Goal: Task Accomplishment & Management: Use online tool/utility

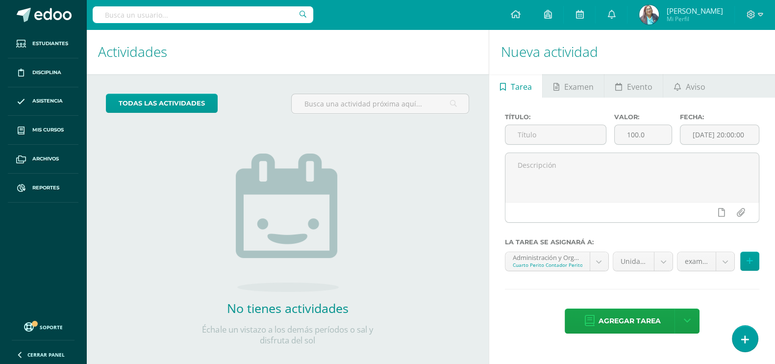
click at [180, 13] on input "text" at bounding box center [203, 14] width 221 height 17
type input "alida"
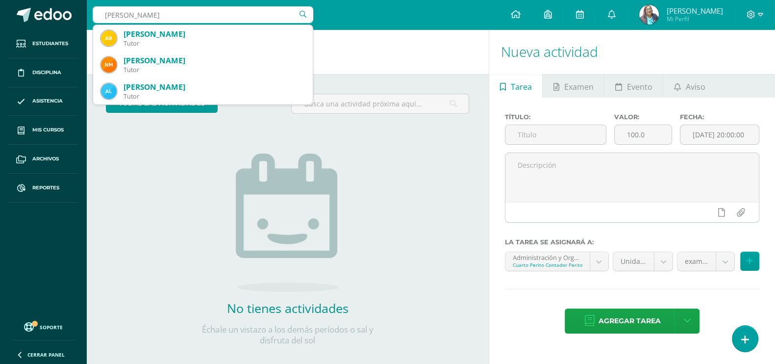
scroll to position [77, 0]
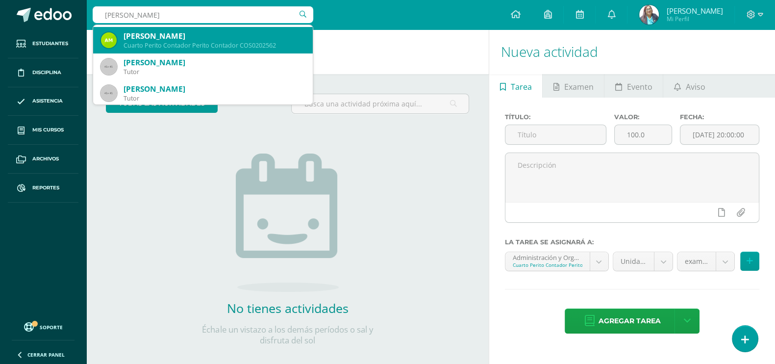
click at [271, 53] on div "Nelida Rosalia Velásquez Tutor" at bounding box center [203, 66] width 204 height 26
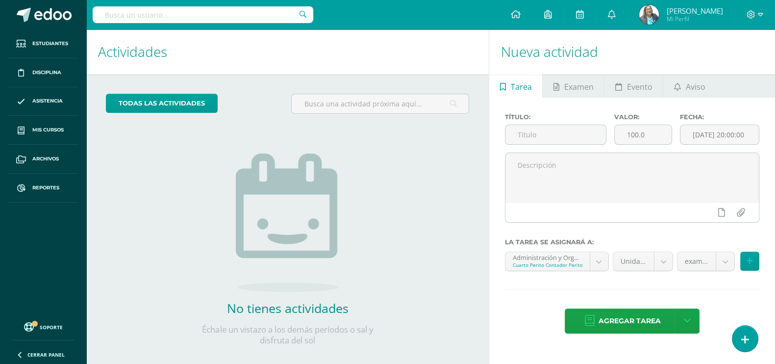
click at [238, 12] on input "text" at bounding box center [203, 14] width 221 height 17
type input "alid"
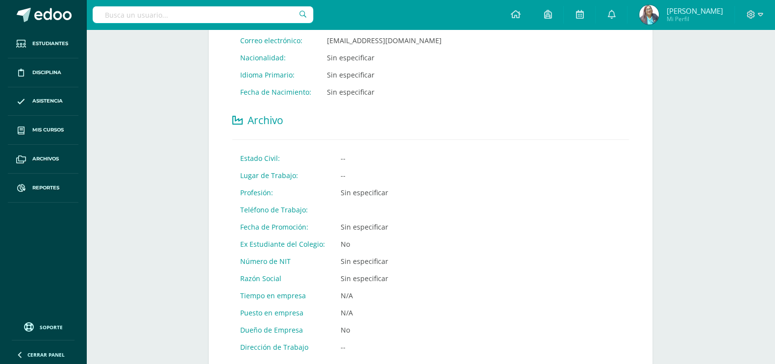
click at [214, 11] on input "text" at bounding box center [203, 14] width 221 height 17
type input "alida gabriela"
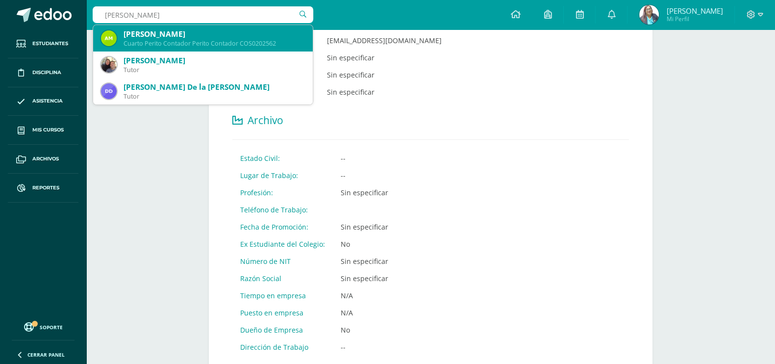
click at [220, 43] on div "Cuarto Perito Contador Perito Contador COS0202562" at bounding box center [214, 43] width 181 height 8
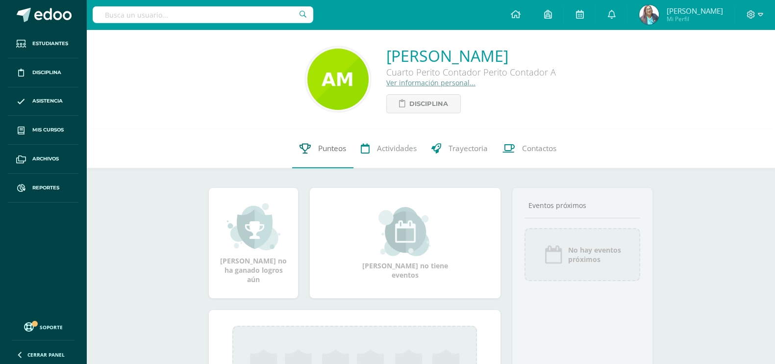
click at [327, 145] on span "Punteos" at bounding box center [332, 148] width 28 height 10
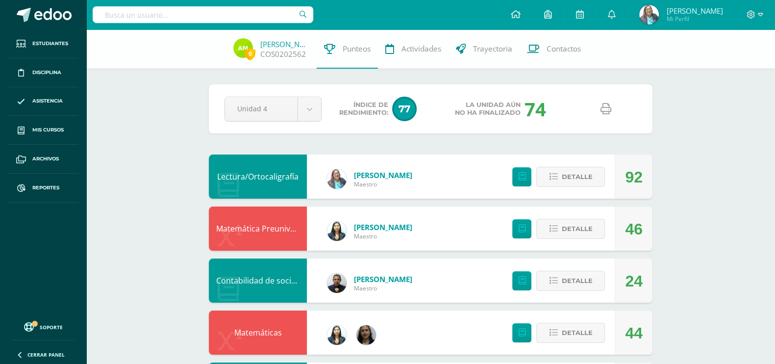
click at [604, 112] on icon at bounding box center [605, 108] width 11 height 11
click at [228, 16] on input "text" at bounding box center [203, 14] width 221 height 17
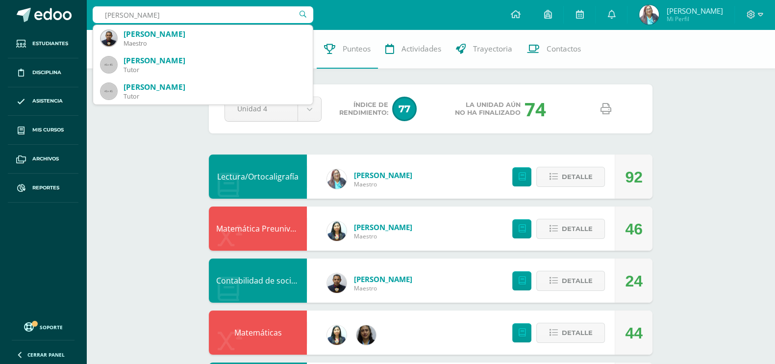
type input "luis yaquian"
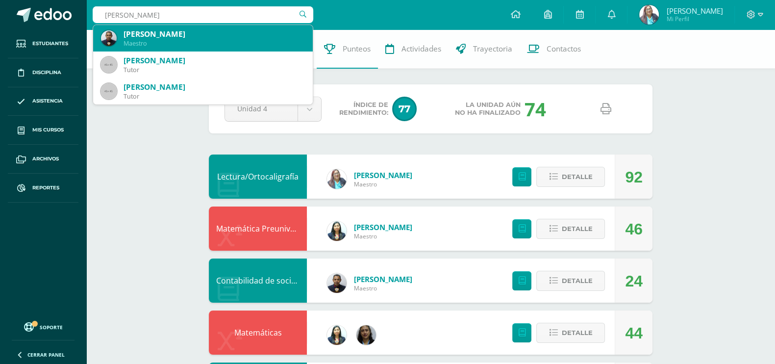
click at [230, 32] on div "Luis David Garcia Yaquián" at bounding box center [214, 34] width 181 height 10
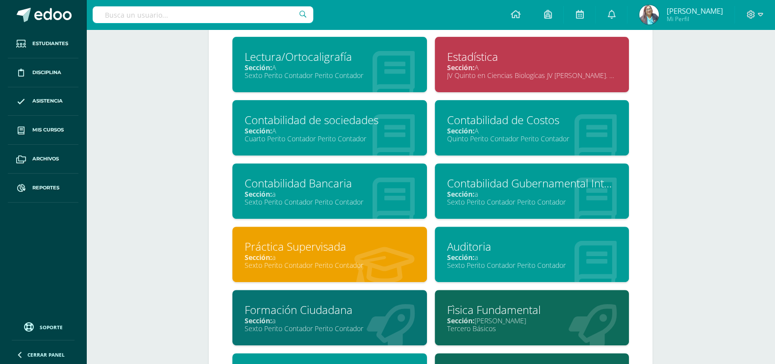
scroll to position [490, 0]
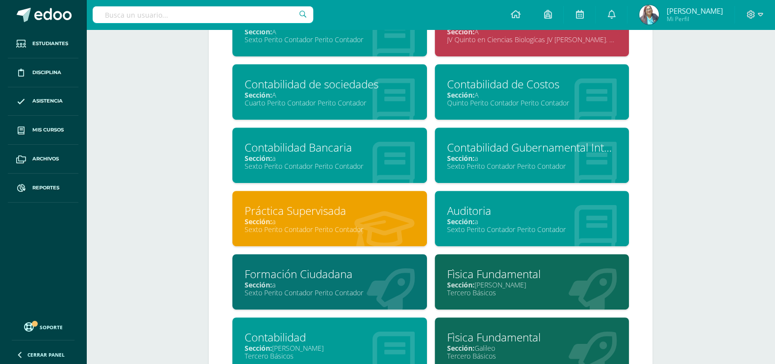
click at [518, 98] on div "Sección: A" at bounding box center [532, 94] width 170 height 9
click at [536, 94] on div "Sección: A" at bounding box center [532, 94] width 170 height 9
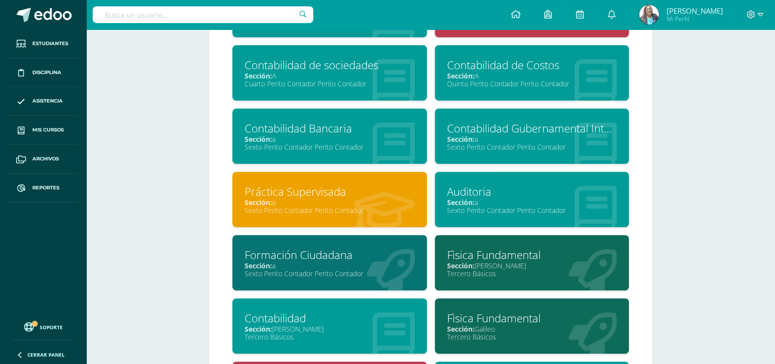
scroll to position [490, 0]
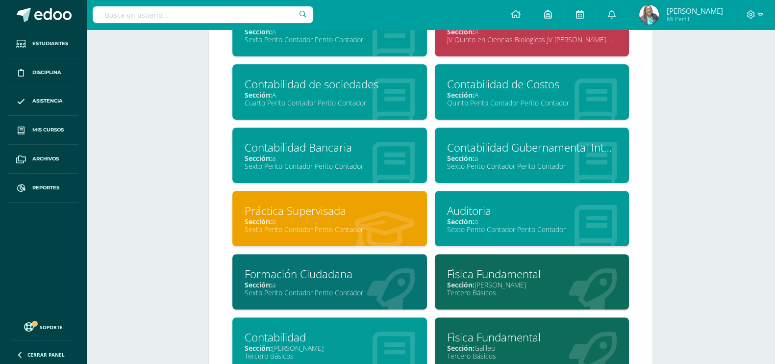
click at [535, 95] on div "Sección: A" at bounding box center [532, 94] width 170 height 9
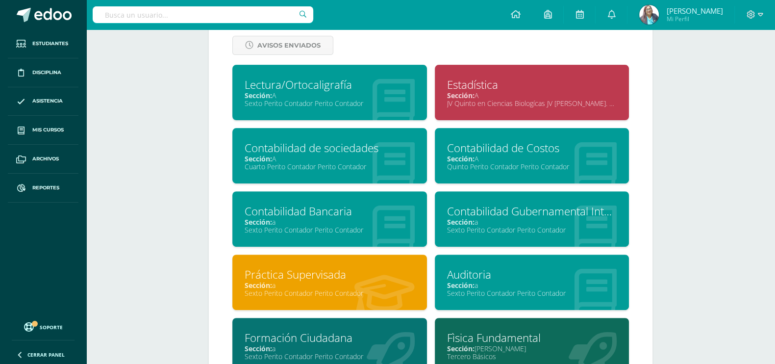
scroll to position [368, 0]
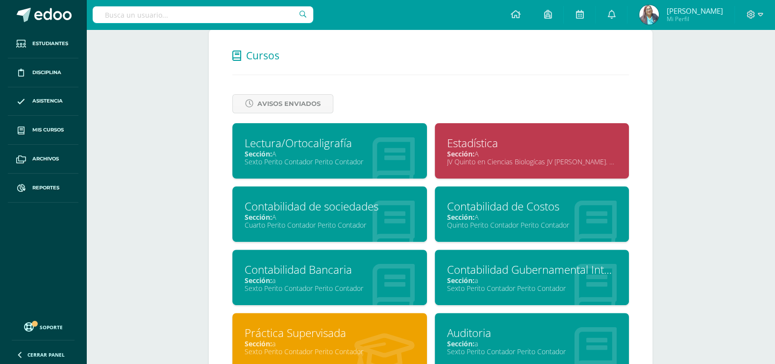
click at [337, 224] on div "Cuarto Perito Contador Perito Contador" at bounding box center [330, 224] width 170 height 9
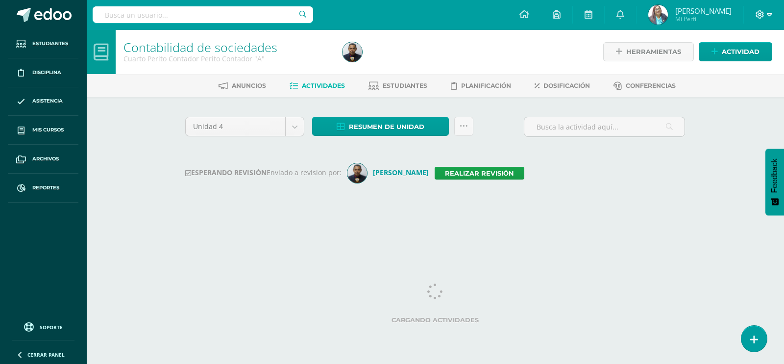
click at [765, 10] on span at bounding box center [764, 14] width 17 height 11
click at [743, 67] on span "Cerrar sesión" at bounding box center [739, 66] width 44 height 9
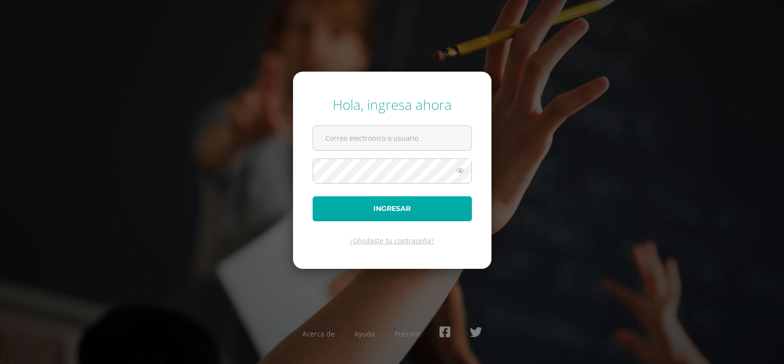
type input "dinacabrera@osoriosandoval.edu.gt"
click at [444, 213] on button "Ingresar" at bounding box center [392, 208] width 159 height 25
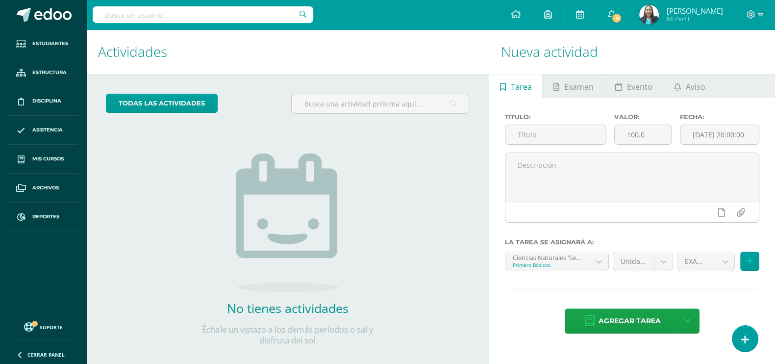
click at [147, 14] on input "text" at bounding box center [203, 14] width 221 height 17
type input "luis yaquian"
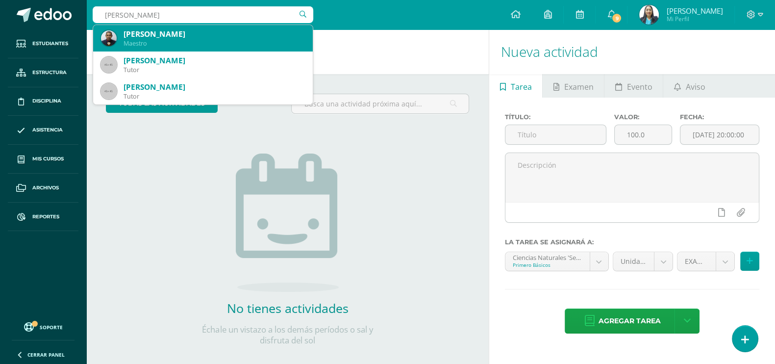
click at [159, 29] on div "Luis David Garcia Yaquián" at bounding box center [214, 34] width 181 height 10
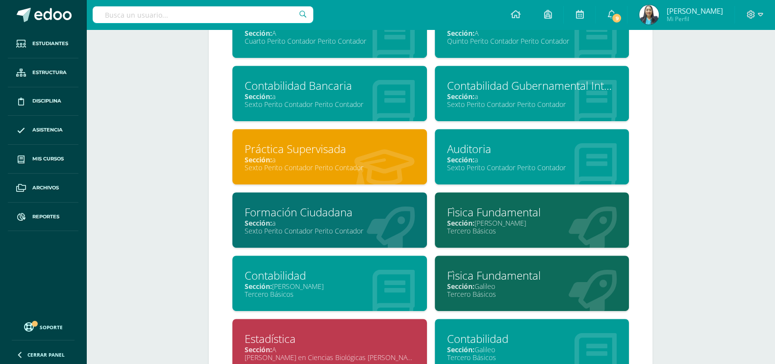
scroll to position [428, 0]
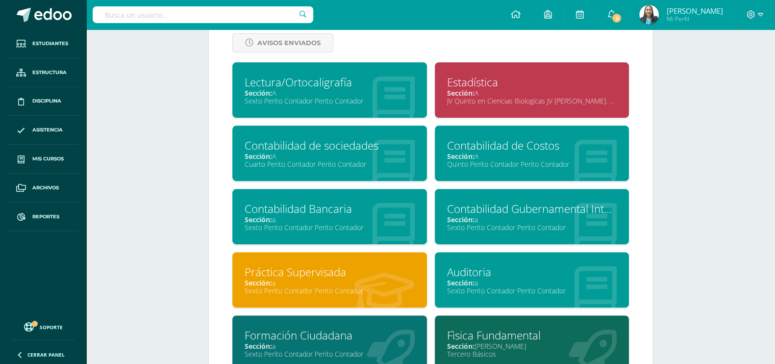
click at [542, 168] on div "Quinto Perito Contador Perito Contador" at bounding box center [532, 163] width 170 height 9
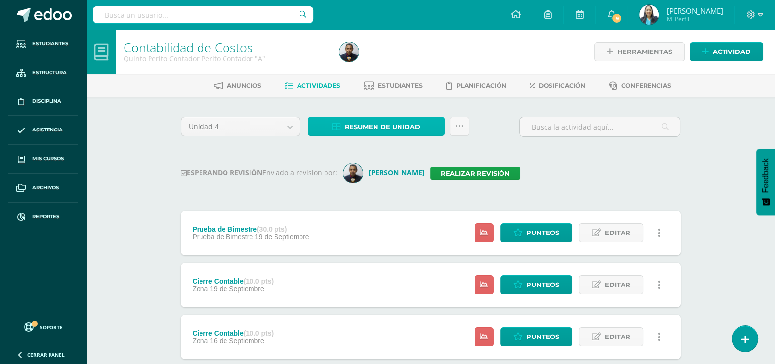
click at [377, 122] on span "Resumen de unidad" at bounding box center [382, 127] width 75 height 18
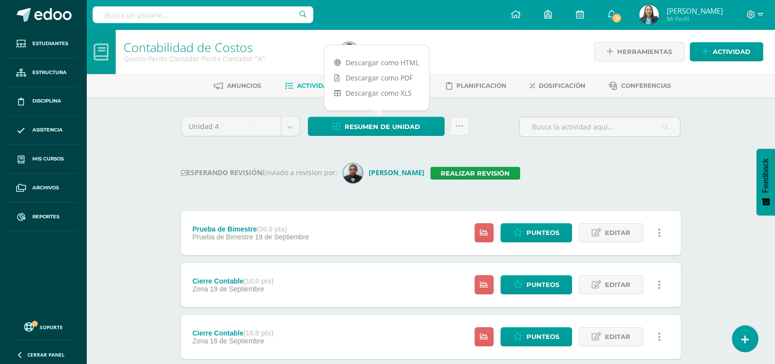
click at [551, 169] on div "ESPERANDO REVISIÓN Enviado a revision por: Luis Garcia Realizar revisión" at bounding box center [431, 173] width 500 height 20
click at [407, 82] on span "Estudiantes" at bounding box center [400, 85] width 45 height 7
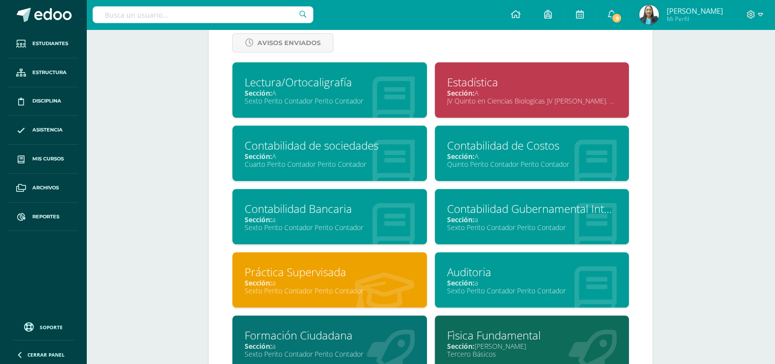
click at [361, 162] on div "Cuarto Perito Contador Perito Contador" at bounding box center [330, 163] width 170 height 9
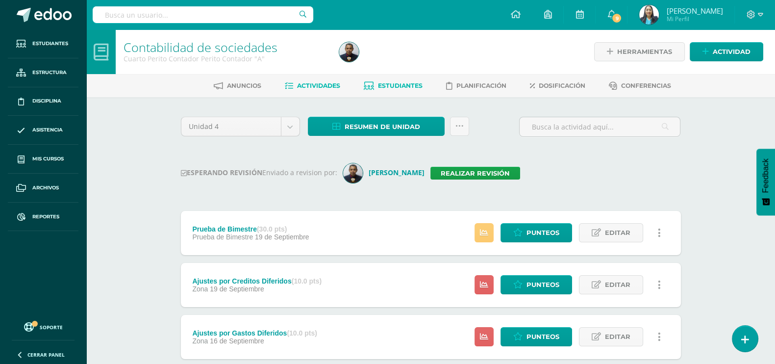
click at [401, 83] on span "Estudiantes" at bounding box center [400, 85] width 45 height 7
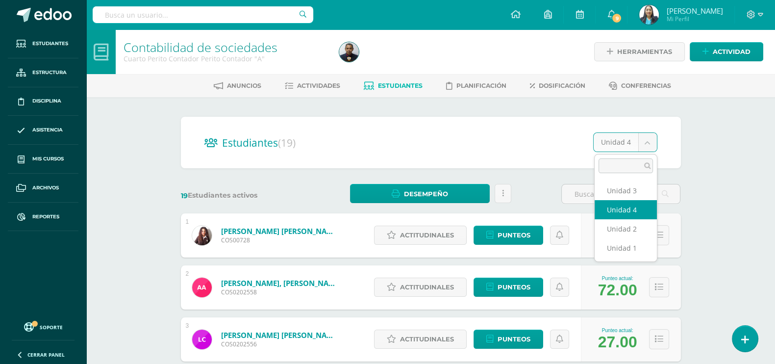
select select "/dashboard/teacher/section/2332/students/?unit=110964"
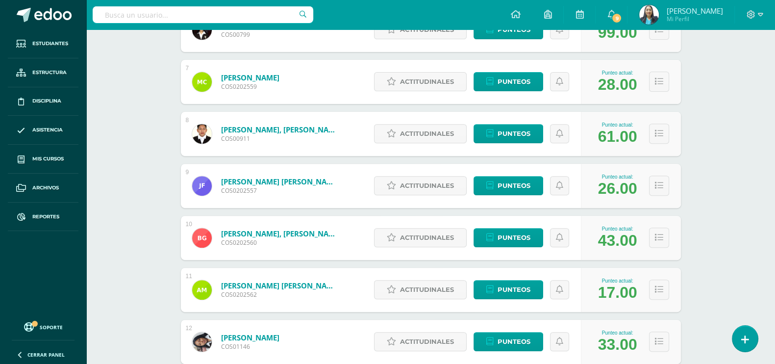
scroll to position [484, 0]
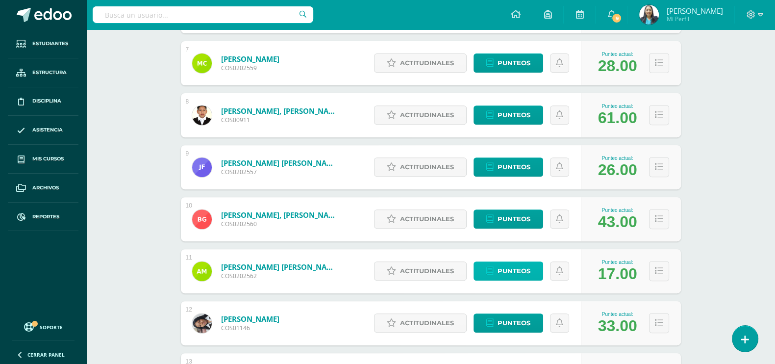
click at [524, 272] on span "Punteos" at bounding box center [513, 271] width 33 height 18
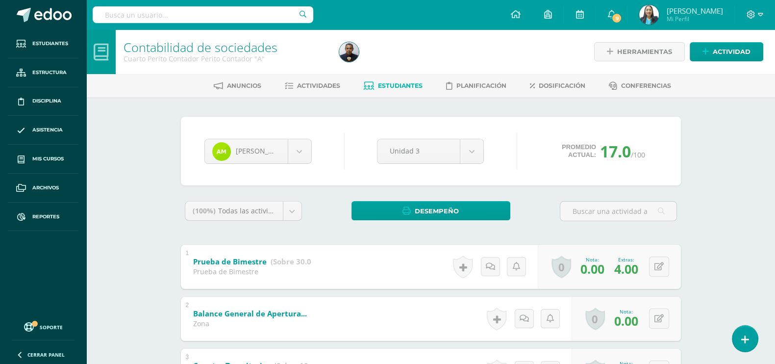
scroll to position [122, 0]
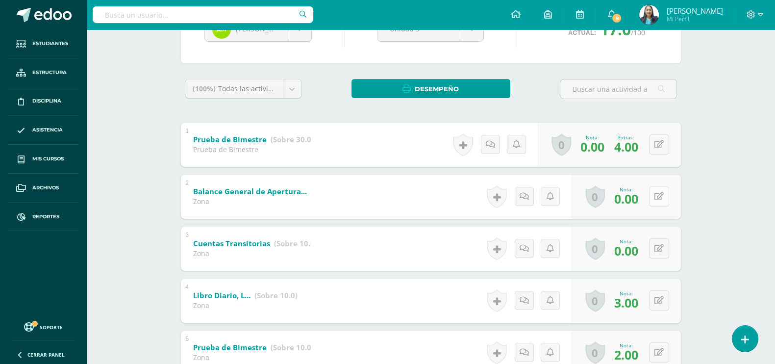
click at [657, 198] on button at bounding box center [659, 196] width 20 height 20
type input "7"
click at [641, 199] on icon at bounding box center [639, 200] width 9 height 8
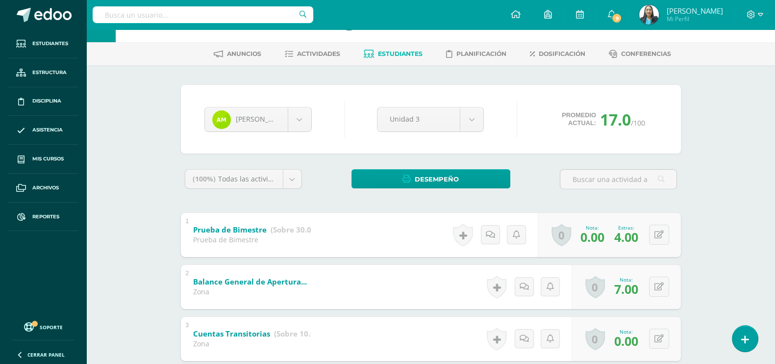
scroll to position [0, 0]
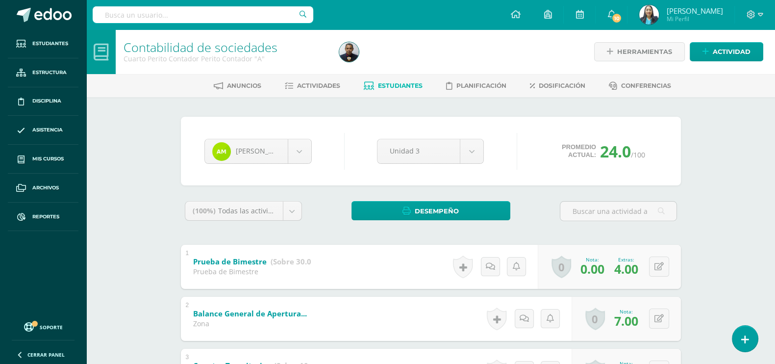
click at [145, 16] on input "text" at bounding box center [203, 14] width 221 height 17
type input "suceli"
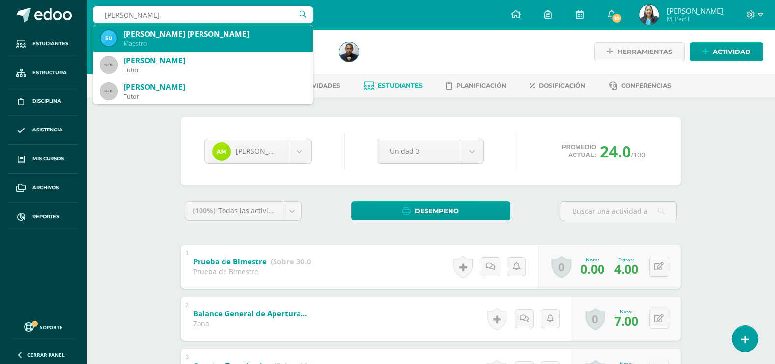
click at [166, 33] on div "Suceli del Rosario Cruz Morales" at bounding box center [214, 34] width 181 height 10
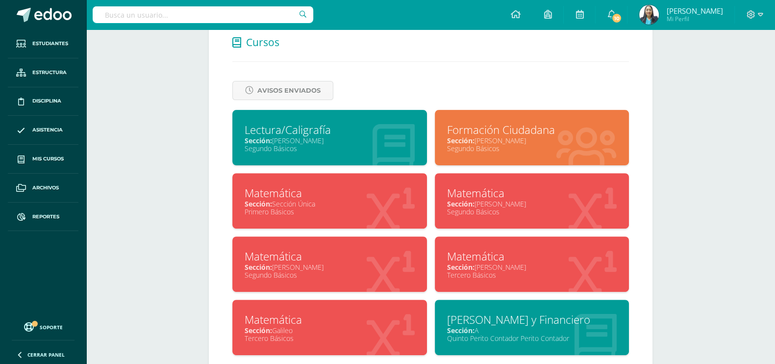
scroll to position [428, 0]
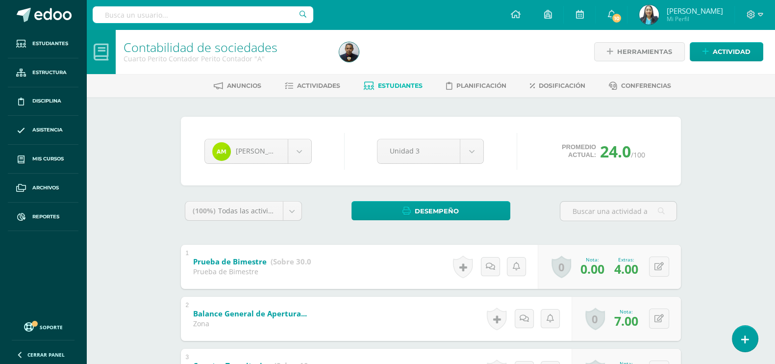
click at [193, 9] on input "text" at bounding box center [203, 14] width 221 height 17
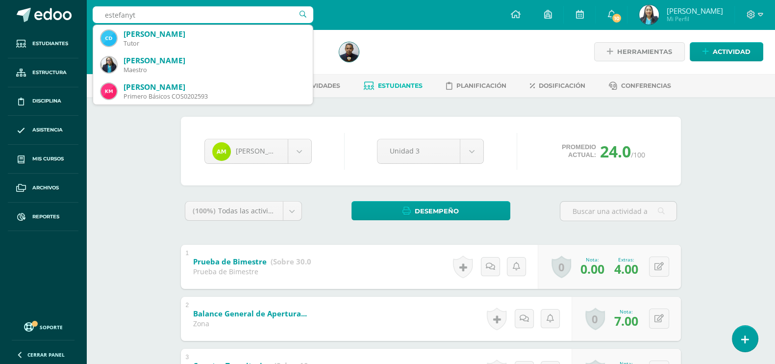
type input "estefany"
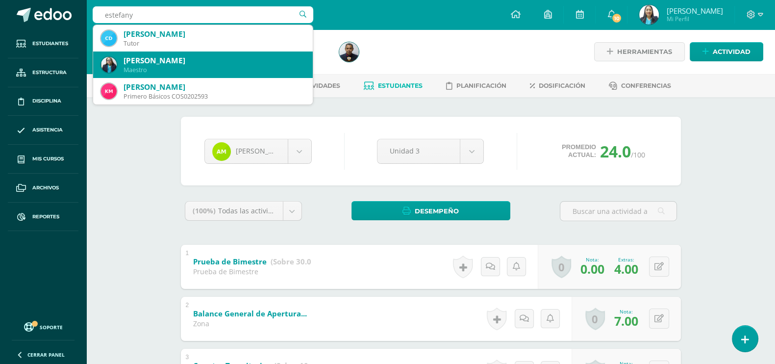
click at [178, 65] on div "Estefany Donis" at bounding box center [214, 60] width 181 height 10
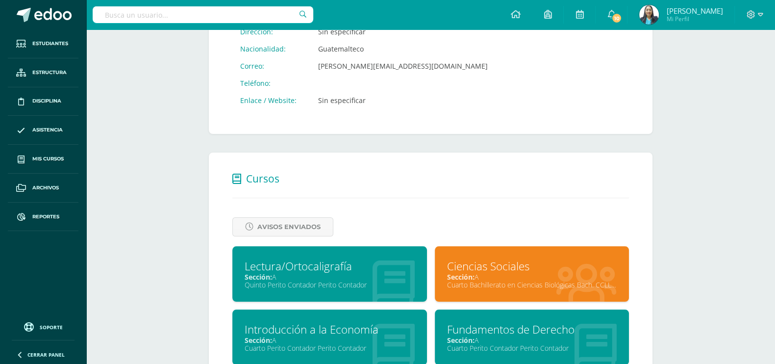
scroll to position [428, 0]
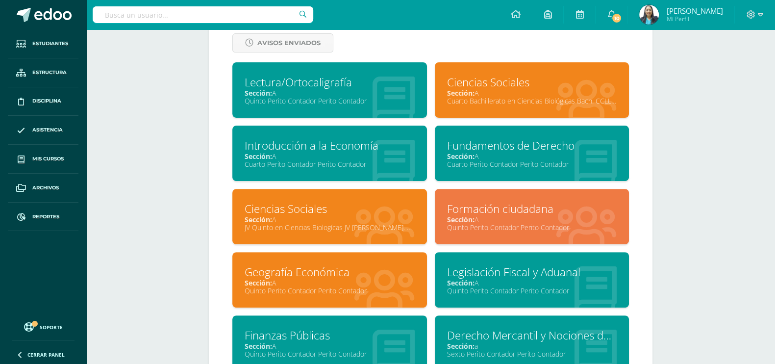
click at [566, 156] on div "Sección: A" at bounding box center [532, 155] width 170 height 9
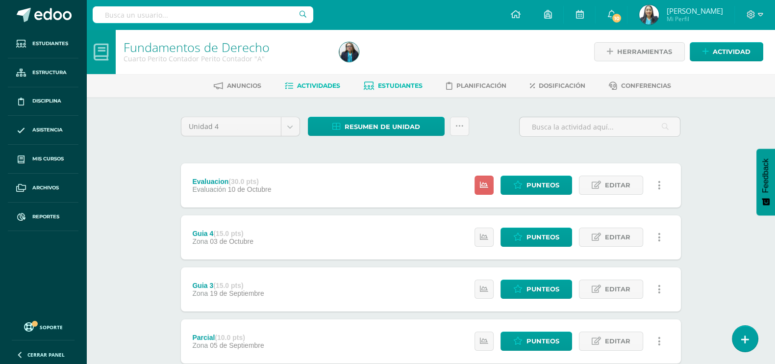
click at [388, 87] on span "Estudiantes" at bounding box center [400, 85] width 45 height 7
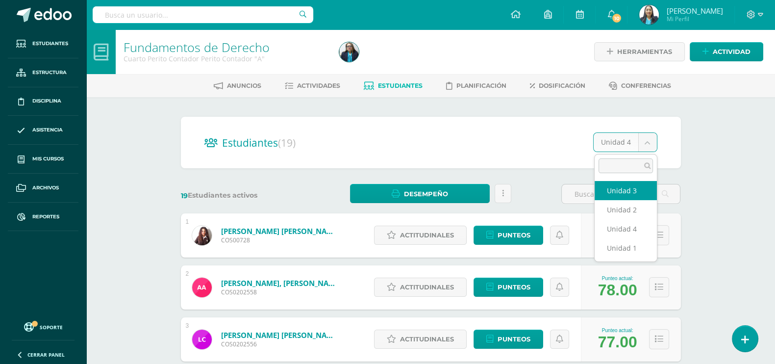
select select "/dashboard/teacher/section/2334/students/?unit=110978"
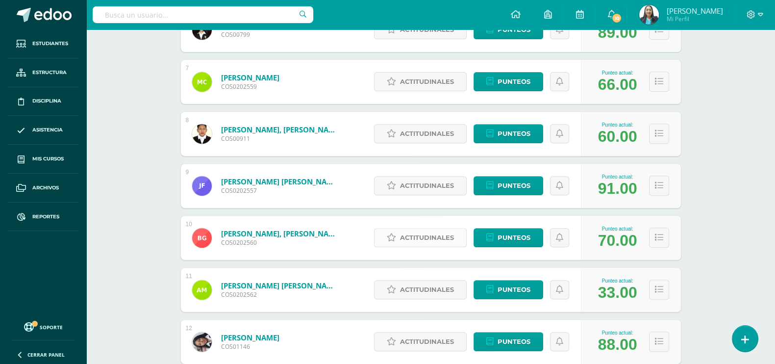
scroll to position [484, 0]
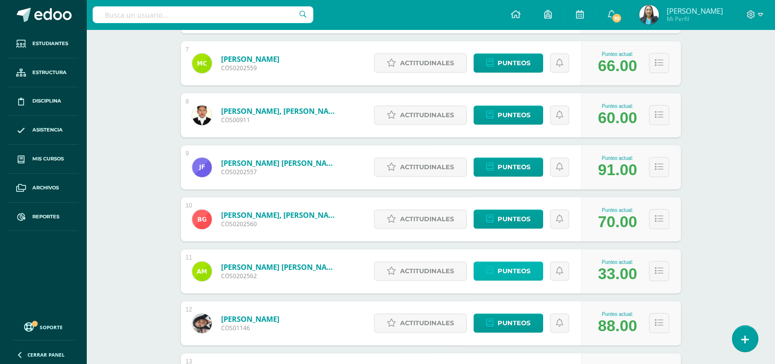
click at [514, 270] on span "Punteos" at bounding box center [513, 271] width 33 height 18
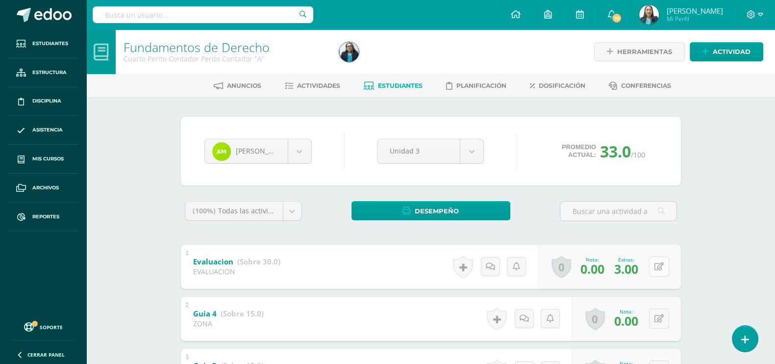
scroll to position [122, 0]
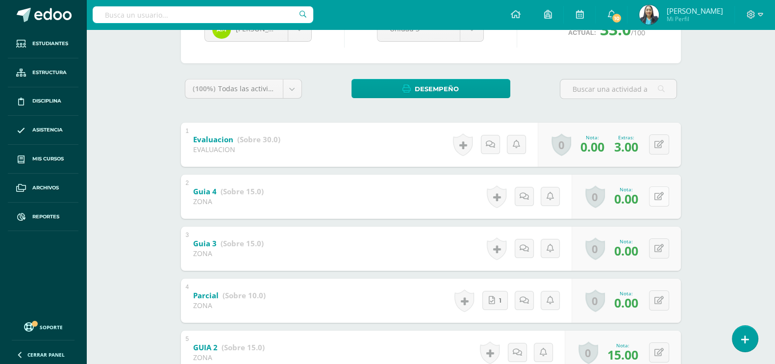
click at [658, 198] on button at bounding box center [659, 196] width 20 height 20
type input "15"
click at [645, 200] on link at bounding box center [640, 200] width 20 height 20
click at [661, 246] on icon at bounding box center [658, 248] width 9 height 8
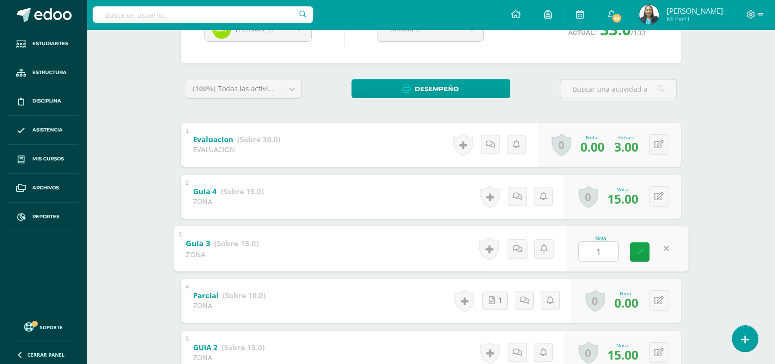
type input "15"
click at [640, 248] on icon at bounding box center [639, 252] width 9 height 8
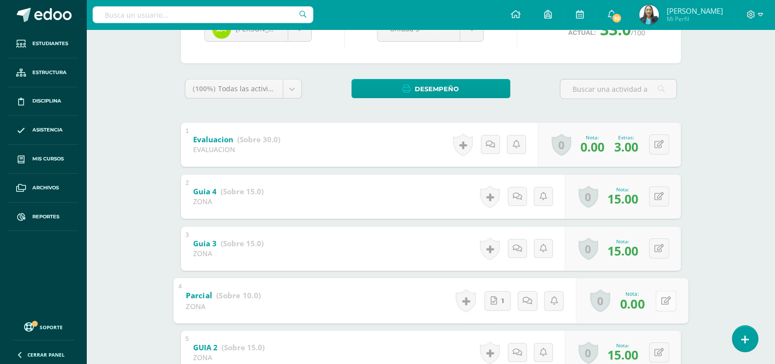
click at [656, 301] on button at bounding box center [665, 300] width 21 height 21
type input "10"
click at [636, 304] on icon at bounding box center [639, 303] width 9 height 8
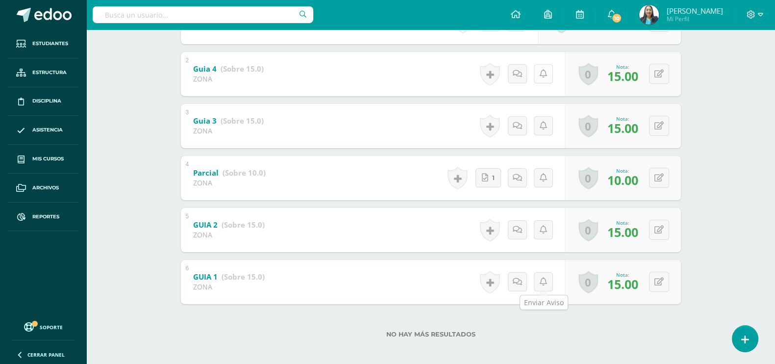
scroll to position [0, 0]
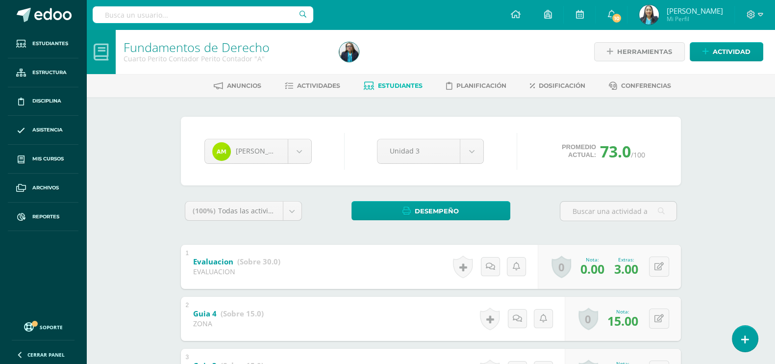
click at [132, 9] on input "text" at bounding box center [203, 14] width 221 height 17
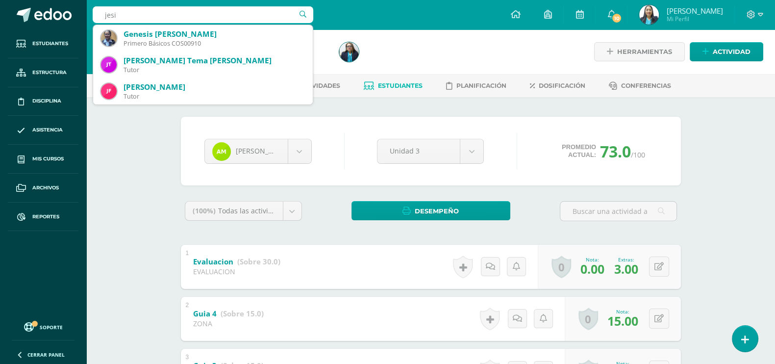
type input "jes"
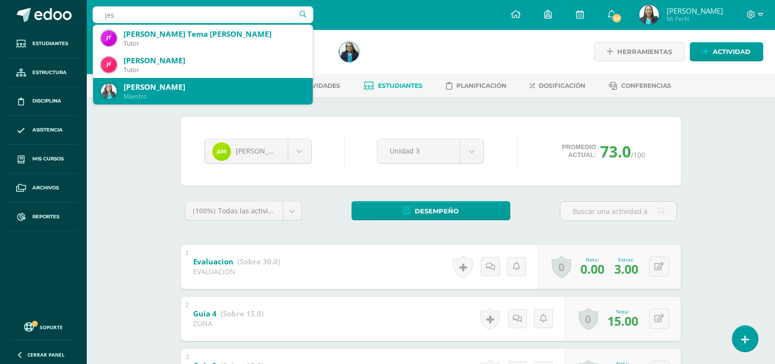
click at [172, 89] on div "Jessica Fabiola Moya Fajardo" at bounding box center [214, 87] width 181 height 10
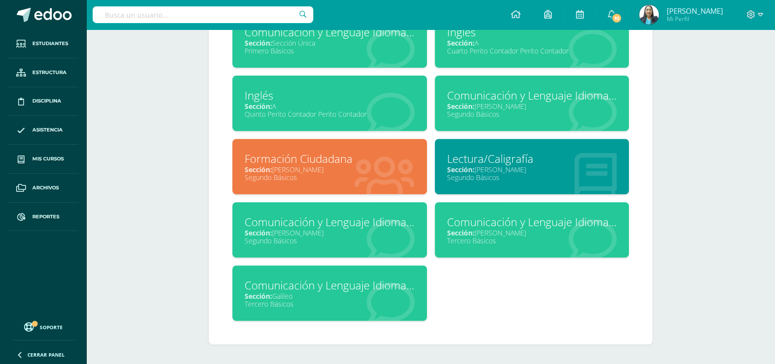
scroll to position [358, 0]
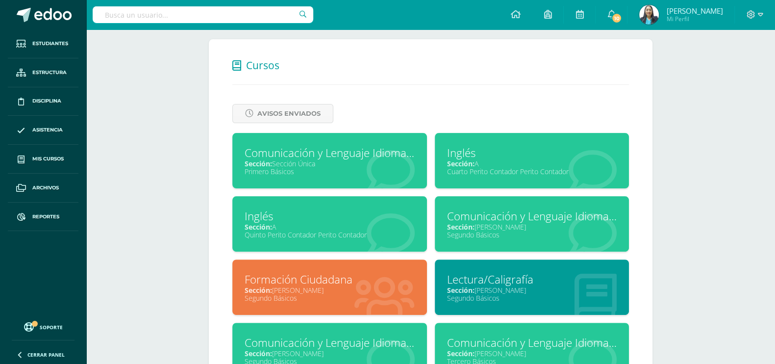
click at [498, 159] on div "Inglés" at bounding box center [532, 152] width 170 height 15
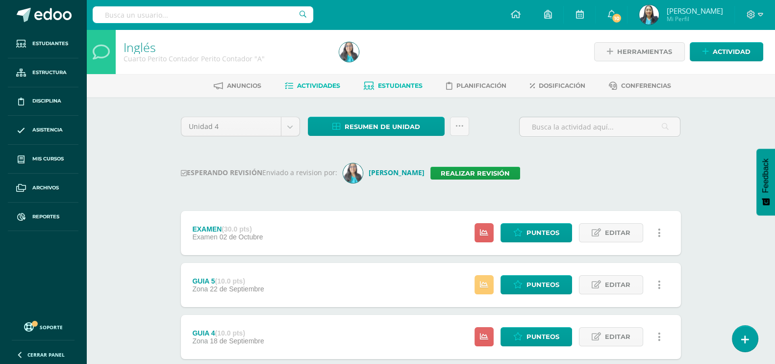
click at [407, 89] on link "Estudiantes" at bounding box center [393, 86] width 59 height 16
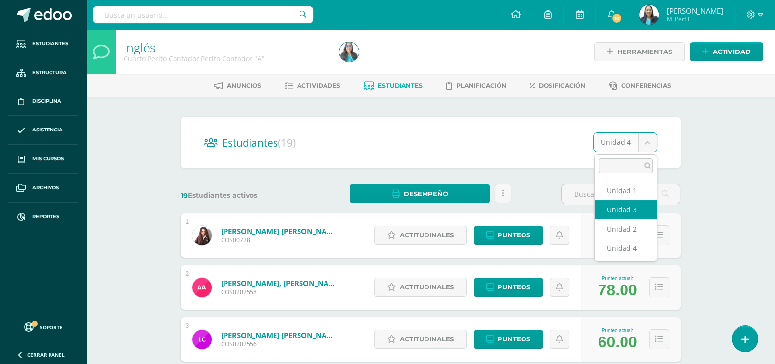
select select "/dashboard/teacher/section/2335/students/?unit=110985"
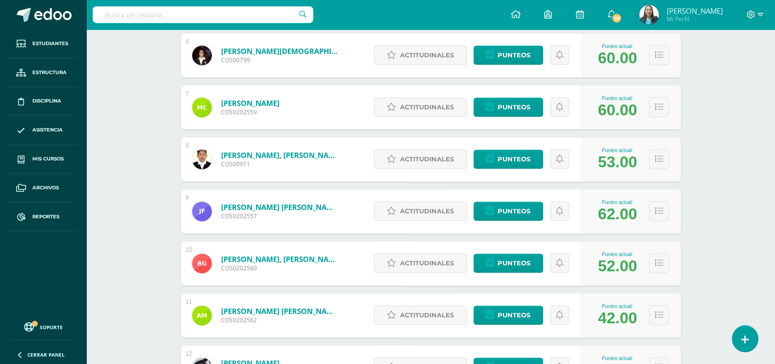
scroll to position [490, 0]
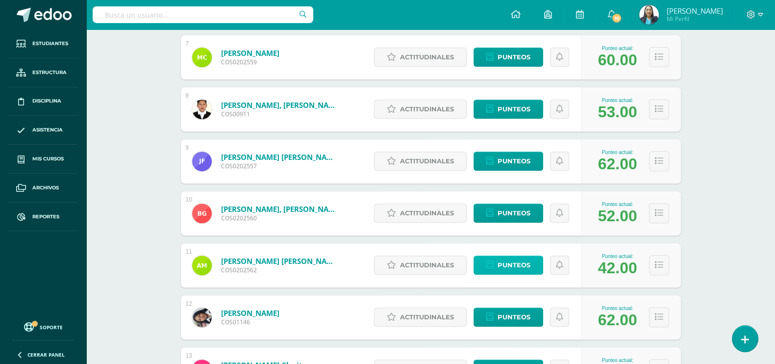
click at [525, 263] on span "Punteos" at bounding box center [513, 265] width 33 height 18
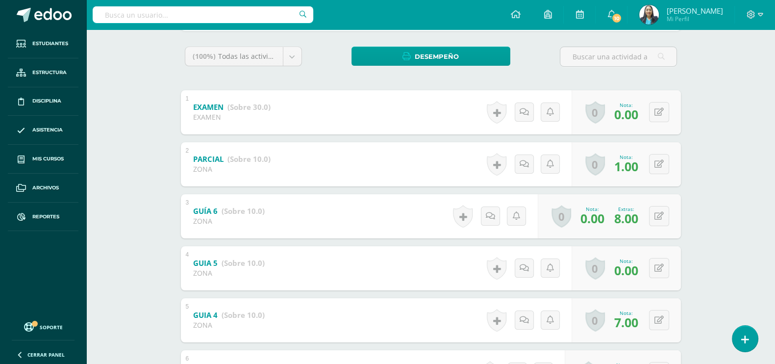
scroll to position [184, 0]
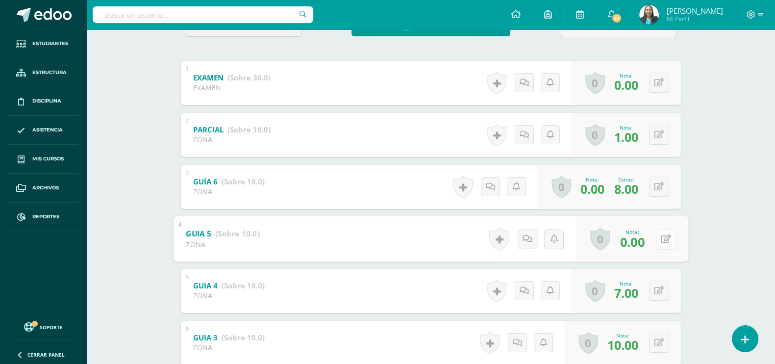
click at [661, 239] on icon at bounding box center [666, 238] width 10 height 8
type input "3"
type input "10"
click at [631, 241] on link at bounding box center [640, 242] width 20 height 20
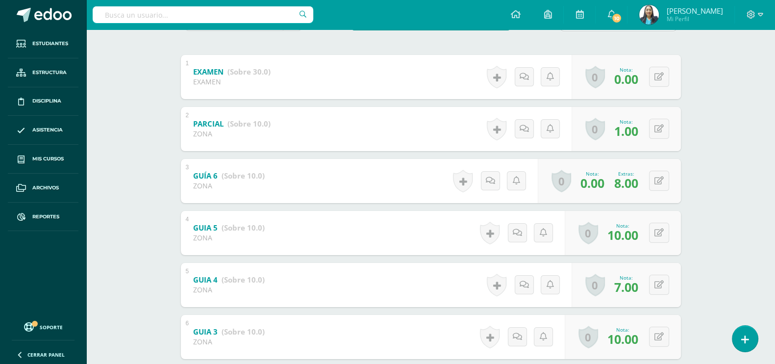
scroll to position [170, 0]
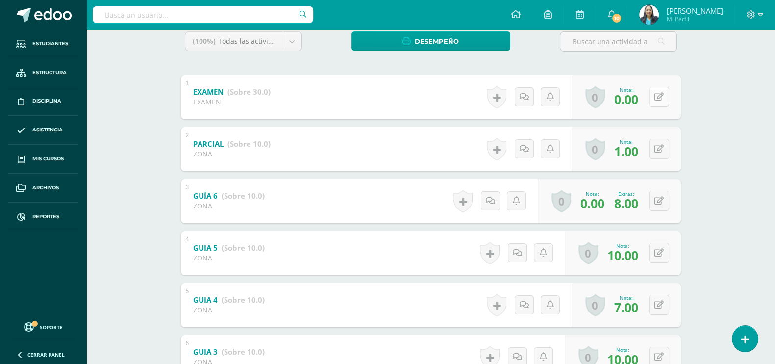
click at [660, 93] on icon at bounding box center [658, 97] width 9 height 8
type input "23"
click at [637, 98] on icon at bounding box center [639, 100] width 9 height 8
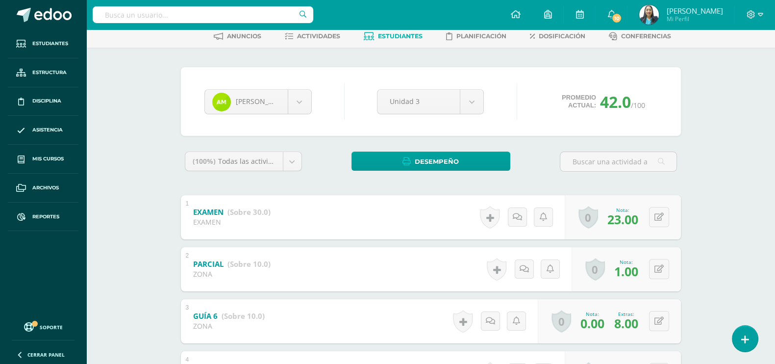
scroll to position [0, 0]
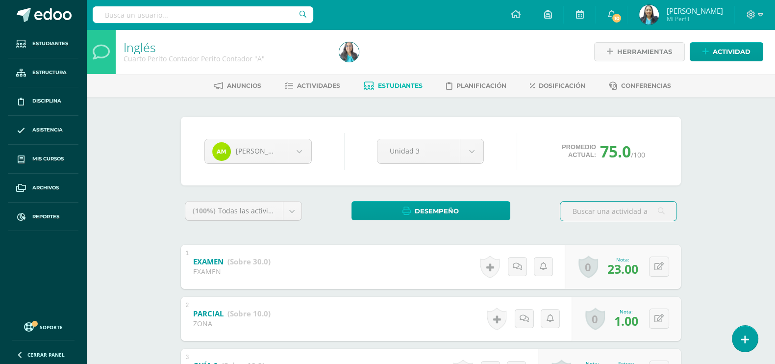
click at [215, 10] on input "text" at bounding box center [203, 14] width 221 height 17
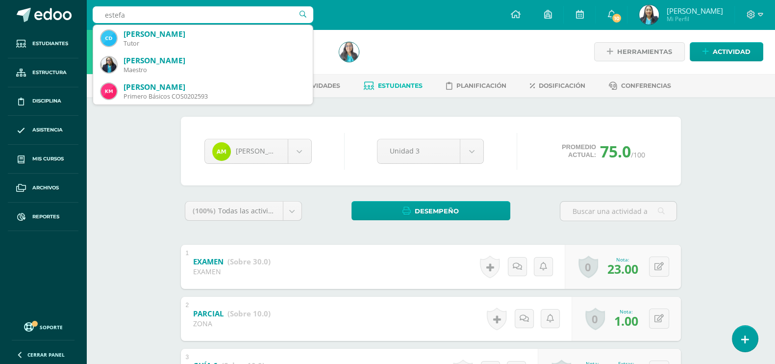
type input "estef"
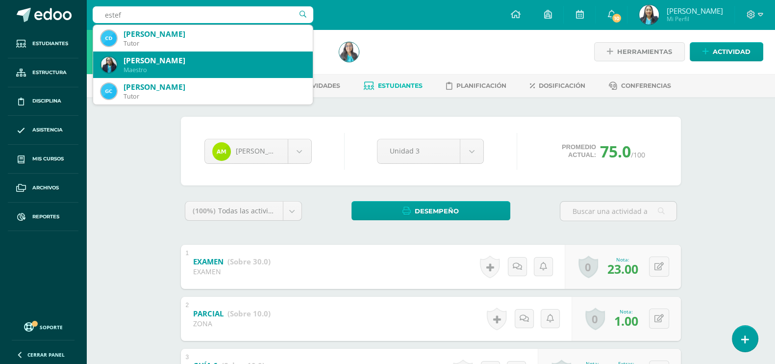
click at [202, 70] on div "Maestro" at bounding box center [214, 70] width 181 height 8
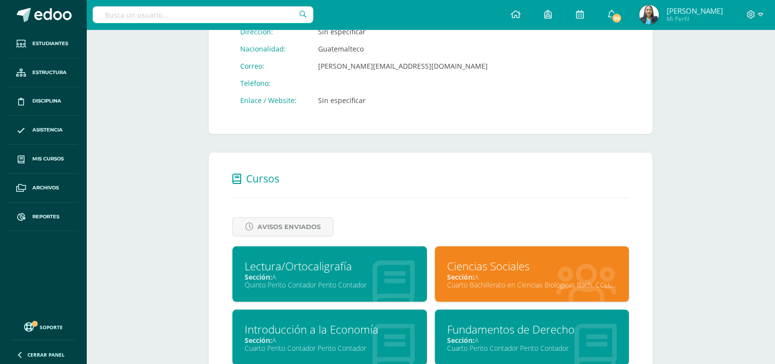
scroll to position [428, 0]
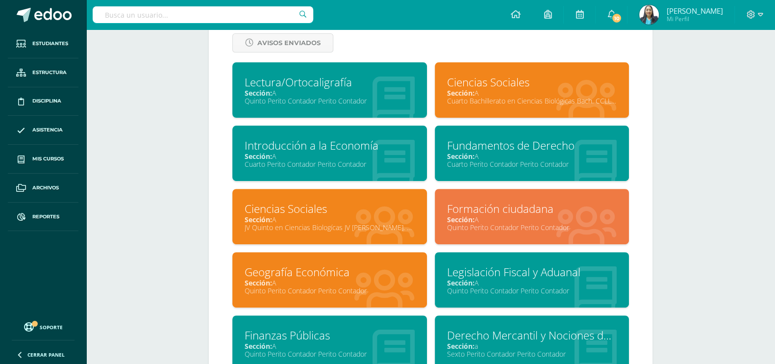
click at [349, 155] on div "Sección: A" at bounding box center [330, 155] width 170 height 9
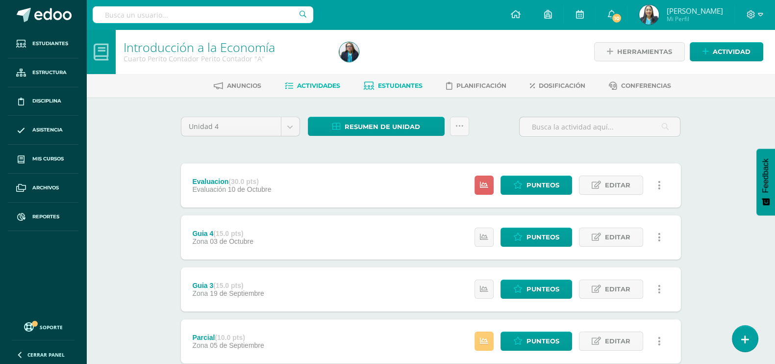
click at [398, 81] on link "Estudiantes" at bounding box center [393, 86] width 59 height 16
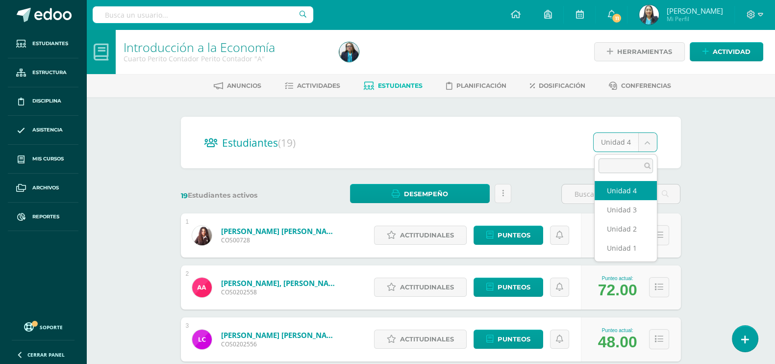
select select "/dashboard/teacher/section/2337/students/?unit=110999"
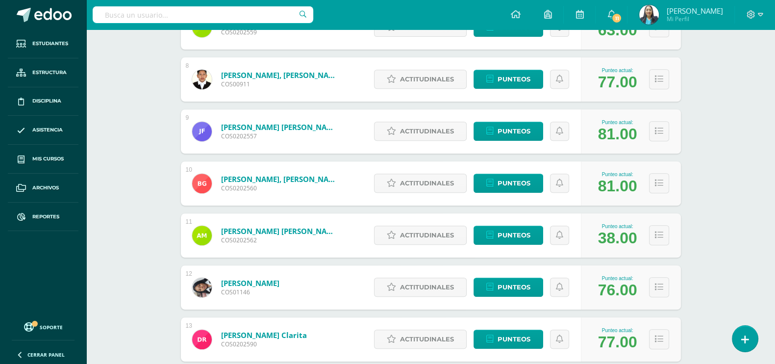
scroll to position [606, 0]
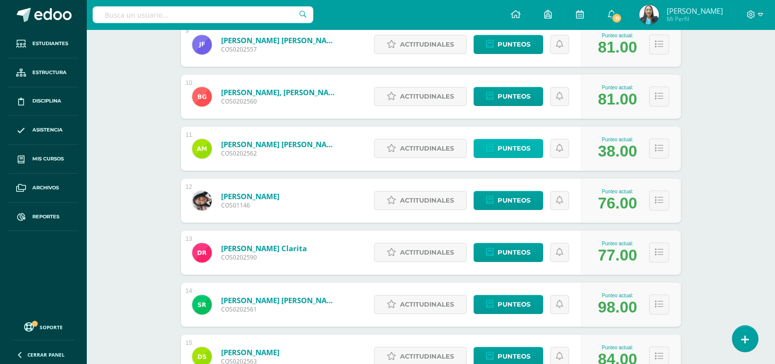
click at [520, 147] on span "Punteos" at bounding box center [513, 148] width 33 height 18
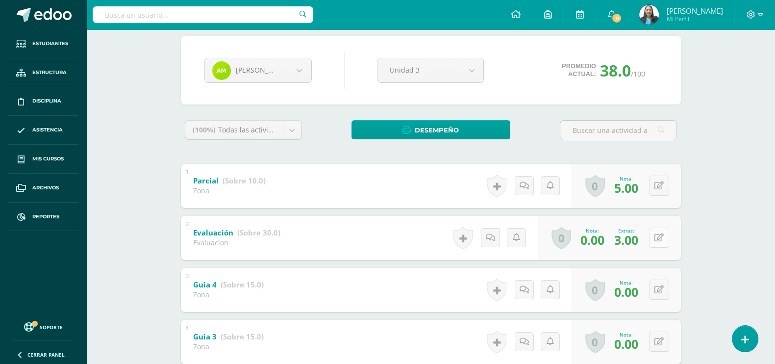
scroll to position [122, 0]
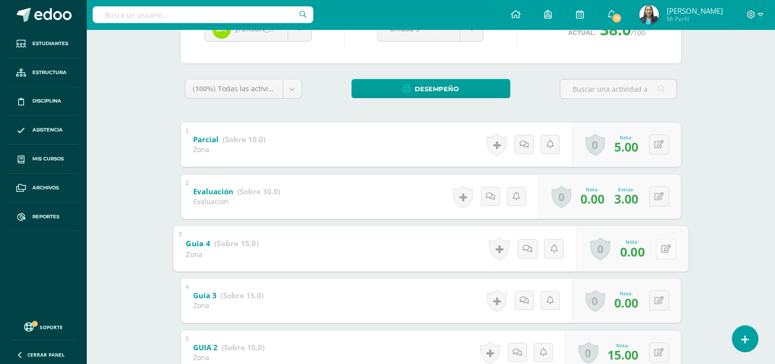
click at [662, 248] on icon at bounding box center [666, 248] width 10 height 8
type input "15"
click at [646, 251] on link at bounding box center [640, 252] width 20 height 20
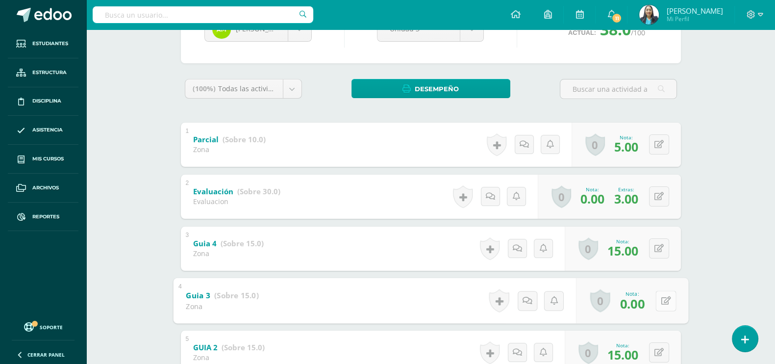
click at [661, 300] on icon at bounding box center [666, 300] width 10 height 8
type input "15"
click at [646, 299] on link at bounding box center [640, 304] width 20 height 20
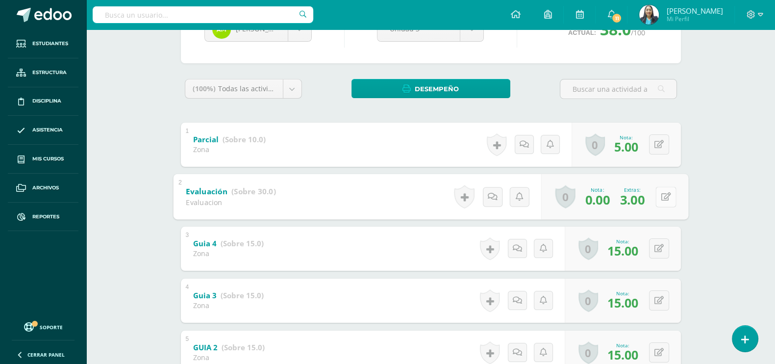
click at [663, 199] on button at bounding box center [665, 196] width 21 height 21
type input "6"
click at [641, 202] on icon at bounding box center [639, 200] width 9 height 8
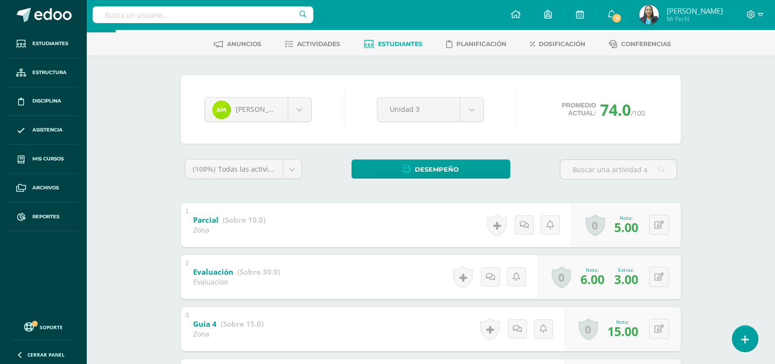
scroll to position [61, 0]
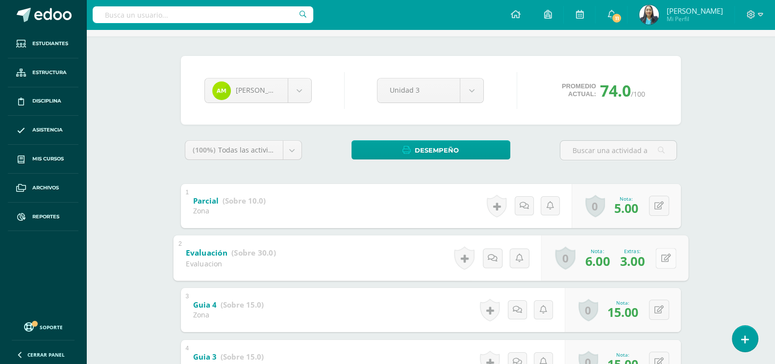
click at [663, 257] on icon at bounding box center [666, 257] width 10 height 8
type input "3"
click at [637, 261] on icon at bounding box center [639, 261] width 9 height 8
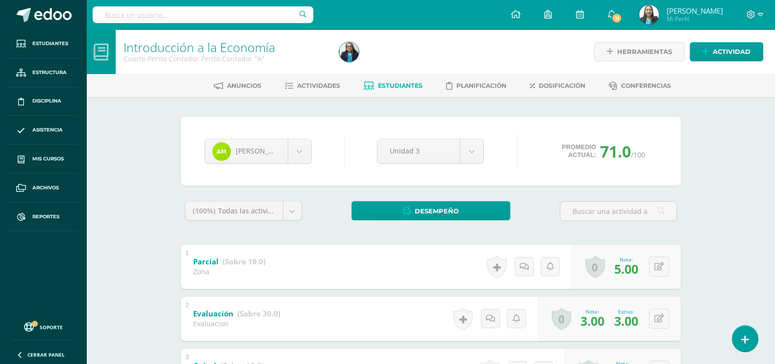
click at [124, 13] on input "text" at bounding box center [203, 14] width 221 height 17
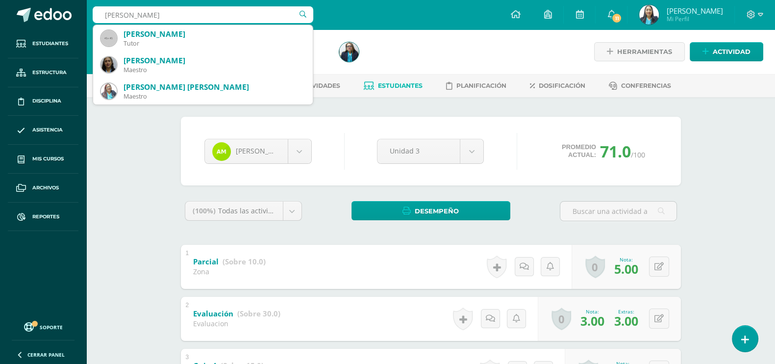
type input "ingrid"
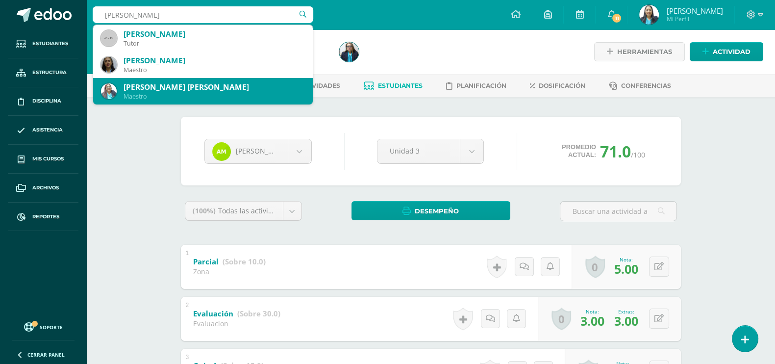
click at [161, 79] on div "Ingrid Marilu Velásquez Cáceres de Flores Maestro" at bounding box center [203, 91] width 204 height 26
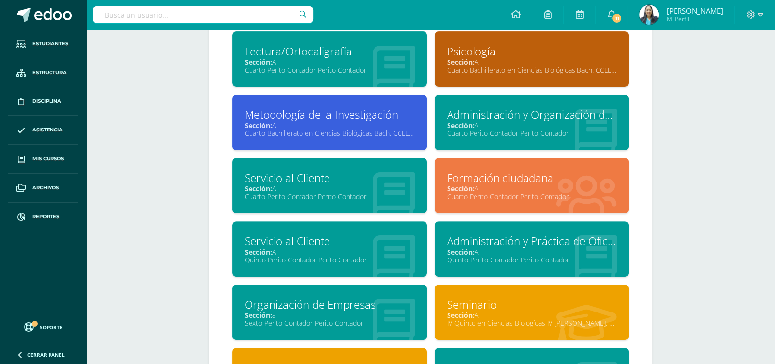
scroll to position [490, 0]
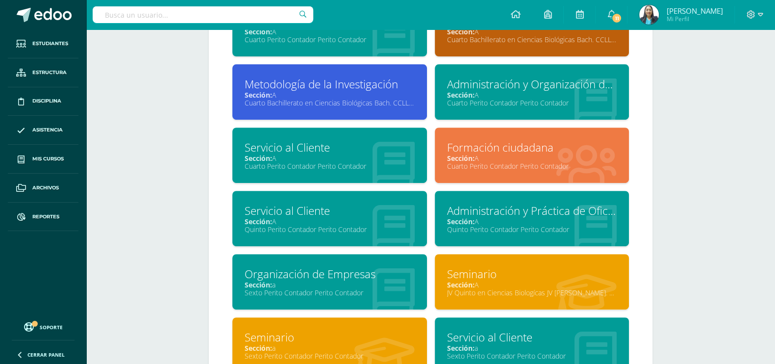
click at [562, 102] on div "Cuarto Perito Contador Perito Contador" at bounding box center [532, 102] width 170 height 9
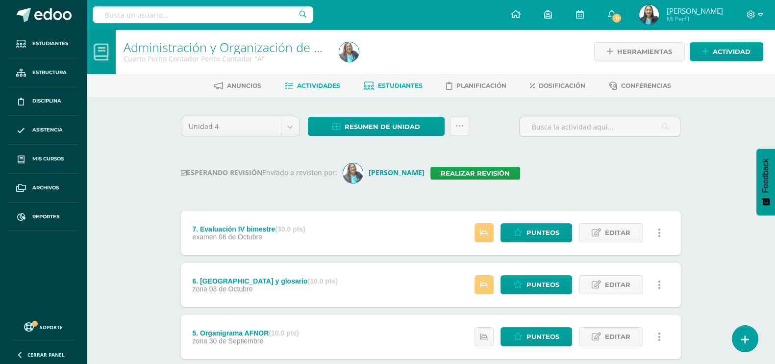
click at [401, 83] on span "Estudiantes" at bounding box center [400, 85] width 45 height 7
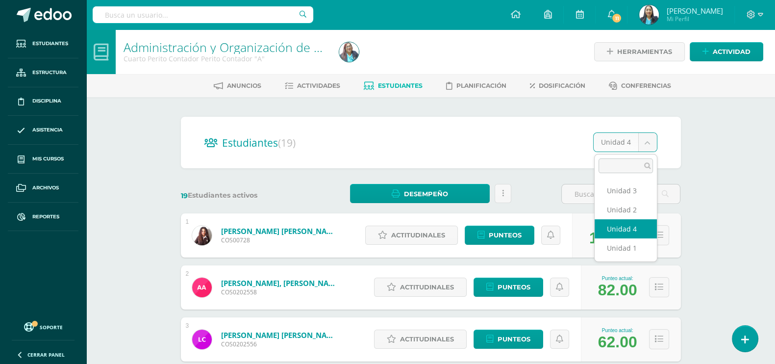
select select "/dashboard/teacher/section/2339/students/?unit=111013"
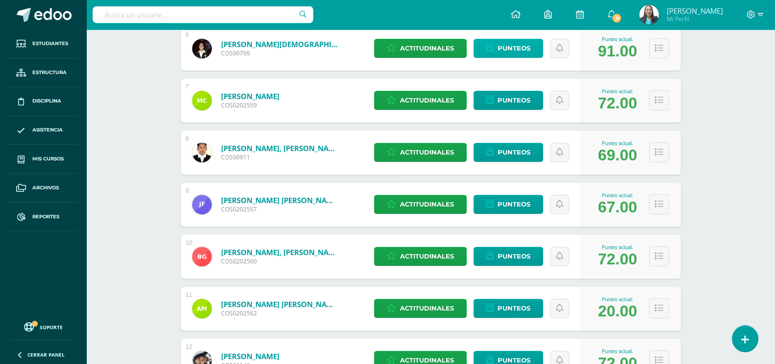
scroll to position [490, 0]
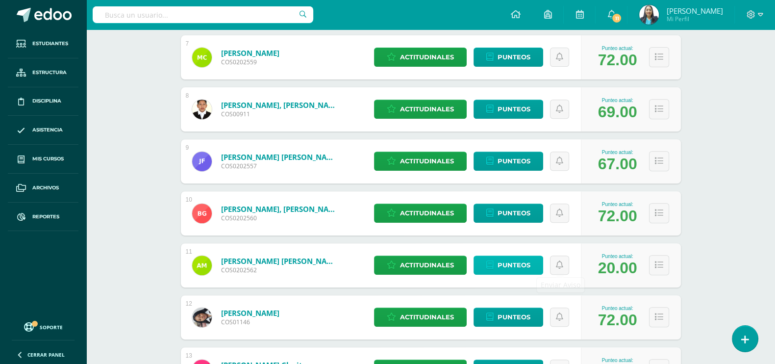
click at [513, 261] on span "Punteos" at bounding box center [513, 265] width 33 height 18
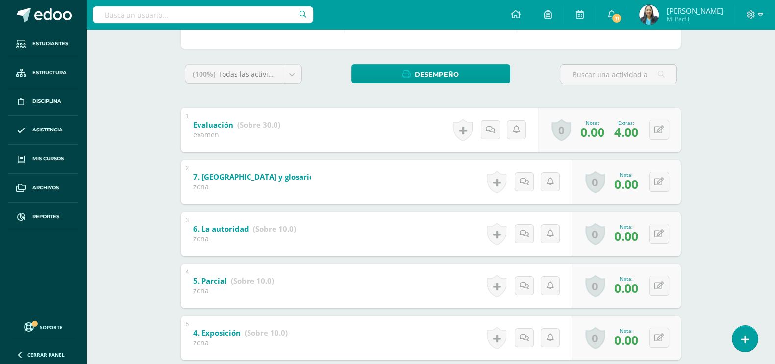
scroll to position [184, 0]
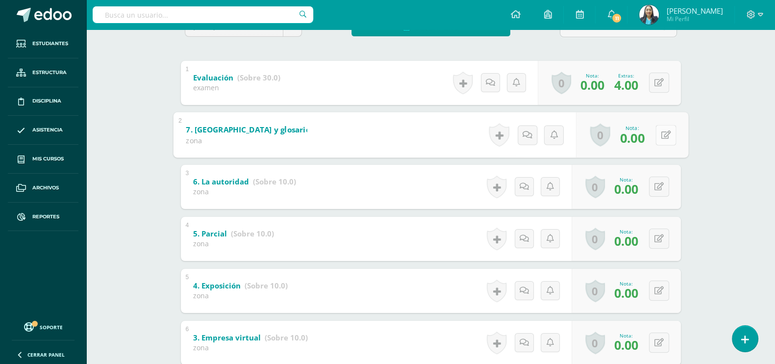
click at [660, 132] on button at bounding box center [665, 134] width 21 height 21
type input "10"
click at [637, 128] on link at bounding box center [640, 138] width 20 height 20
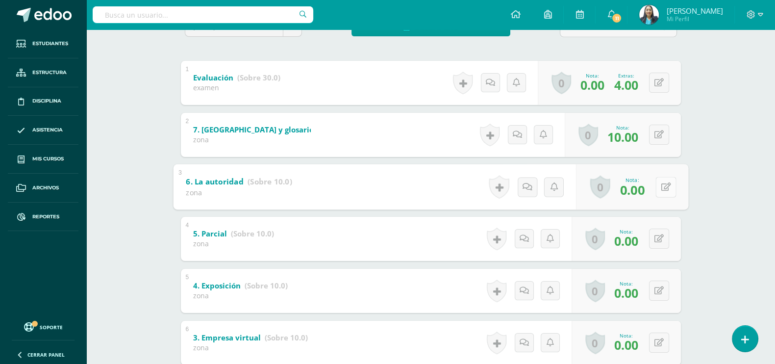
click at [657, 187] on button at bounding box center [665, 186] width 21 height 21
type input "10"
click at [640, 187] on icon at bounding box center [639, 190] width 9 height 8
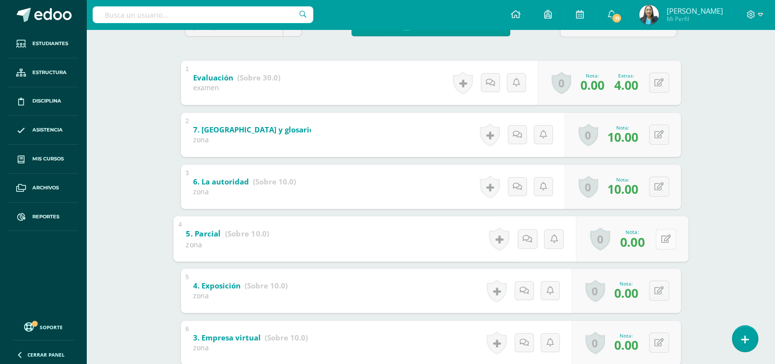
click at [657, 242] on button at bounding box center [665, 238] width 21 height 21
type input "10"
click at [637, 238] on icon at bounding box center [639, 242] width 9 height 8
click at [659, 294] on button at bounding box center [659, 290] width 20 height 20
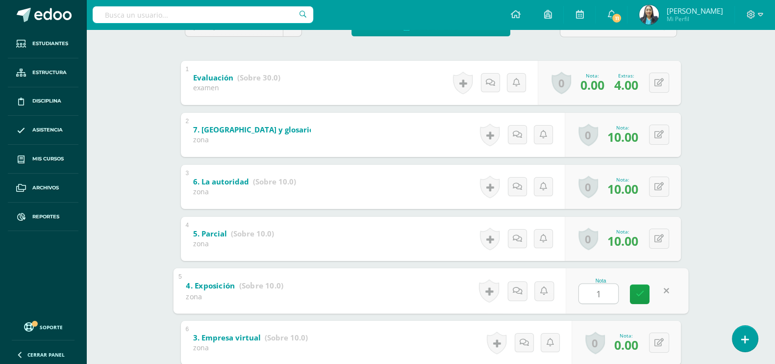
type input "10"
click at [638, 293] on icon at bounding box center [639, 294] width 9 height 8
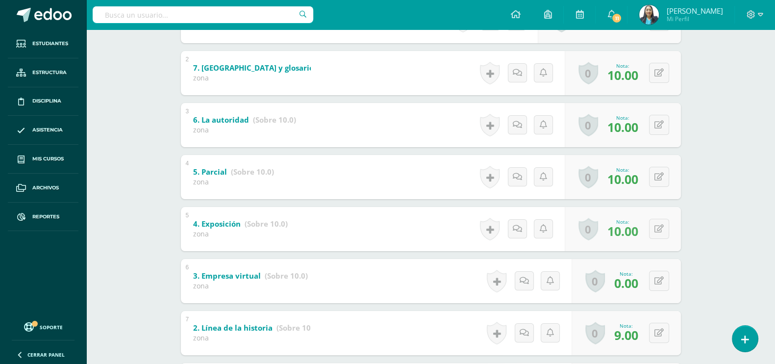
scroll to position [306, 0]
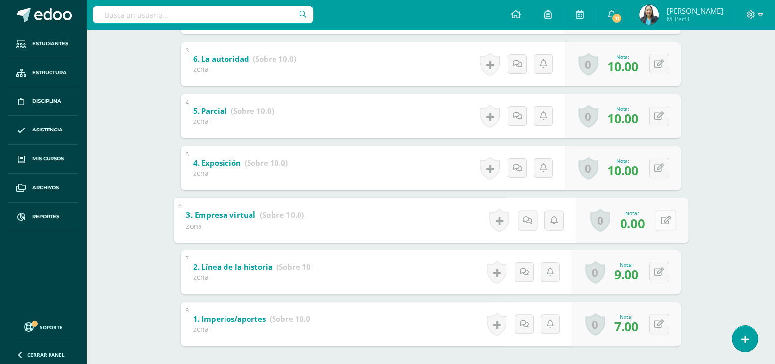
click at [659, 221] on button at bounding box center [665, 220] width 21 height 21
type input "10"
click at [633, 219] on link at bounding box center [640, 223] width 20 height 20
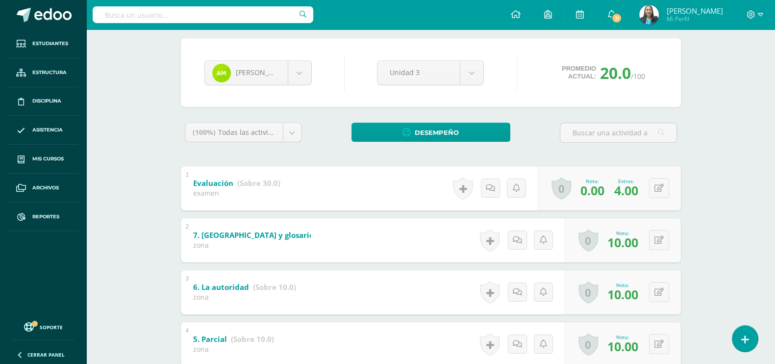
scroll to position [122, 0]
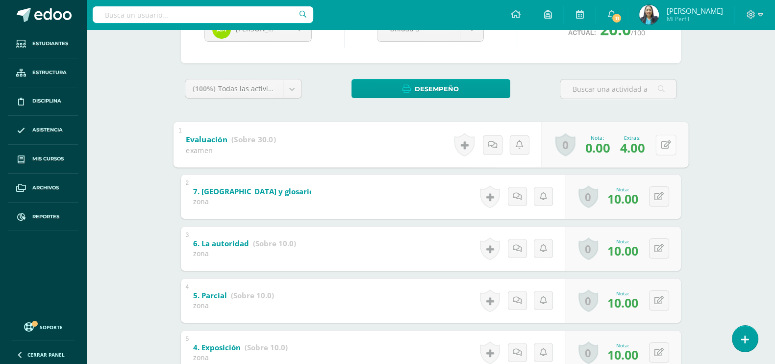
click at [661, 144] on icon at bounding box center [666, 144] width 10 height 8
type input "23"
click at [632, 140] on link at bounding box center [640, 148] width 20 height 20
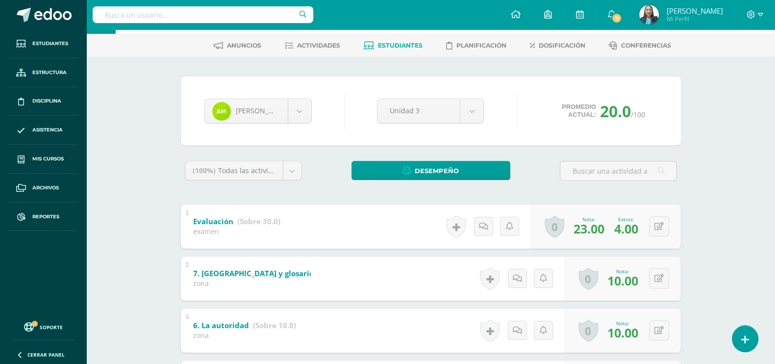
scroll to position [0, 0]
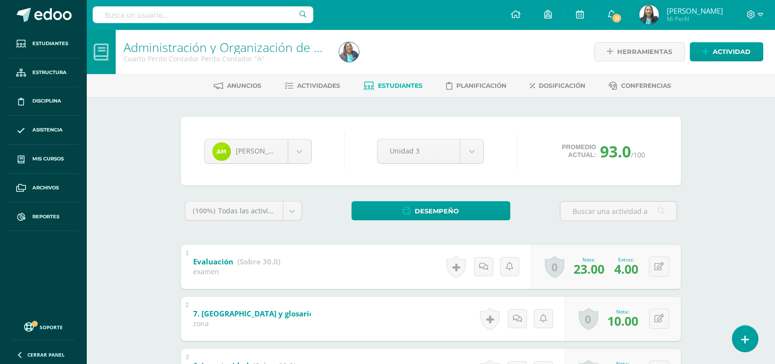
click at [179, 8] on input "text" at bounding box center [203, 14] width 221 height 17
type input "giovann"
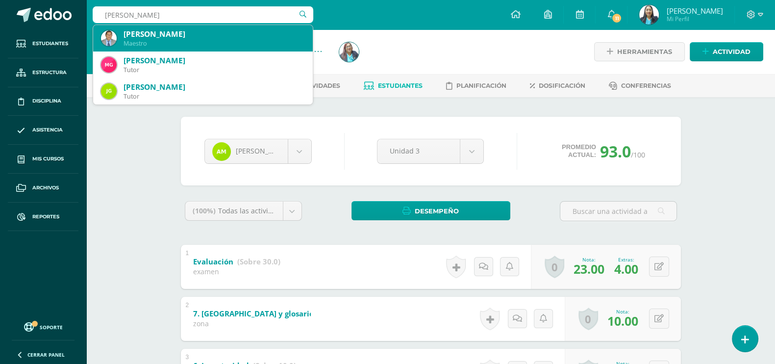
click at [199, 30] on div "Giovany Ochoa" at bounding box center [214, 34] width 181 height 10
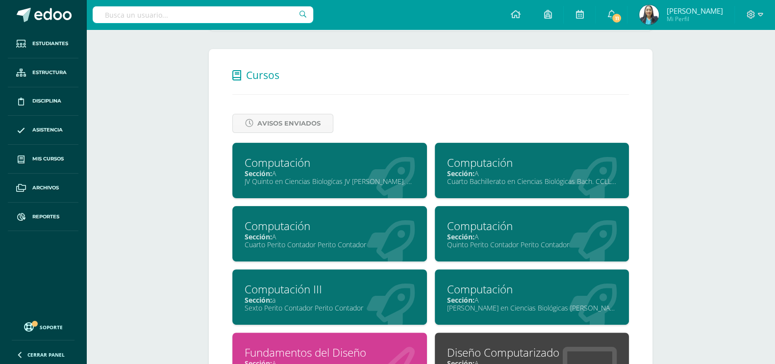
scroll to position [368, 0]
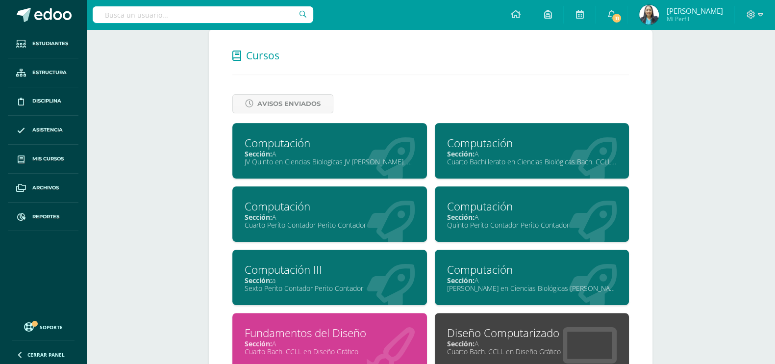
click at [371, 217] on div "Sección: A" at bounding box center [330, 216] width 170 height 9
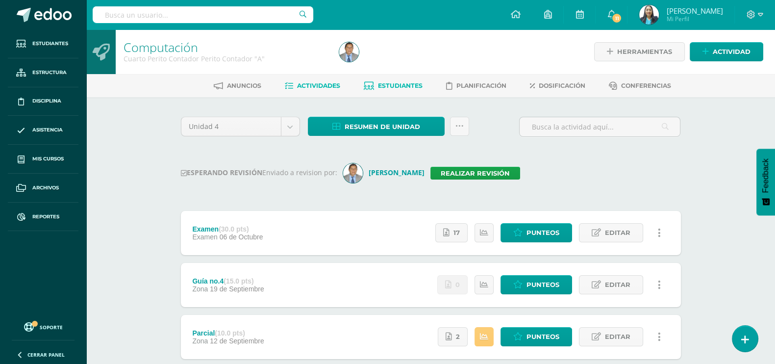
click at [410, 86] on span "Estudiantes" at bounding box center [400, 85] width 45 height 7
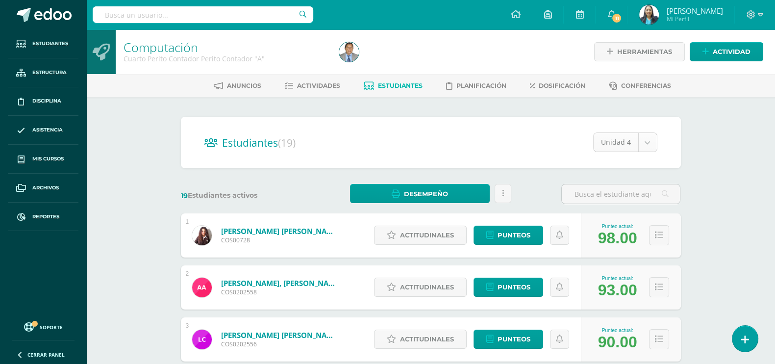
select select "/dashboard/teacher/section/2340/students/?unit=111020"
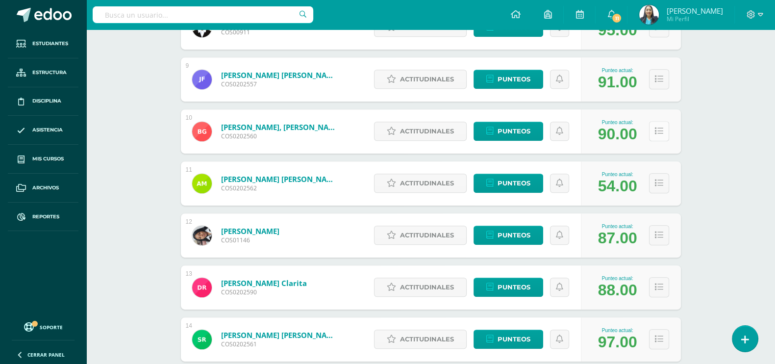
scroll to position [606, 0]
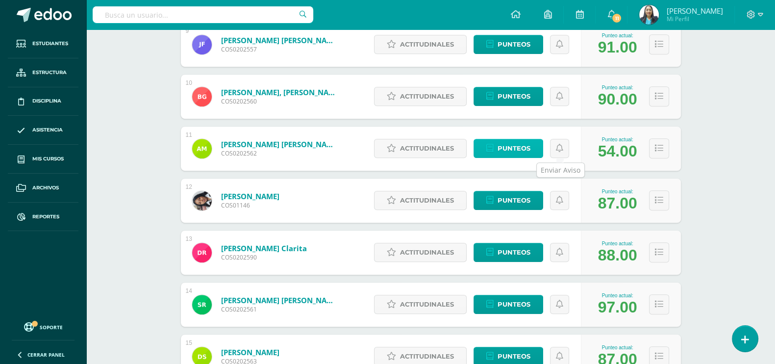
click at [515, 141] on span "Punteos" at bounding box center [513, 148] width 33 height 18
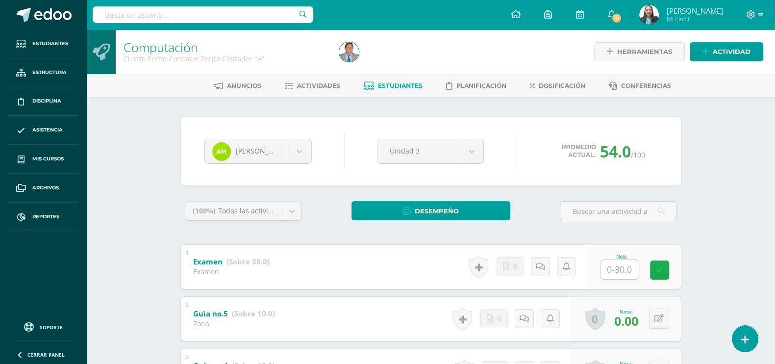
click at [664, 273] on link at bounding box center [659, 269] width 19 height 19
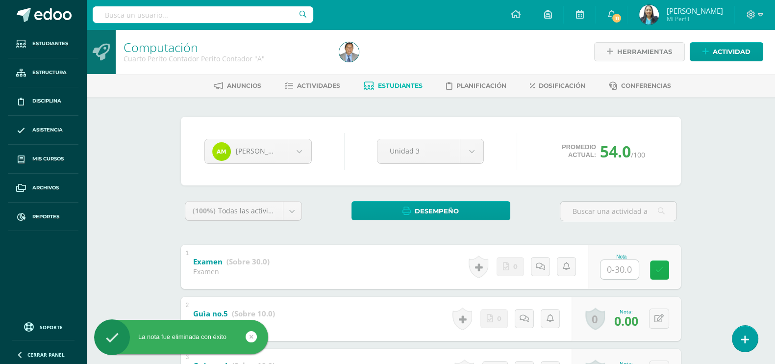
click at [656, 266] on icon at bounding box center [659, 270] width 8 height 8
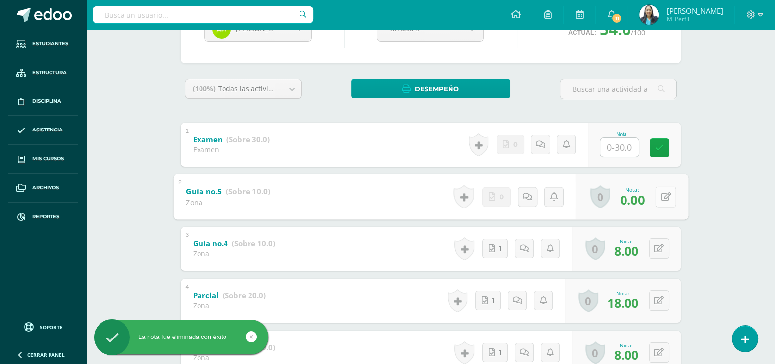
click at [659, 195] on button at bounding box center [665, 196] width 21 height 21
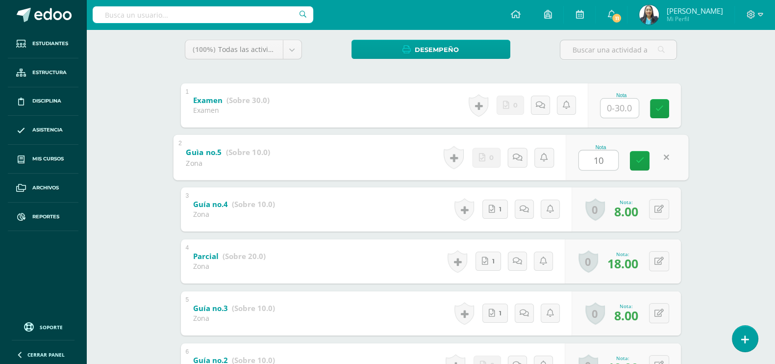
scroll to position [118, 0]
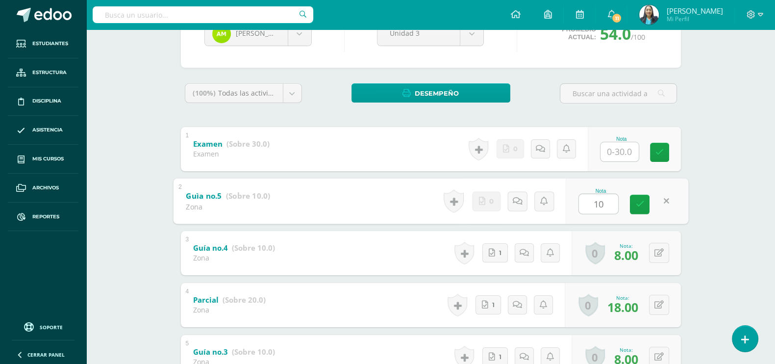
type input "10"
click at [617, 154] on input "text" at bounding box center [624, 152] width 39 height 20
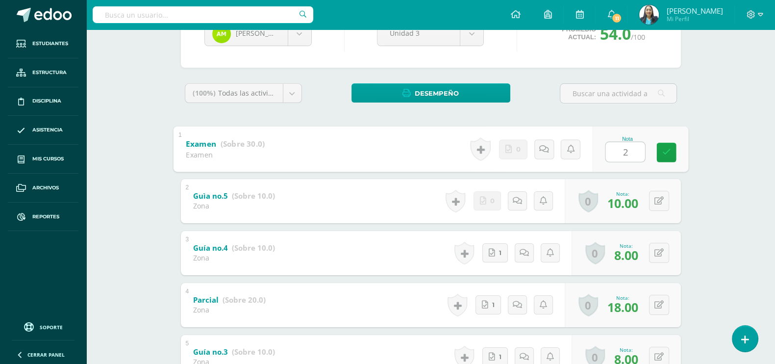
type input "29"
click at [667, 154] on icon at bounding box center [666, 152] width 9 height 8
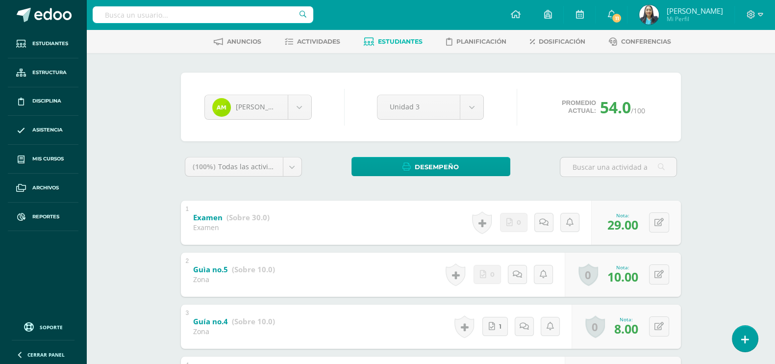
scroll to position [0, 0]
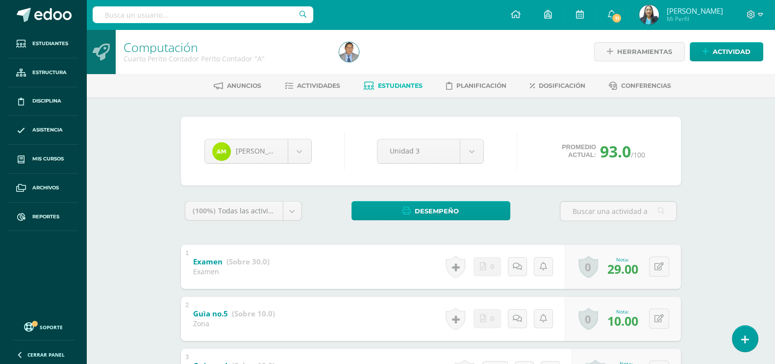
click at [149, 8] on input "text" at bounding box center [203, 14] width 221 height 17
type input "s"
type input "carlos rojas"
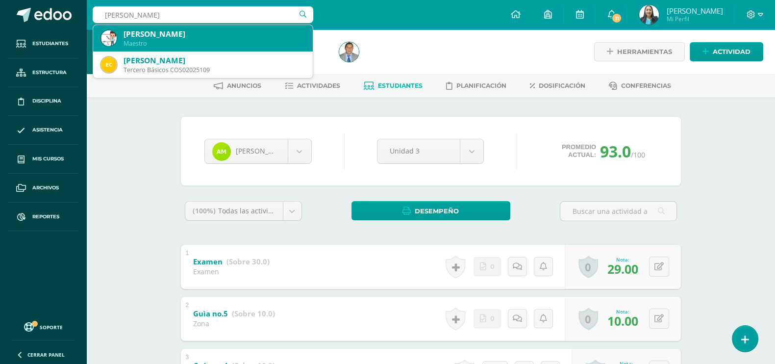
click at [153, 43] on div "Maestro" at bounding box center [214, 43] width 181 height 8
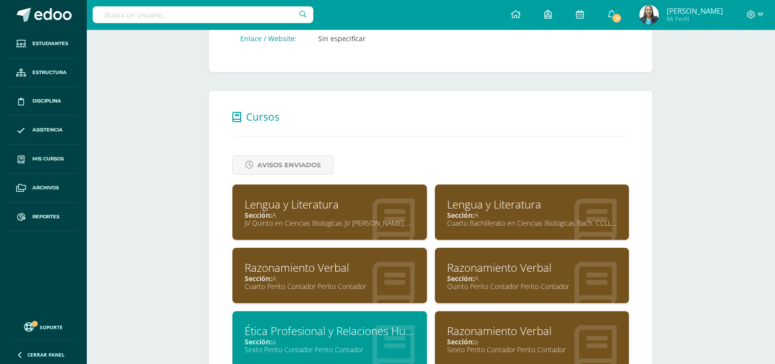
scroll to position [428, 0]
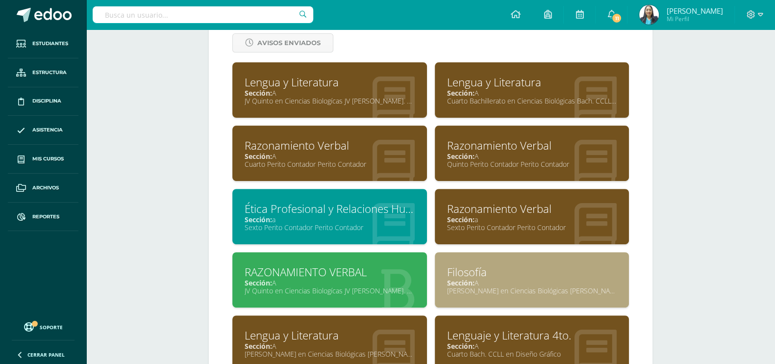
click at [345, 163] on div "Cuarto Perito Contador Perito Contador" at bounding box center [330, 163] width 170 height 9
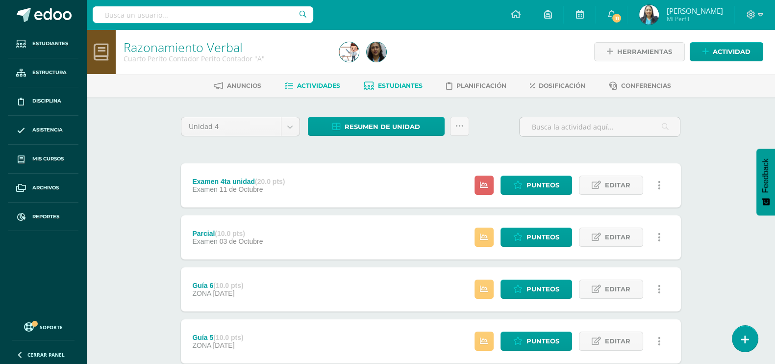
click at [397, 83] on span "Estudiantes" at bounding box center [400, 85] width 45 height 7
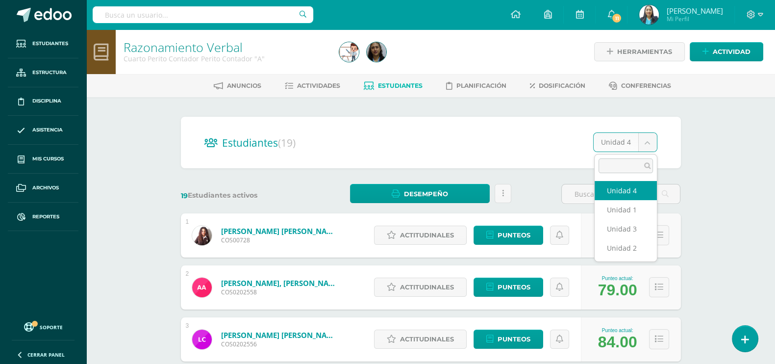
select select "/dashboard/teacher/section/2341/students/?unit=111027"
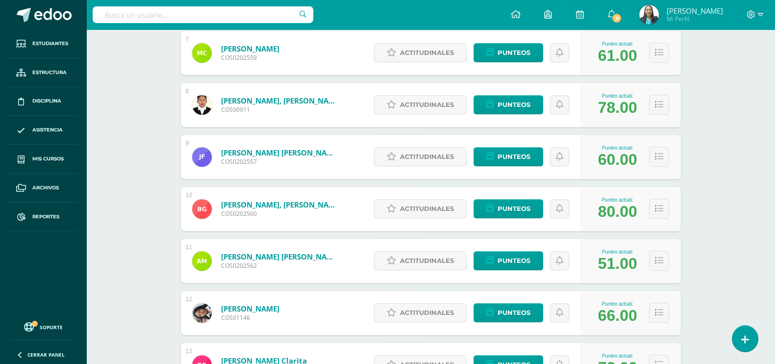
scroll to position [551, 0]
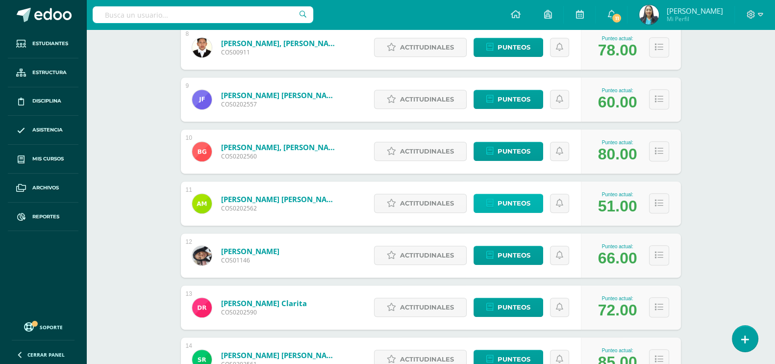
click at [516, 203] on span "Punteos" at bounding box center [513, 203] width 33 height 18
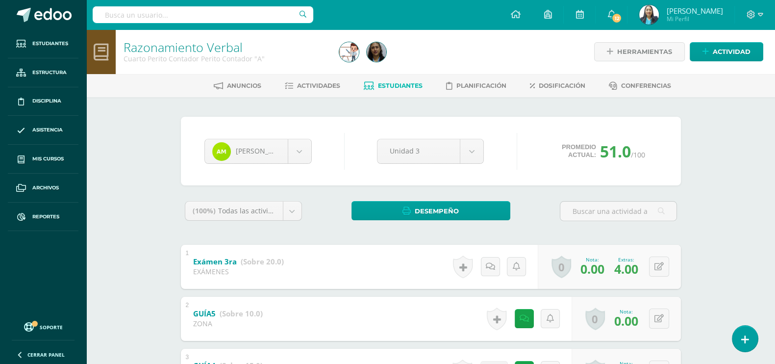
scroll to position [122, 0]
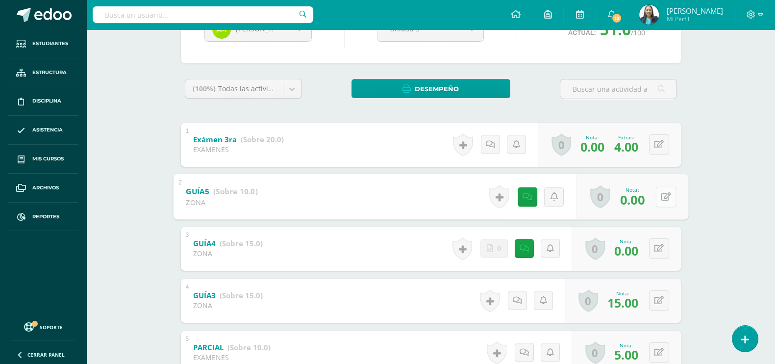
click at [660, 196] on button at bounding box center [665, 196] width 21 height 21
type input "10"
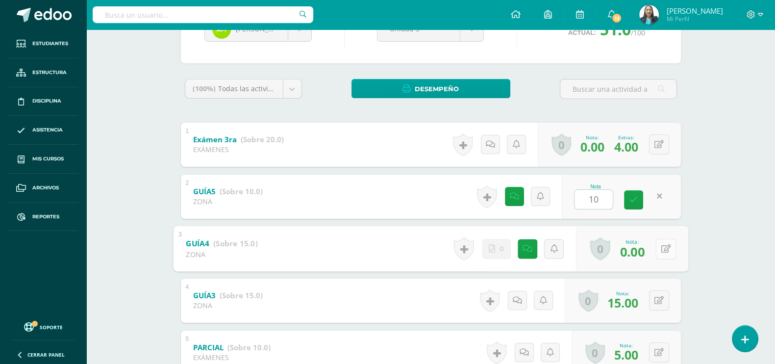
click at [658, 252] on button at bounding box center [665, 248] width 21 height 21
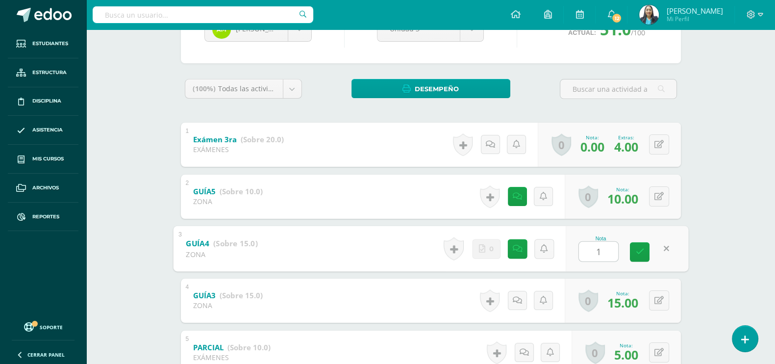
type input "10"
click at [644, 253] on link at bounding box center [640, 252] width 20 height 20
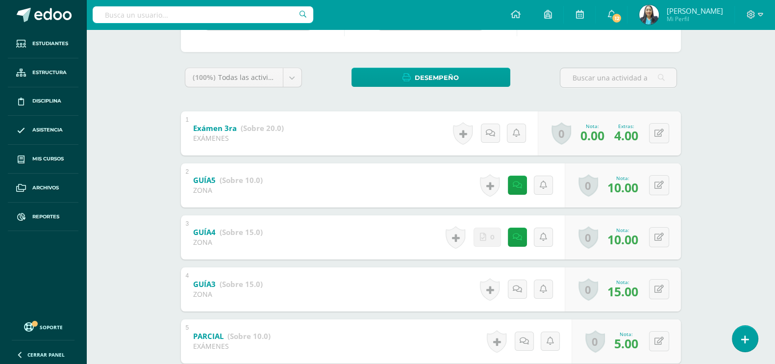
scroll to position [56, 0]
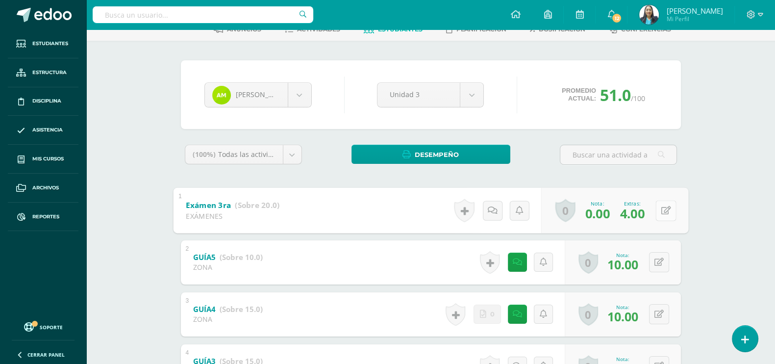
click at [661, 207] on icon at bounding box center [666, 210] width 10 height 8
type input "16"
click at [638, 212] on icon at bounding box center [639, 213] width 9 height 8
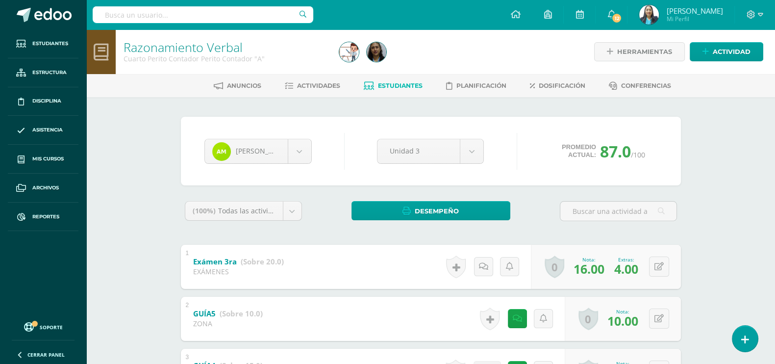
click at [125, 17] on input "text" at bounding box center [203, 14] width 221 height 17
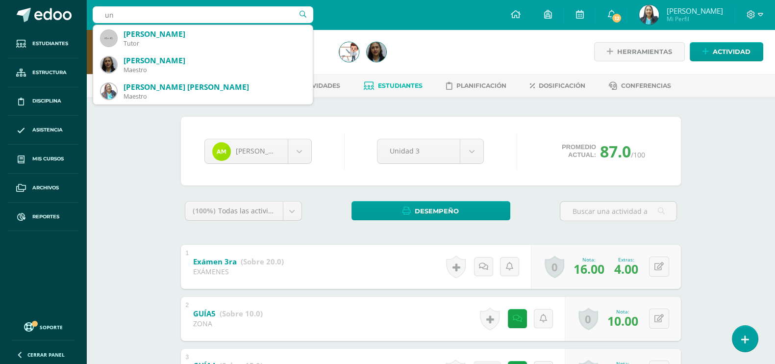
type input "u"
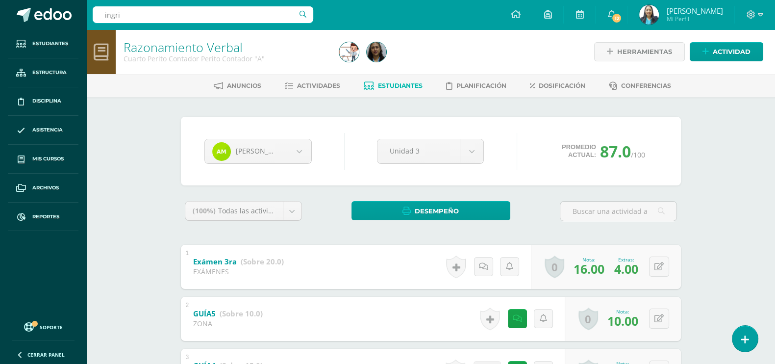
type input "ingrid"
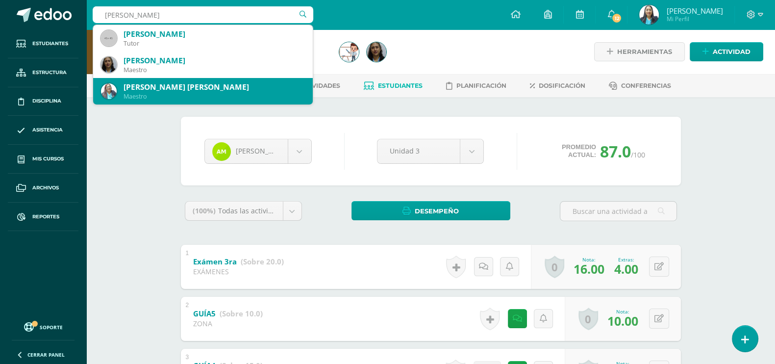
click at [164, 82] on div "Ingrid Marilu Velásquez Cáceres de Flores" at bounding box center [214, 87] width 181 height 10
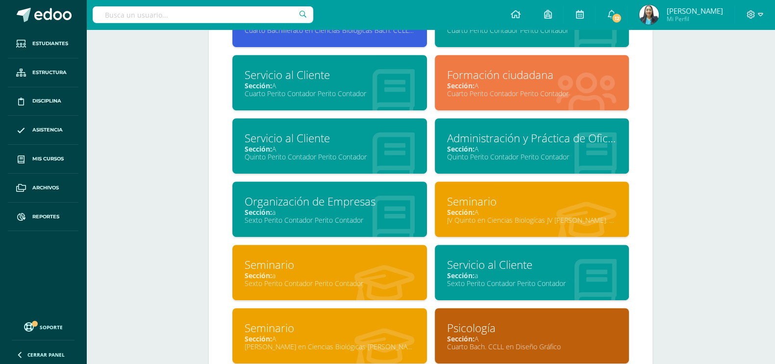
scroll to position [551, 0]
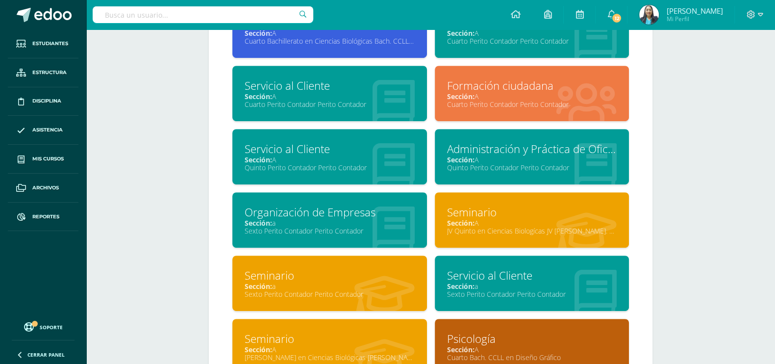
click at [362, 108] on div "Cuarto Perito Contador Perito Contador" at bounding box center [330, 103] width 170 height 9
click at [361, 108] on div "Cuarto Perito Contador Perito Contador" at bounding box center [330, 103] width 170 height 9
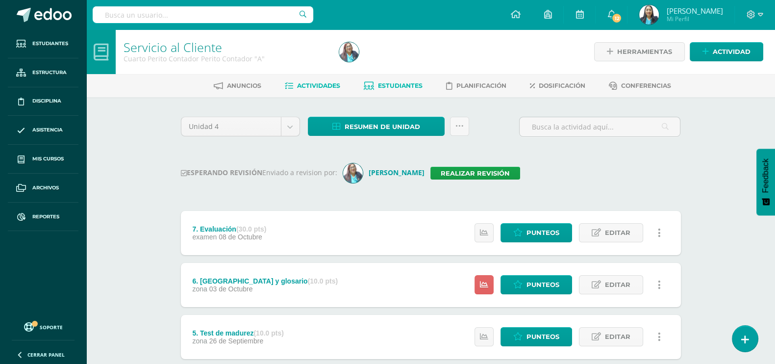
click at [403, 79] on link "Estudiantes" at bounding box center [393, 86] width 59 height 16
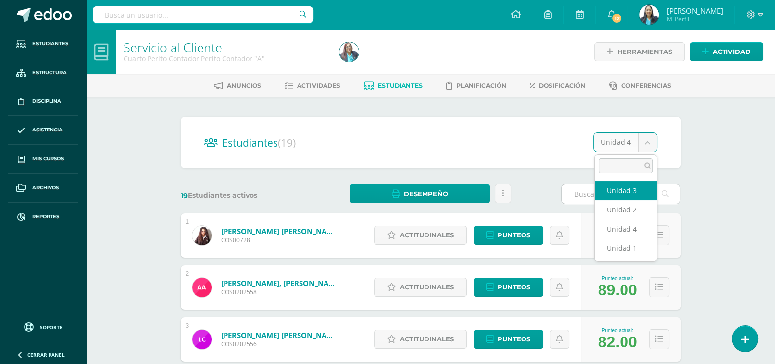
select select "/dashboard/teacher/section/2342/students/?unit=111034"
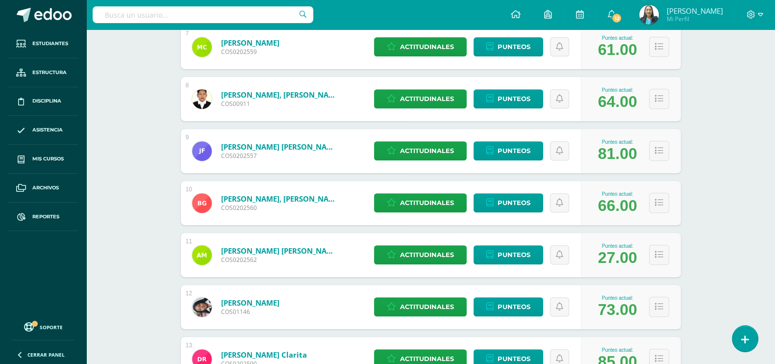
scroll to position [545, 0]
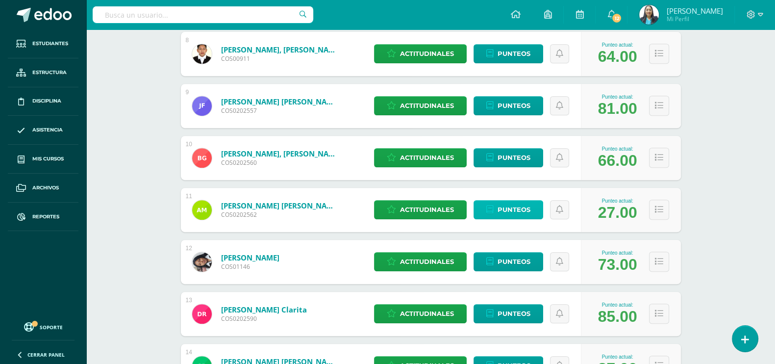
click at [514, 209] on span "Punteos" at bounding box center [513, 209] width 33 height 18
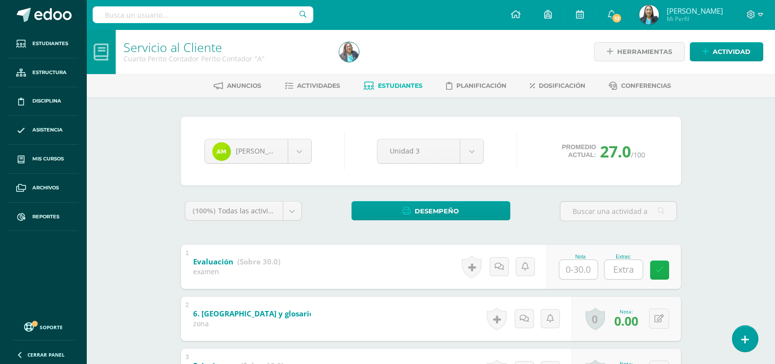
click at [661, 269] on icon at bounding box center [659, 270] width 8 height 8
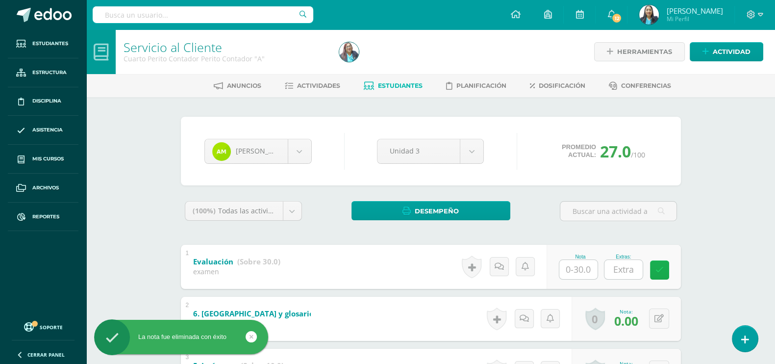
click at [661, 269] on icon at bounding box center [659, 270] width 8 height 8
click at [585, 266] on input "text" at bounding box center [578, 269] width 38 height 19
click at [676, 266] on div "Nota 30 Extras:" at bounding box center [619, 267] width 138 height 46
type input "30.00"
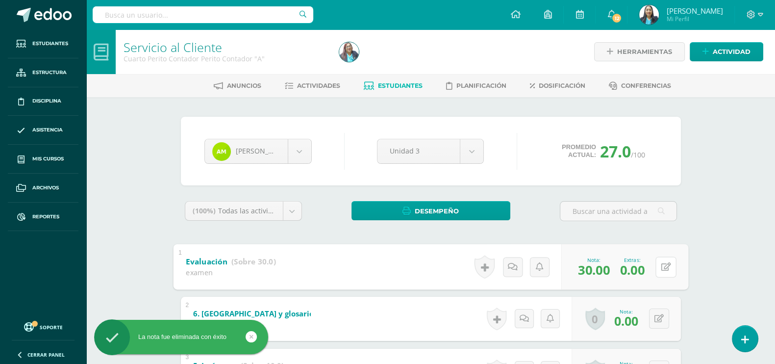
click at [655, 271] on button at bounding box center [665, 266] width 21 height 21
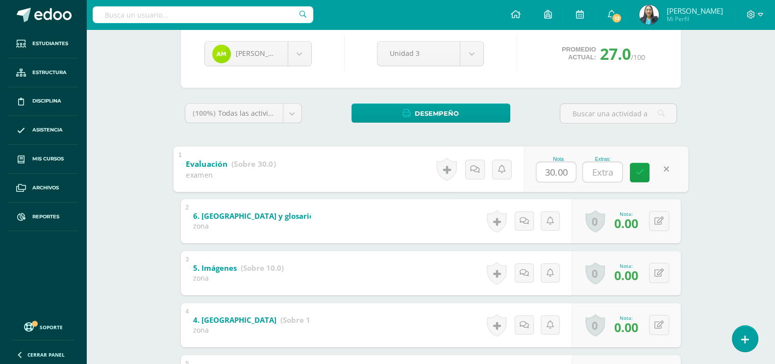
scroll to position [122, 0]
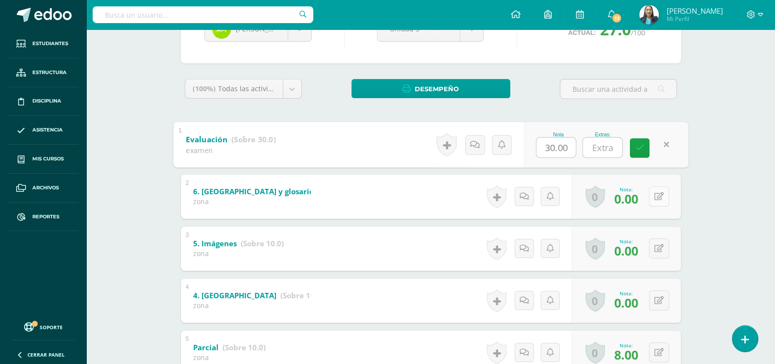
click at [657, 198] on button at bounding box center [659, 196] width 20 height 20
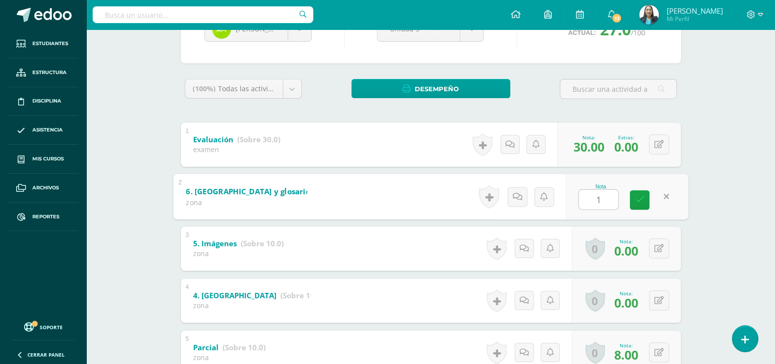
type input "10"
click at [642, 193] on link at bounding box center [640, 200] width 20 height 20
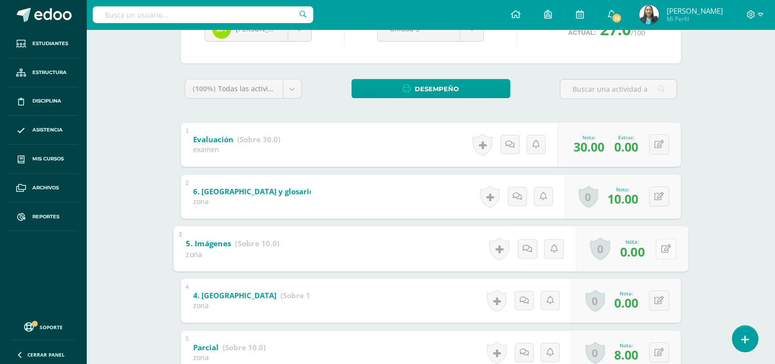
click at [662, 248] on icon at bounding box center [666, 248] width 10 height 8
type input "10"
click at [648, 251] on link at bounding box center [640, 252] width 20 height 20
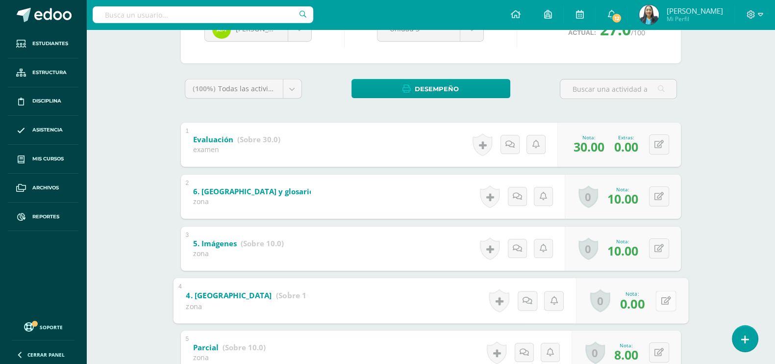
click at [661, 298] on icon at bounding box center [666, 300] width 10 height 8
type input "10"
click at [631, 299] on link at bounding box center [640, 304] width 20 height 20
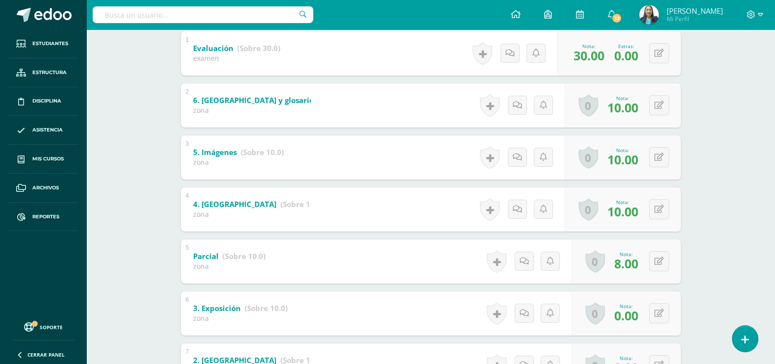
scroll to position [170, 0]
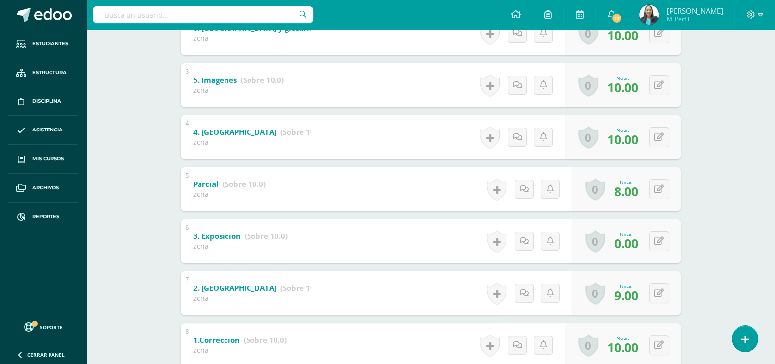
scroll to position [306, 0]
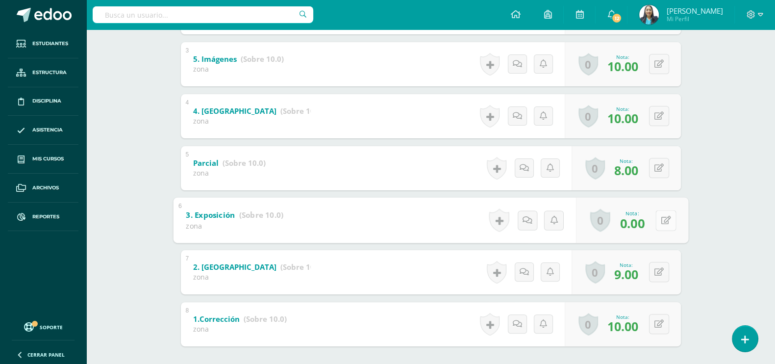
click at [661, 220] on icon at bounding box center [666, 220] width 10 height 8
type input "10"
click at [639, 235] on div "Nota 10" at bounding box center [621, 220] width 119 height 44
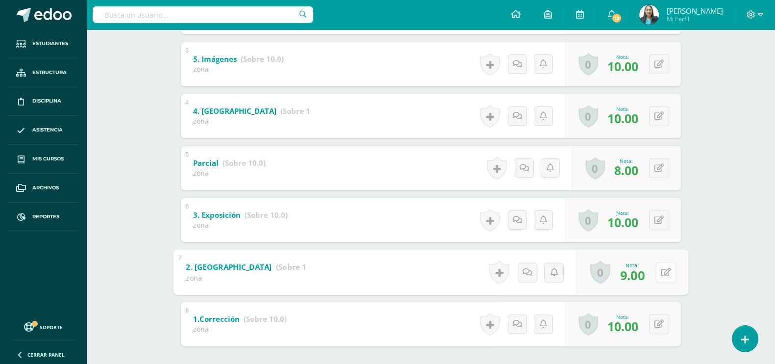
click at [657, 271] on button at bounding box center [665, 272] width 21 height 21
type input "10"
click at [642, 273] on icon at bounding box center [639, 275] width 9 height 8
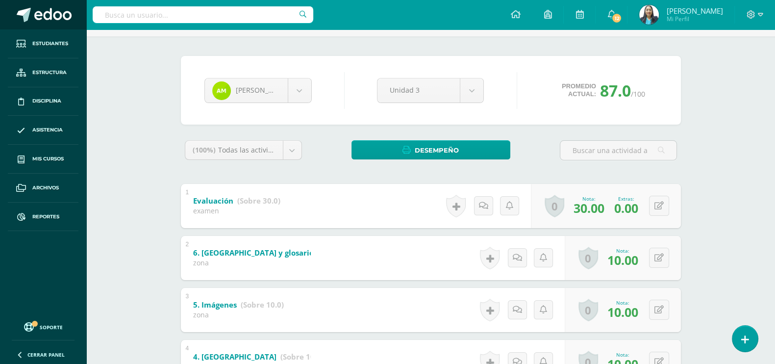
scroll to position [0, 0]
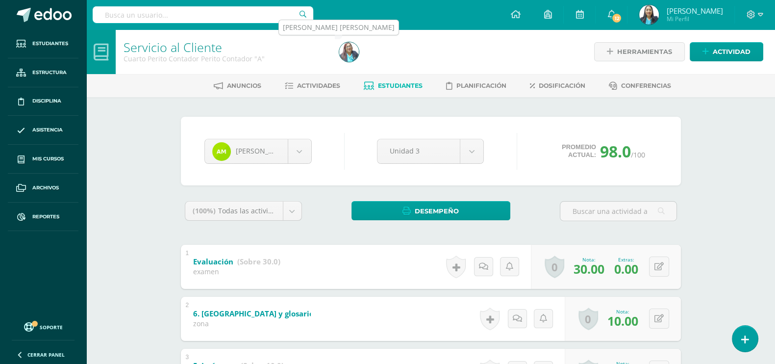
click at [345, 48] on img at bounding box center [349, 52] width 20 height 20
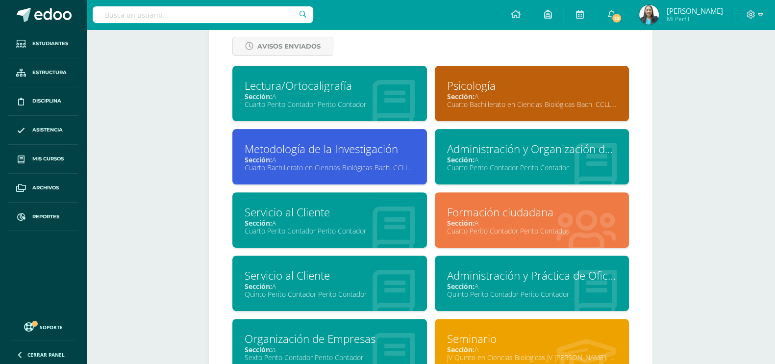
scroll to position [490, 0]
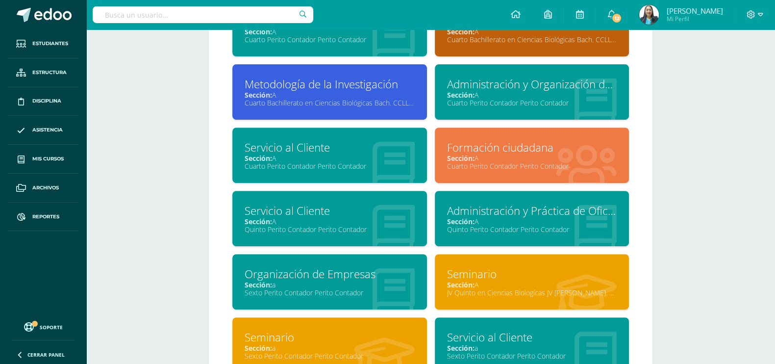
click at [540, 173] on div "Formación ciudadana Sección: A Cuarto Perito Contador Perito Contador" at bounding box center [532, 154] width 195 height 55
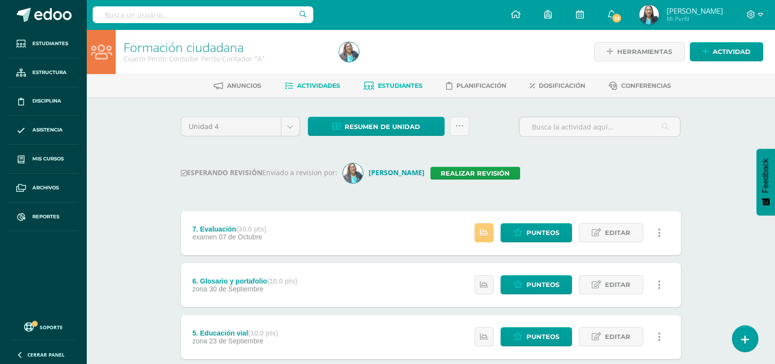
click at [390, 82] on span "Estudiantes" at bounding box center [400, 85] width 45 height 7
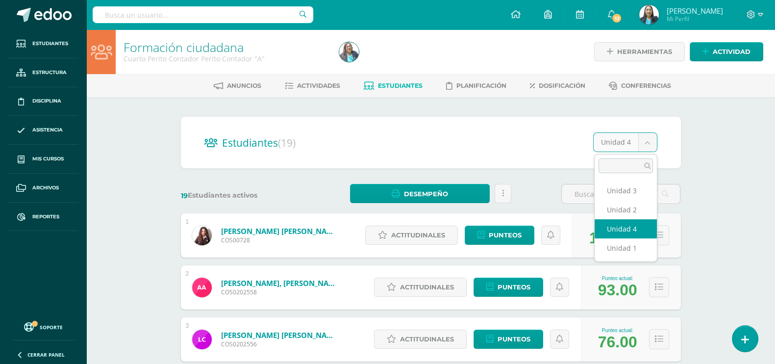
select select "/dashboard/teacher/section/2343/students/?unit=111041"
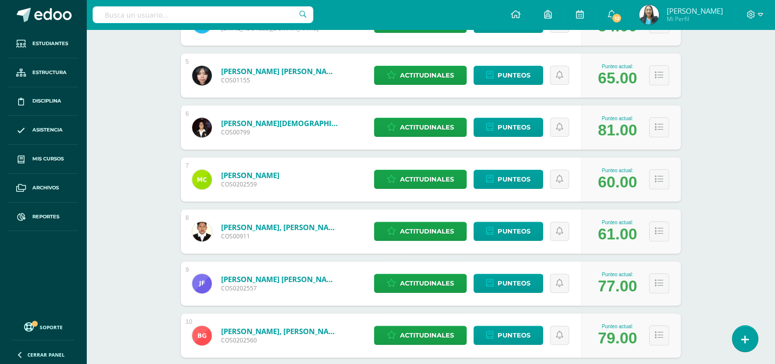
scroll to position [551, 0]
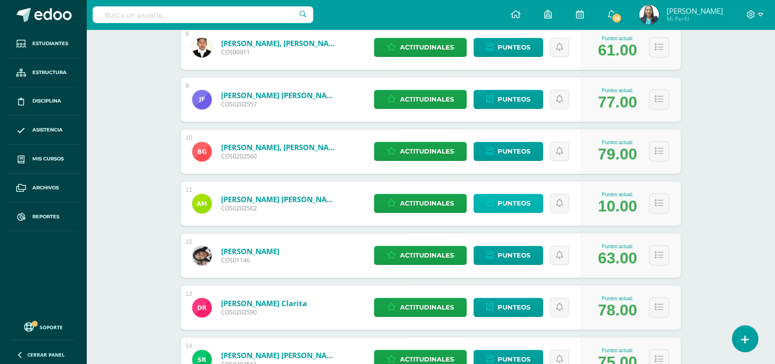
click at [510, 194] on span "Punteos" at bounding box center [513, 203] width 33 height 18
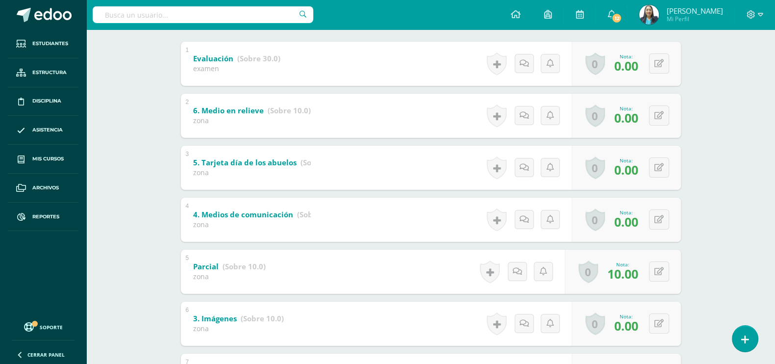
scroll to position [184, 0]
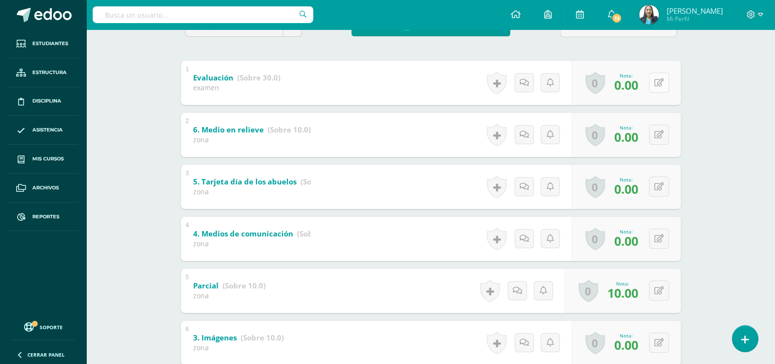
click at [662, 80] on icon at bounding box center [658, 82] width 9 height 8
type input "30"
click at [635, 84] on icon at bounding box center [639, 86] width 9 height 8
click at [659, 132] on button at bounding box center [665, 134] width 21 height 21
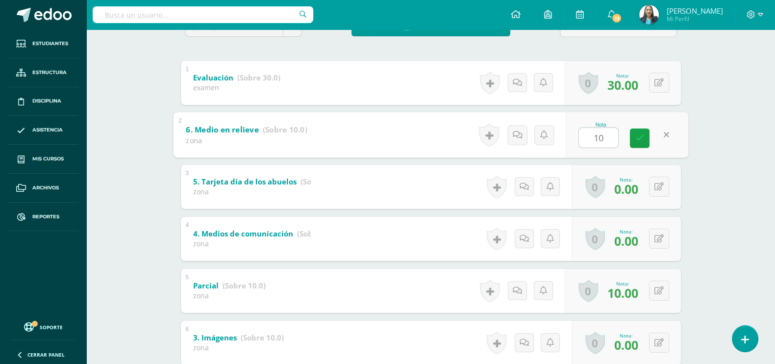
type input "10"
click at [624, 132] on div "Nota 10" at bounding box center [627, 135] width 123 height 46
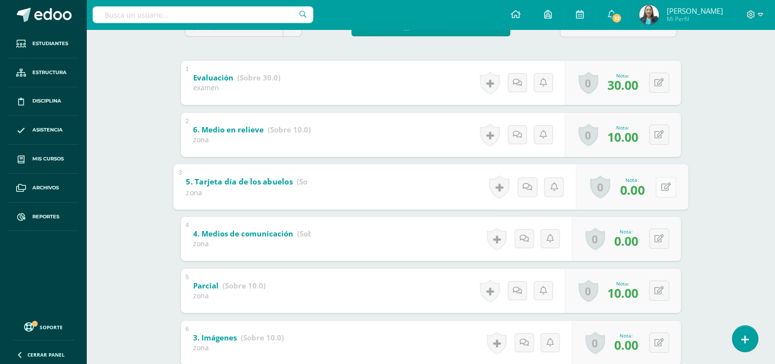
click at [663, 187] on button at bounding box center [665, 186] width 21 height 21
type input "10"
click at [634, 188] on link at bounding box center [640, 190] width 20 height 20
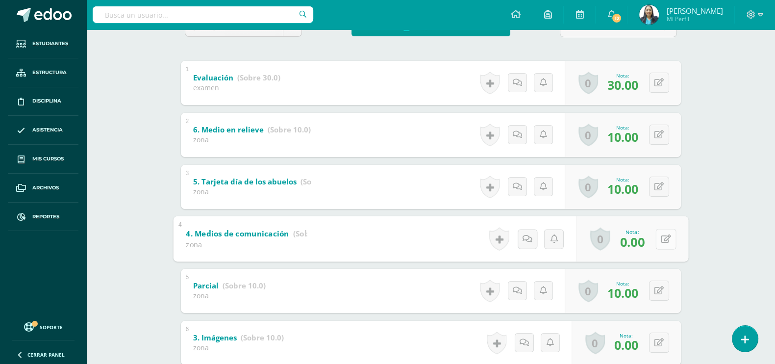
click at [657, 238] on button at bounding box center [665, 238] width 21 height 21
type input "10"
click at [643, 240] on link at bounding box center [640, 242] width 20 height 20
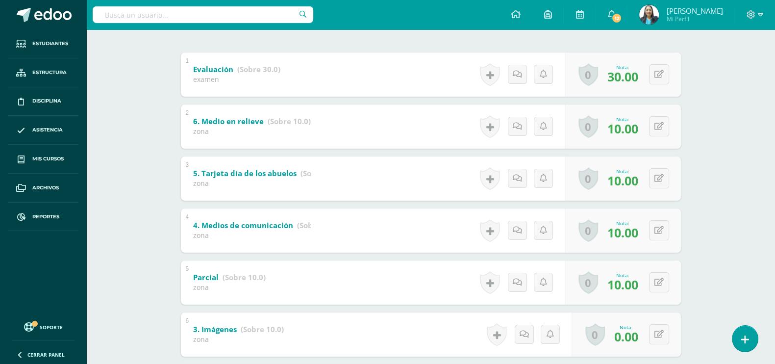
scroll to position [245, 0]
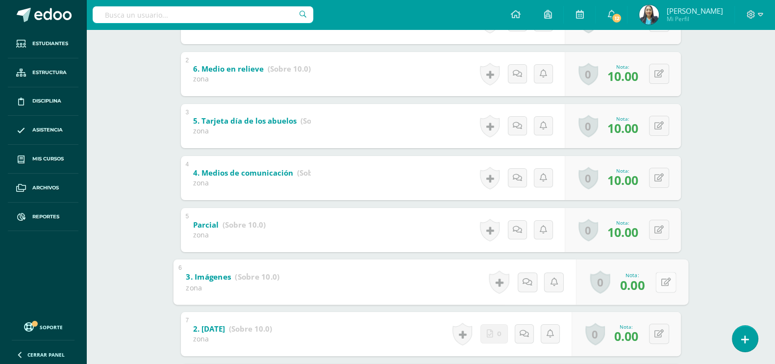
click at [661, 277] on icon at bounding box center [666, 281] width 10 height 8
type input "10"
click at [647, 290] on link at bounding box center [640, 285] width 20 height 20
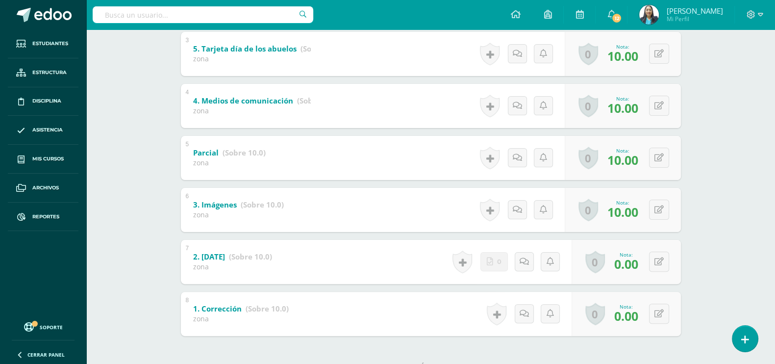
scroll to position [353, 0]
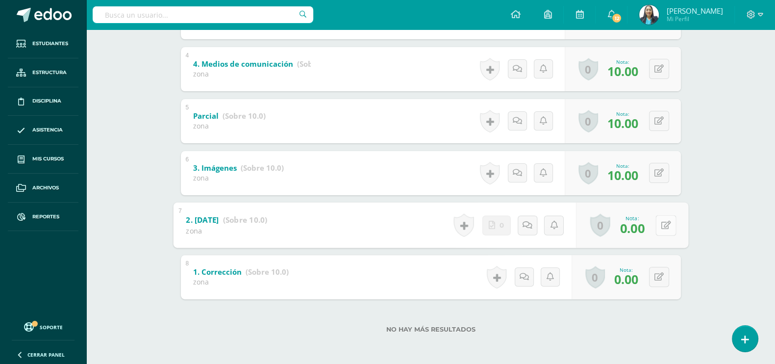
click at [658, 225] on button at bounding box center [665, 225] width 21 height 21
type input "10"
click at [633, 229] on link at bounding box center [640, 228] width 20 height 20
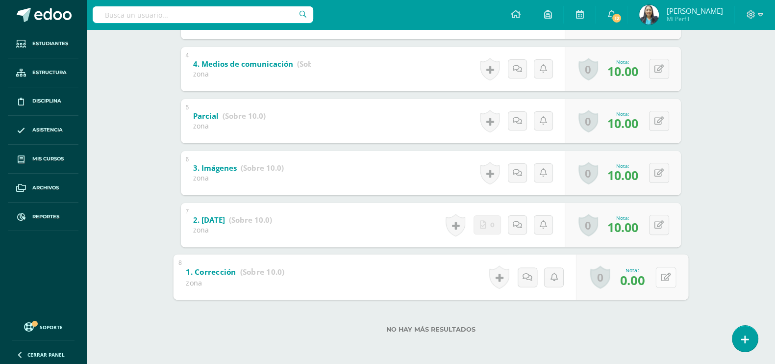
click at [657, 280] on button at bounding box center [665, 277] width 21 height 21
type input "6"
click at [639, 276] on icon at bounding box center [639, 280] width 9 height 8
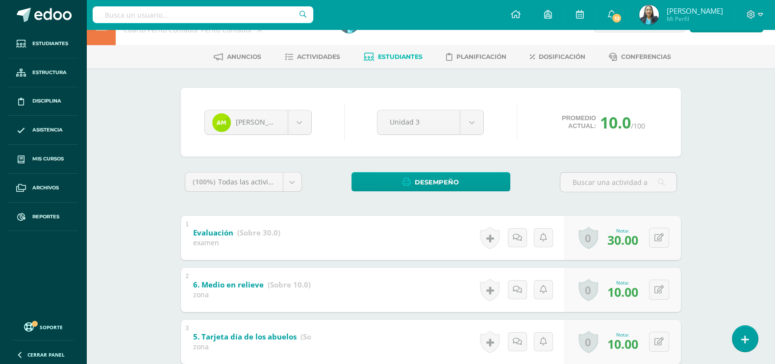
scroll to position [0, 0]
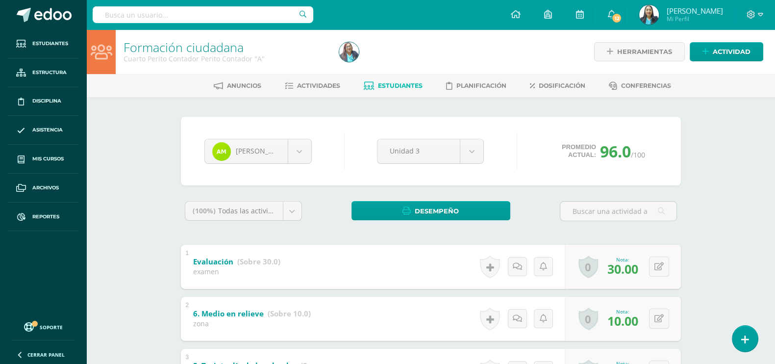
scroll to position [61, 0]
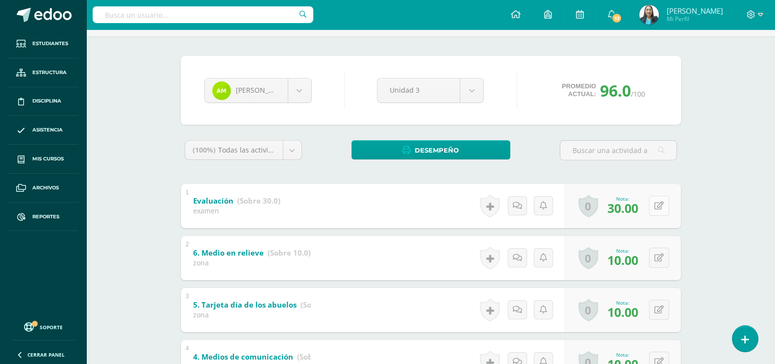
click at [658, 200] on button at bounding box center [659, 206] width 20 height 20
type input "28"
click at [642, 209] on icon at bounding box center [639, 209] width 9 height 8
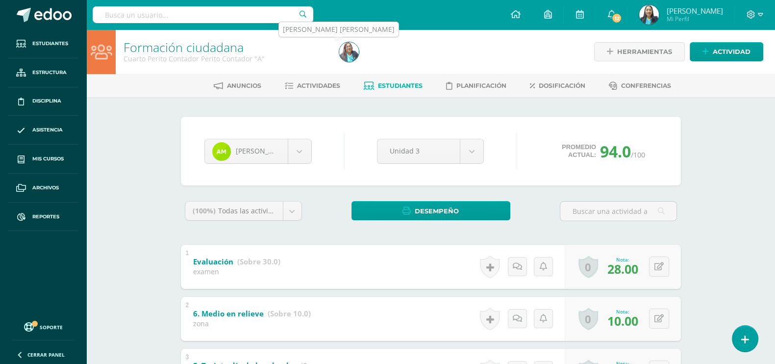
click at [353, 53] on img at bounding box center [349, 52] width 20 height 20
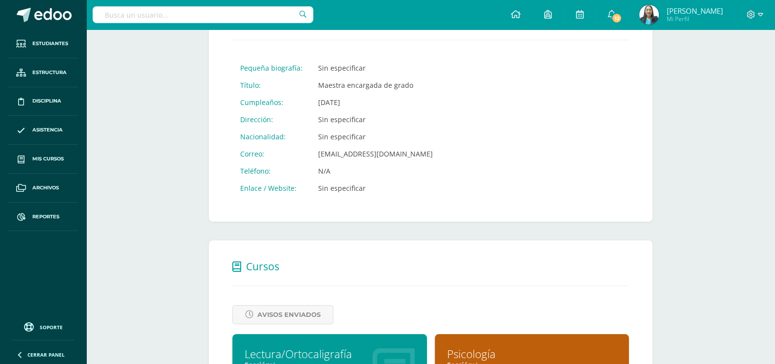
scroll to position [245, 0]
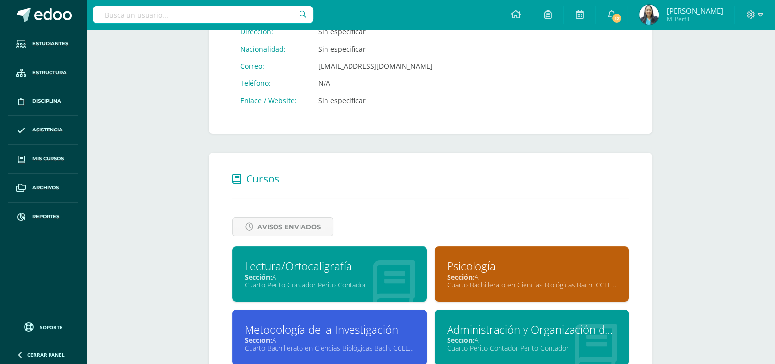
click at [343, 280] on div "Sección: A" at bounding box center [330, 276] width 170 height 9
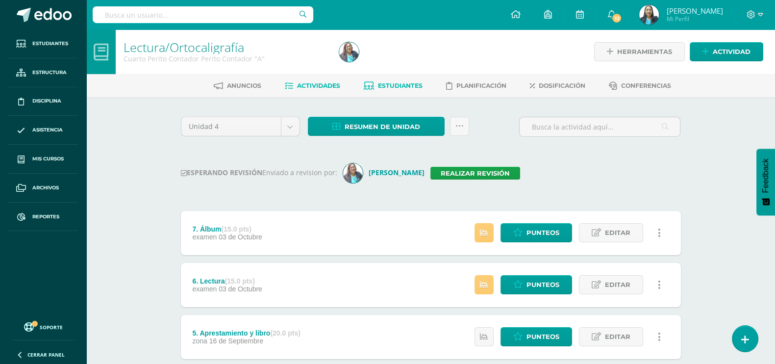
click at [407, 86] on span "Estudiantes" at bounding box center [400, 85] width 45 height 7
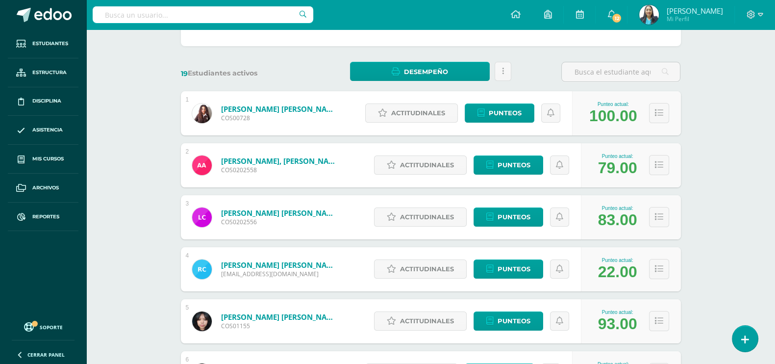
scroll to position [61, 0]
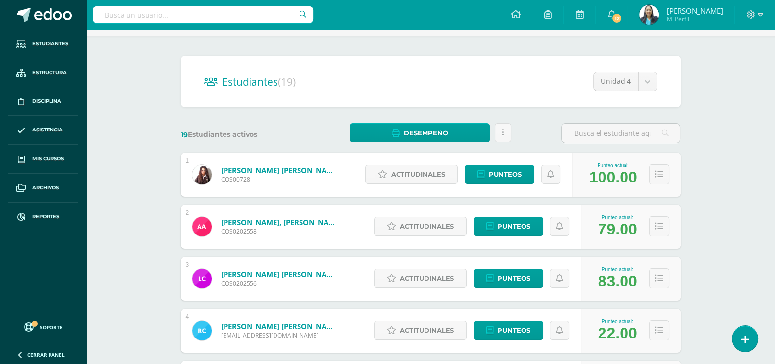
click at [648, 81] on body "Estudiantes Estructura Disciplina Asistencia Mis cursos Archivos Reportes Sopor…" at bounding box center [387, 332] width 775 height 787
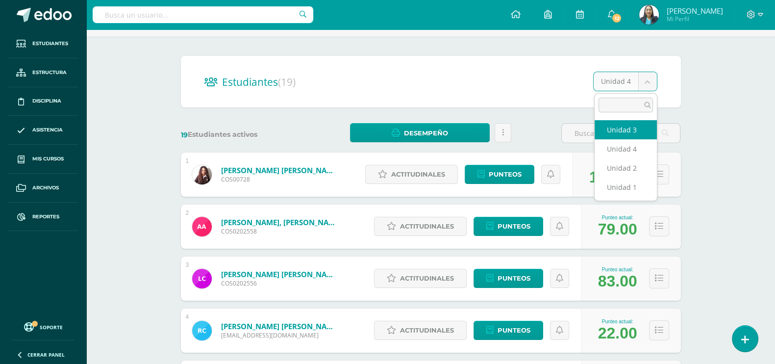
select select "/dashboard/teacher/section/2758/students/?unit=113960"
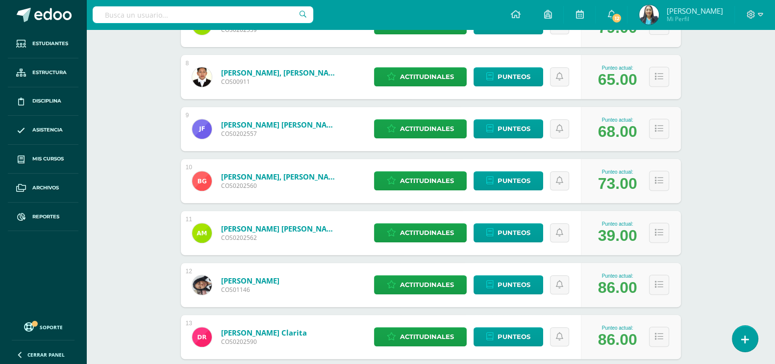
scroll to position [606, 0]
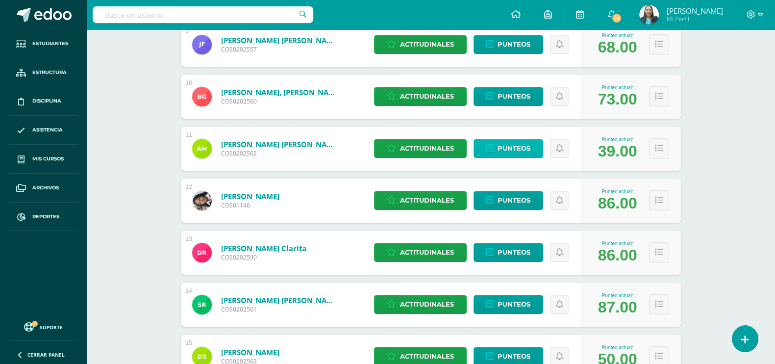
click at [525, 148] on span "Punteos" at bounding box center [513, 148] width 33 height 18
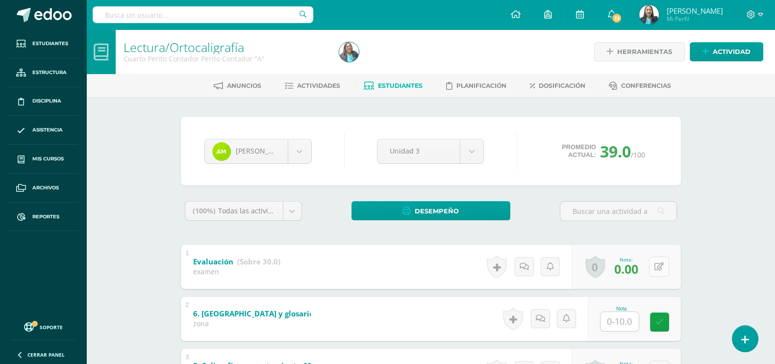
click at [659, 266] on icon at bounding box center [658, 266] width 9 height 8
type input "30"
click at [646, 266] on link at bounding box center [640, 270] width 20 height 20
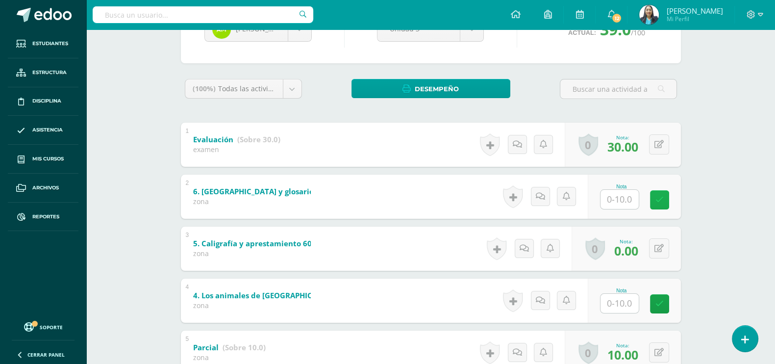
click at [654, 193] on link at bounding box center [659, 199] width 19 height 19
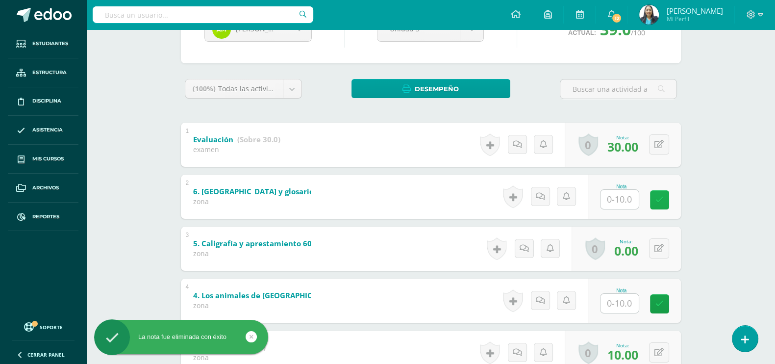
click at [664, 196] on link at bounding box center [659, 199] width 19 height 19
click at [633, 199] on input "text" at bounding box center [619, 199] width 38 height 19
type input "10"
click at [676, 199] on div "Nota 10" at bounding box center [640, 197] width 96 height 46
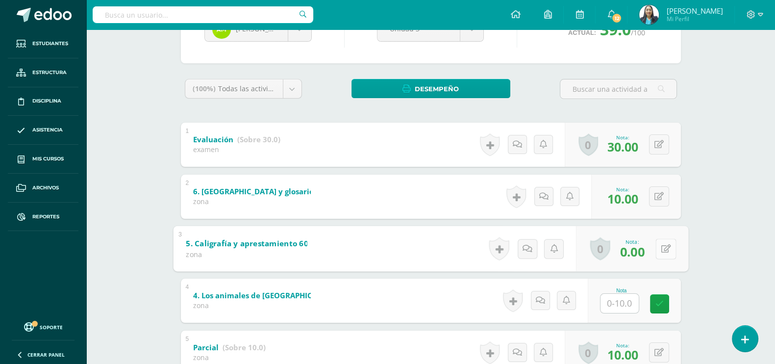
click at [663, 245] on button at bounding box center [665, 248] width 21 height 21
type input "10"
click at [636, 253] on icon at bounding box center [639, 252] width 9 height 8
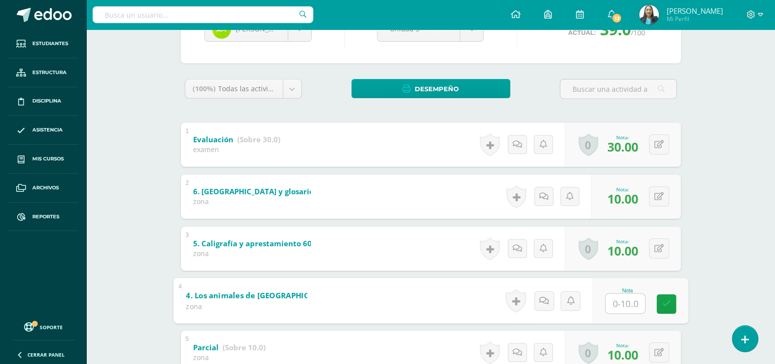
click at [626, 307] on input "text" at bounding box center [624, 303] width 39 height 20
type input "3"
click at [663, 307] on link at bounding box center [666, 304] width 20 height 20
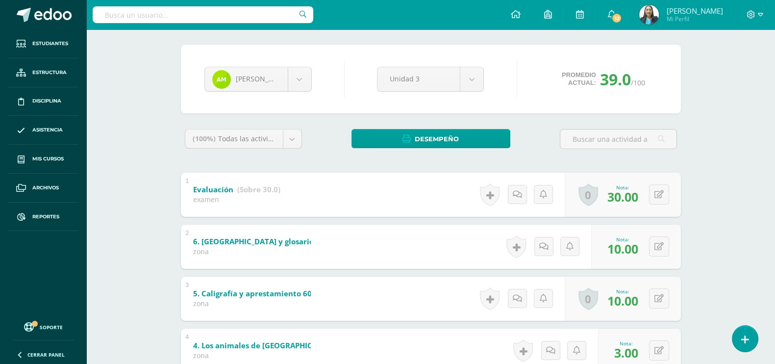
scroll to position [0, 0]
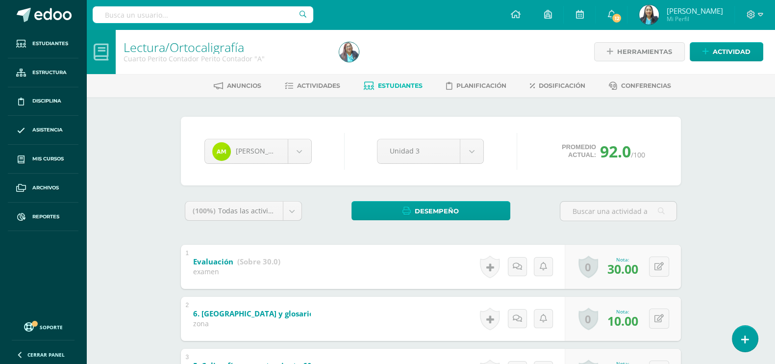
click at [154, 16] on input "text" at bounding box center [203, 14] width 221 height 17
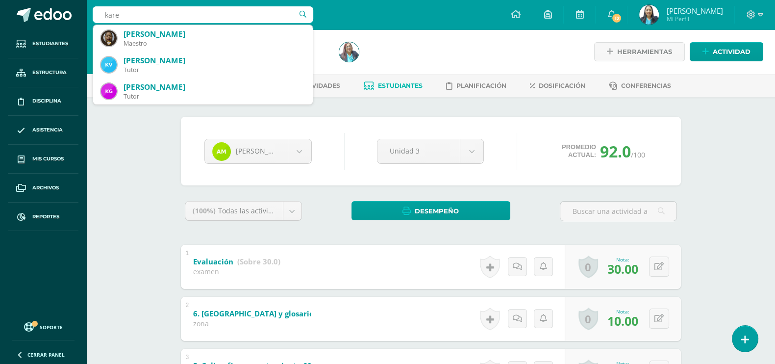
type input "[PERSON_NAME]"
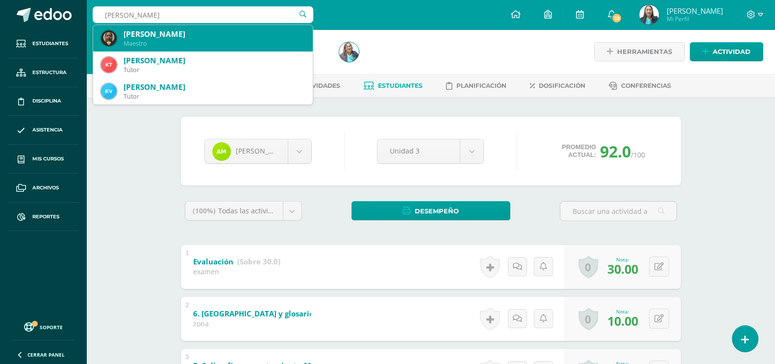
click at [178, 45] on div "Maestro" at bounding box center [214, 43] width 181 height 8
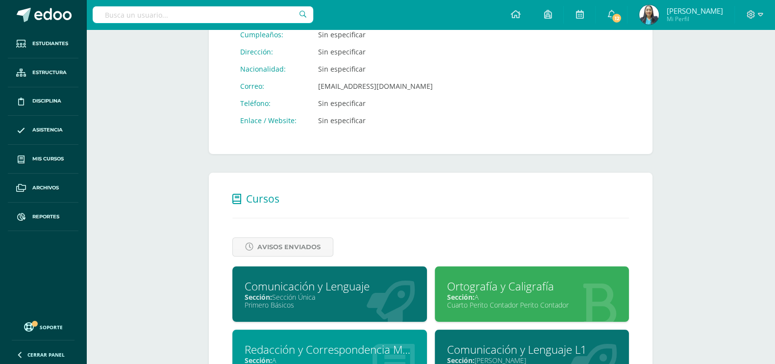
scroll to position [245, 0]
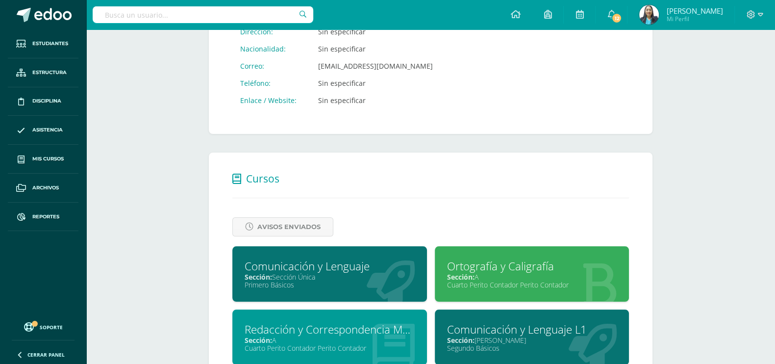
click at [542, 281] on div "Cuarto Perito Contador Perito Contador" at bounding box center [532, 284] width 170 height 9
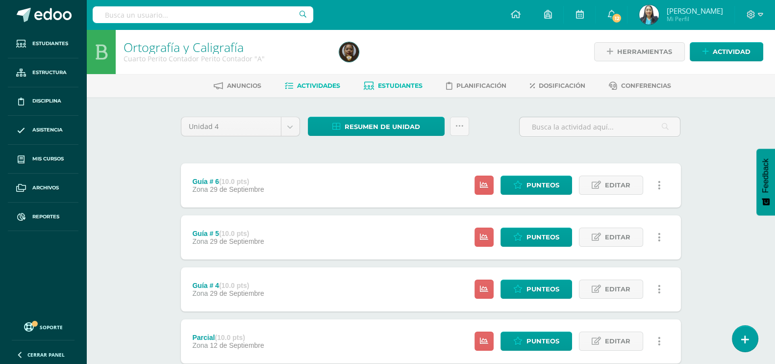
click at [410, 87] on span "Estudiantes" at bounding box center [400, 85] width 45 height 7
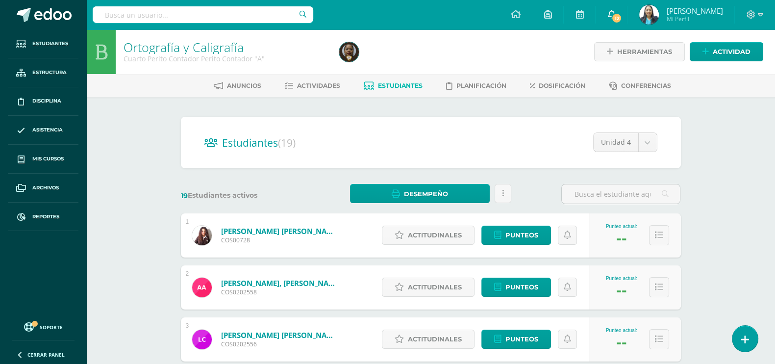
click at [622, 19] on span "12" at bounding box center [616, 18] width 11 height 11
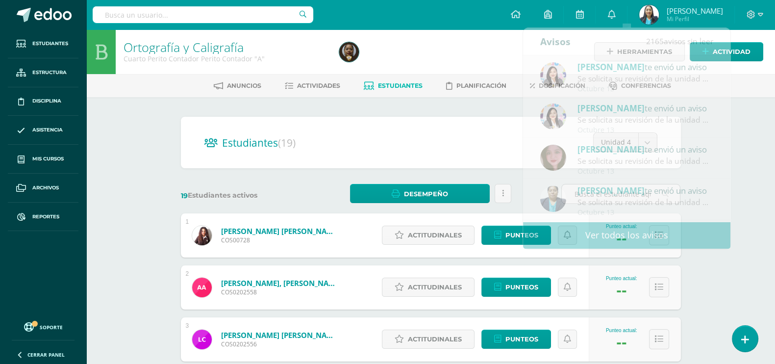
click at [221, 21] on input "text" at bounding box center [203, 14] width 221 height 17
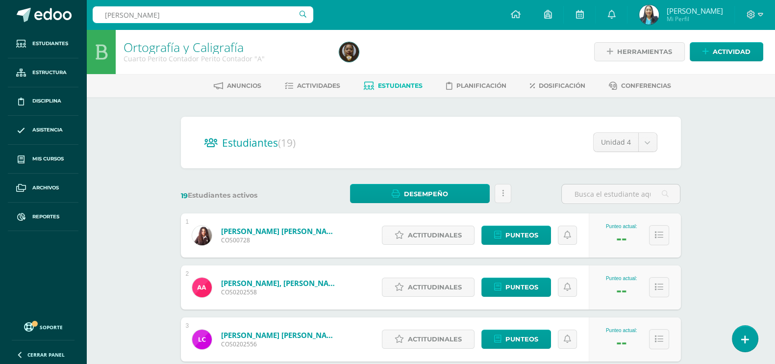
type input "karla"
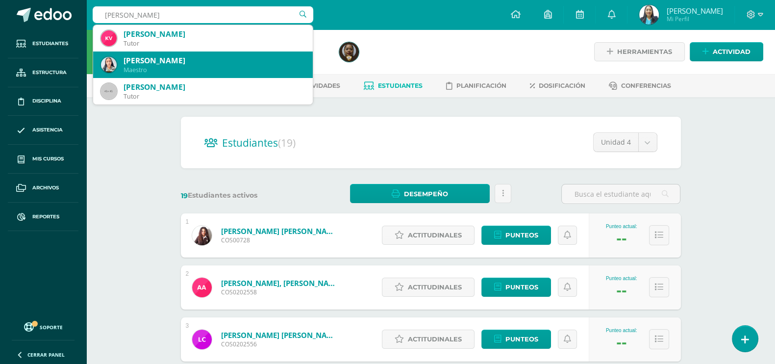
click at [203, 56] on div "Karla Betzabe Merino Alvizures" at bounding box center [214, 60] width 181 height 10
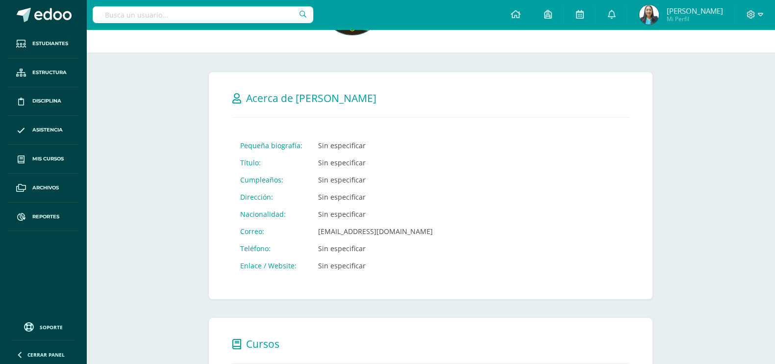
scroll to position [1, 0]
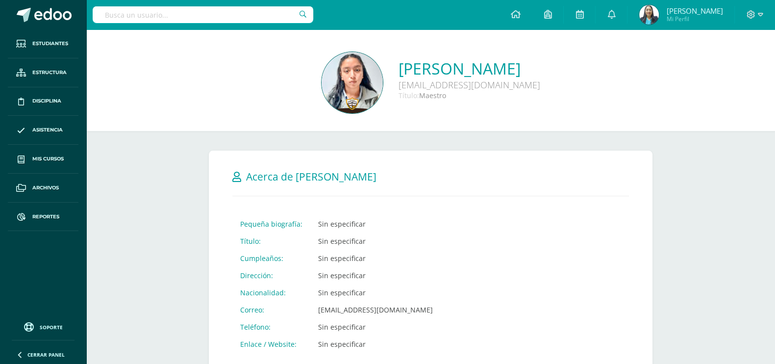
click at [164, 11] on input "text" at bounding box center [203, 14] width 221 height 17
type input "[PERSON_NAME]"
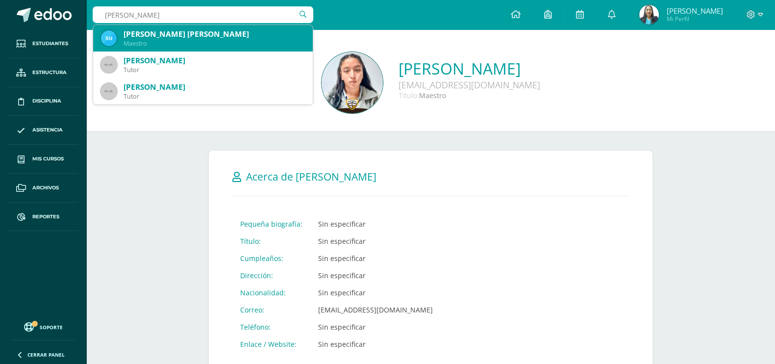
click at [170, 50] on div "[PERSON_NAME] [PERSON_NAME] Maestro" at bounding box center [203, 38] width 204 height 26
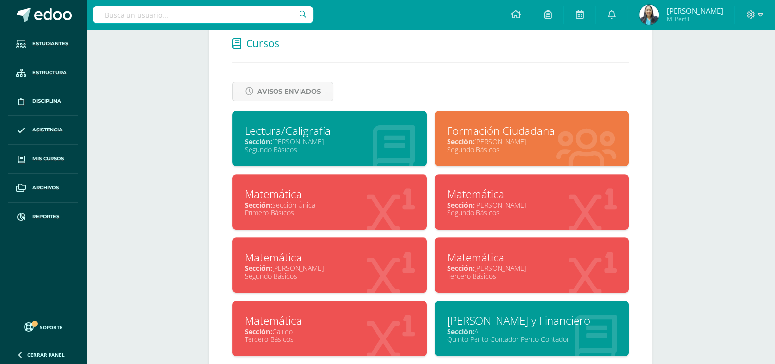
scroll to position [445, 0]
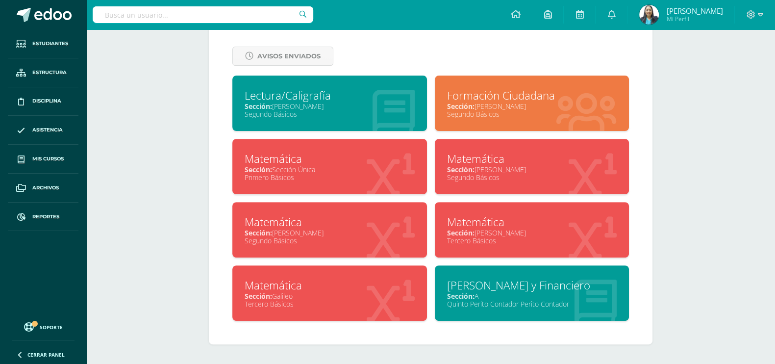
click at [365, 299] on div "Tercero Básicos" at bounding box center [330, 303] width 170 height 9
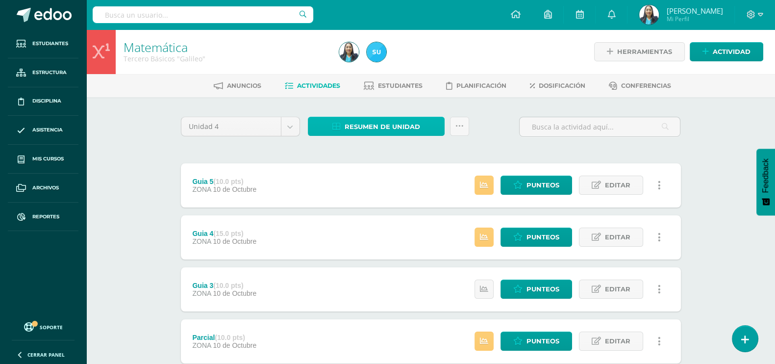
click at [400, 125] on span "Resumen de unidad" at bounding box center [382, 127] width 75 height 18
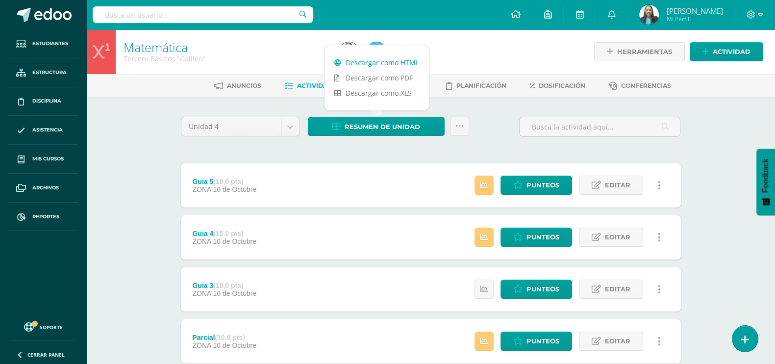
click at [381, 63] on link "Descargar como HTML" at bounding box center [376, 62] width 104 height 15
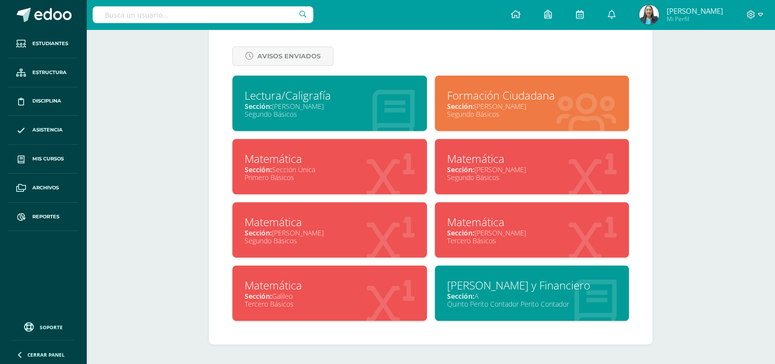
click at [481, 228] on div "Sección: [PERSON_NAME]" at bounding box center [532, 232] width 170 height 9
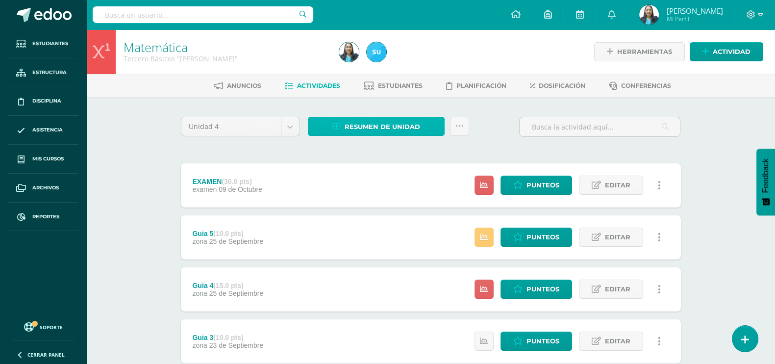
click at [395, 126] on span "Resumen de unidad" at bounding box center [382, 127] width 75 height 18
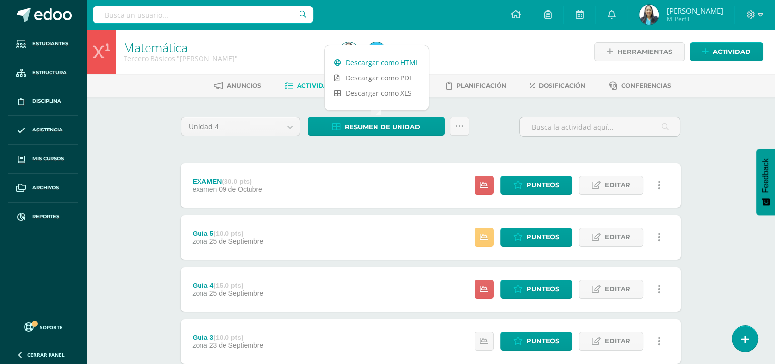
click at [397, 62] on link "Descargar como HTML" at bounding box center [376, 62] width 104 height 15
click at [196, 15] on input "text" at bounding box center [203, 14] width 221 height 17
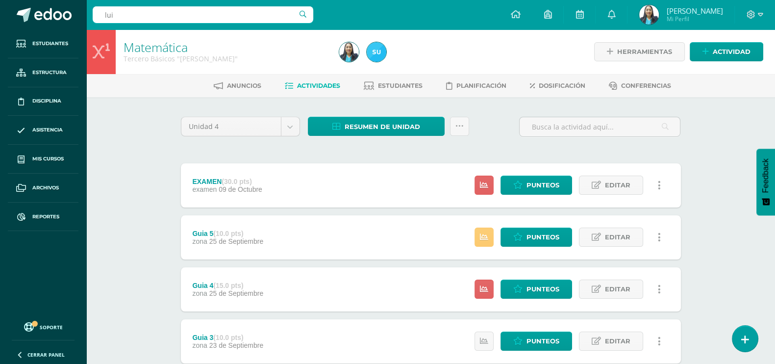
type input "luis"
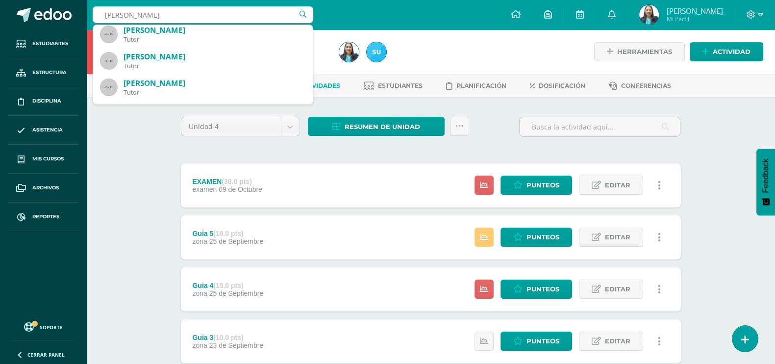
scroll to position [99, 0]
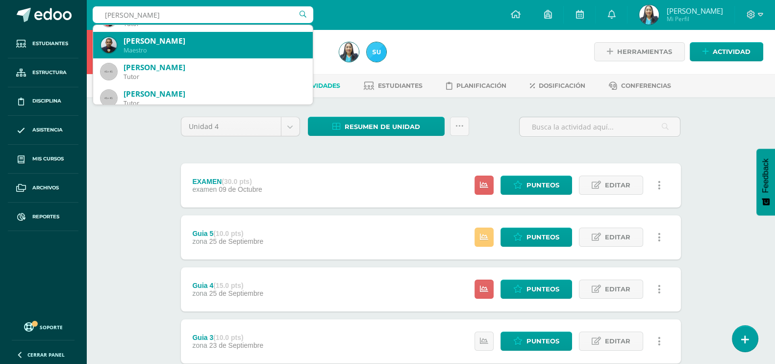
click at [209, 44] on div "Luis David Garcia Yaquián" at bounding box center [214, 41] width 181 height 10
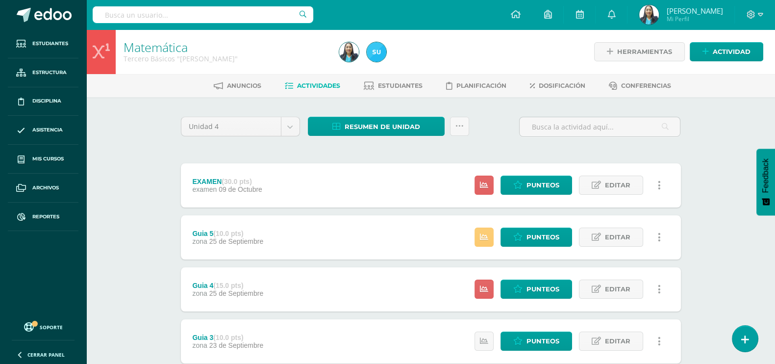
click at [209, 44] on h1 "Matemática" at bounding box center [226, 47] width 204 height 14
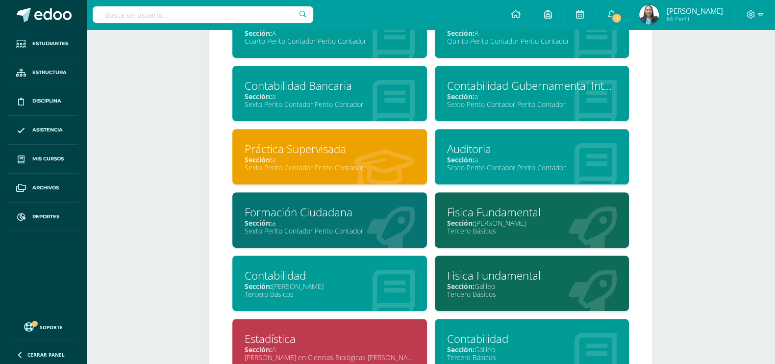
scroll to position [613, 0]
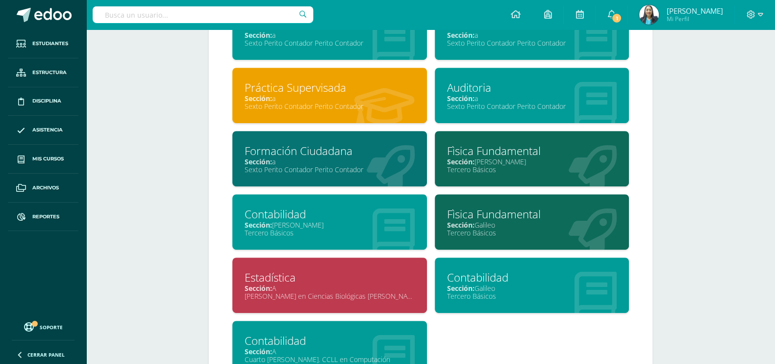
click at [515, 295] on div "Tercero Básicos" at bounding box center [532, 295] width 170 height 9
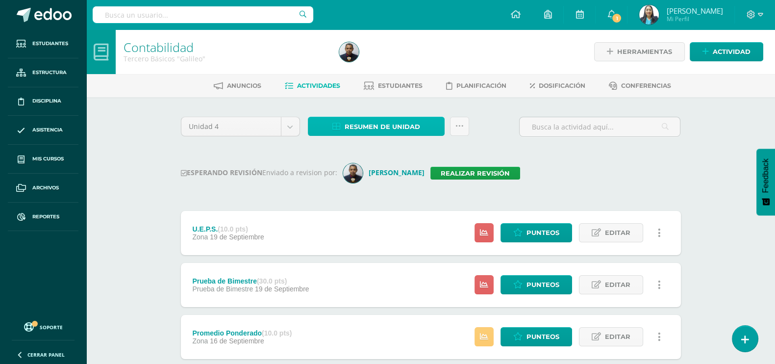
click at [392, 128] on span "Resumen de unidad" at bounding box center [382, 127] width 75 height 18
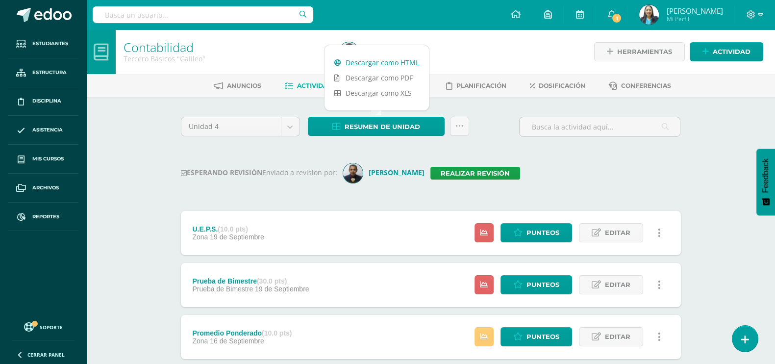
click at [383, 62] on link "Descargar como HTML" at bounding box center [376, 62] width 104 height 15
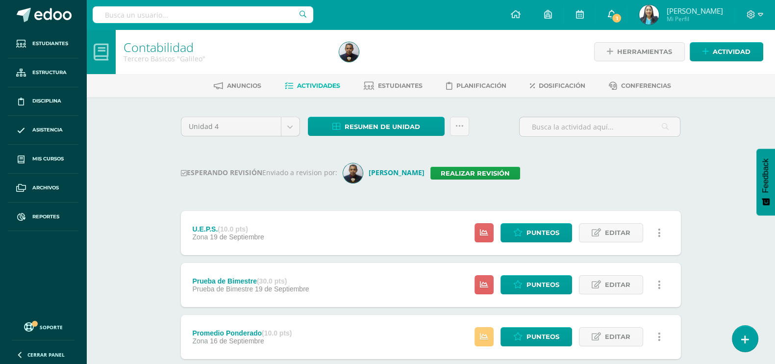
click at [615, 12] on icon at bounding box center [611, 14] width 8 height 9
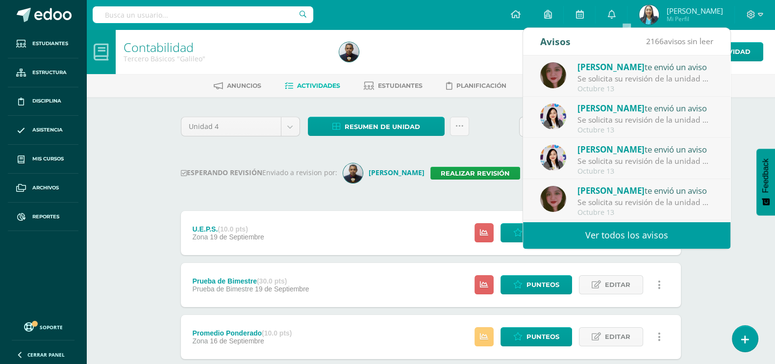
click at [670, 125] on div "Se solicita su revisión de la unidad Unidad 4 para el curso Lectura/Caligrafía …" at bounding box center [645, 119] width 136 height 11
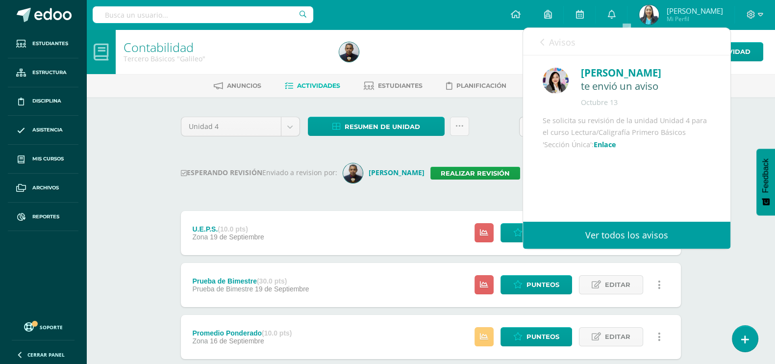
click at [477, 66] on div at bounding box center [445, 51] width 220 height 45
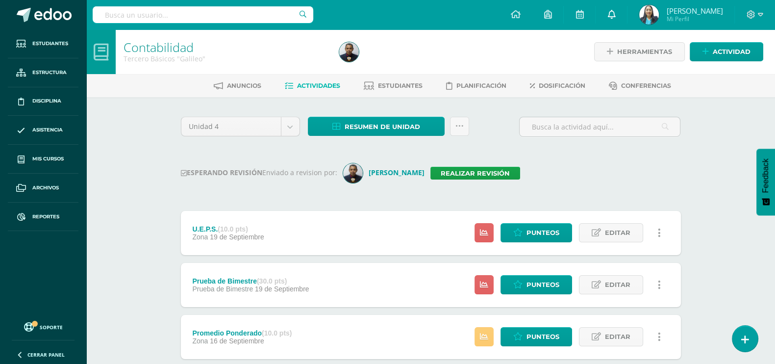
click at [619, 16] on link "0" at bounding box center [611, 14] width 31 height 29
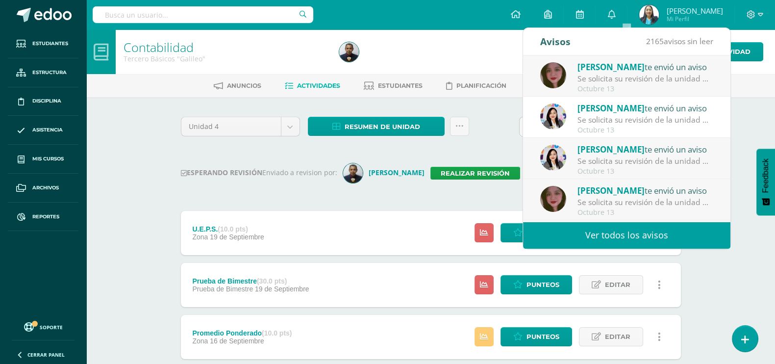
click at [630, 238] on link "Ver todos los avisos" at bounding box center [626, 235] width 207 height 27
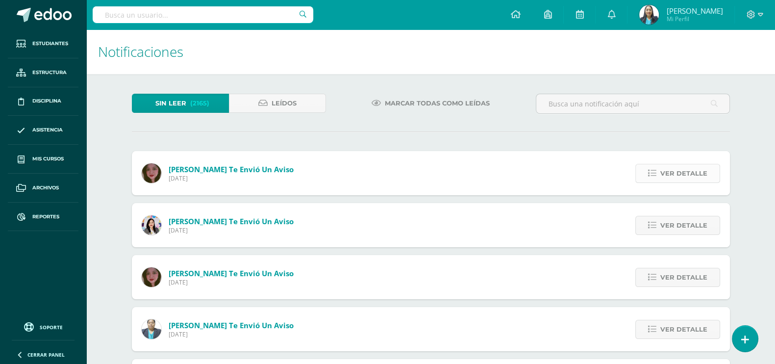
click at [695, 174] on span "Ver detalle" at bounding box center [683, 173] width 47 height 18
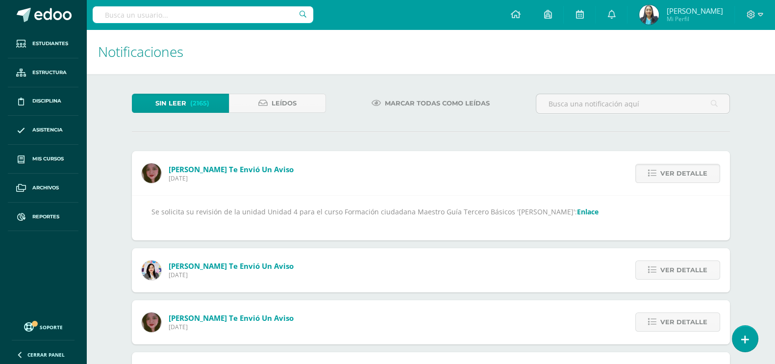
click at [577, 213] on link "Enlace" at bounding box center [588, 211] width 22 height 9
click at [251, 13] on input "text" at bounding box center [203, 14] width 221 height 17
type input "franklin guinea"
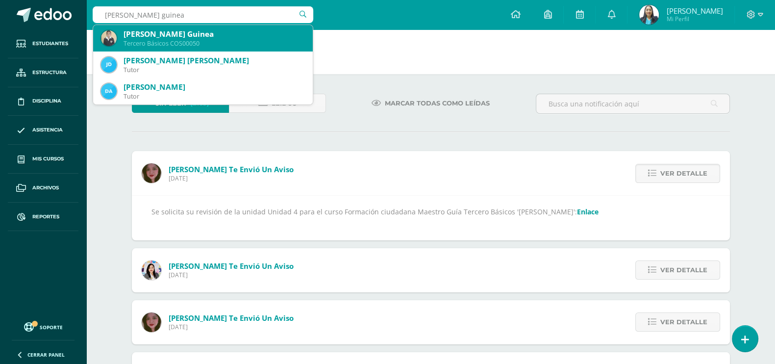
click at [200, 32] on div "[PERSON_NAME] Guinea" at bounding box center [214, 34] width 181 height 10
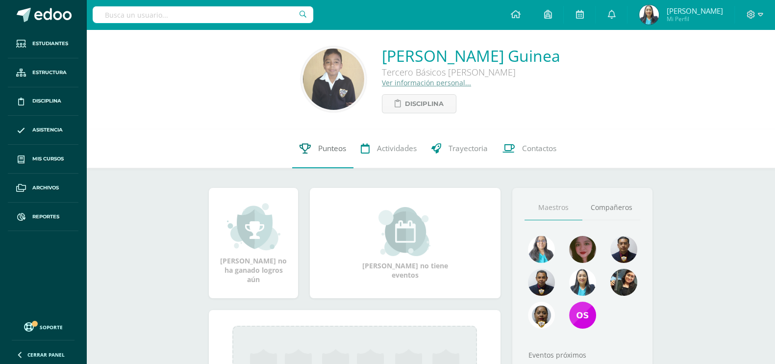
click at [325, 144] on span "Punteos" at bounding box center [332, 148] width 28 height 10
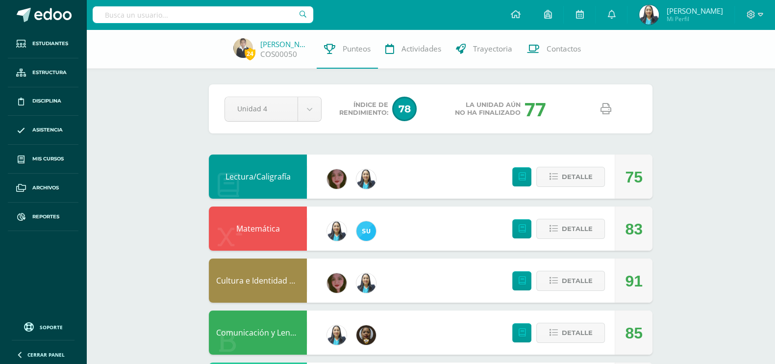
click at [606, 112] on icon at bounding box center [605, 108] width 11 height 11
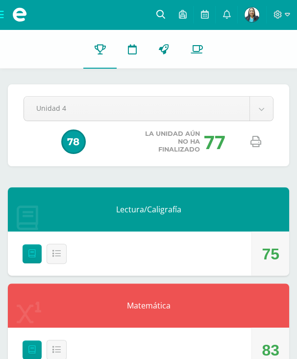
click at [162, 18] on icon at bounding box center [160, 14] width 9 height 9
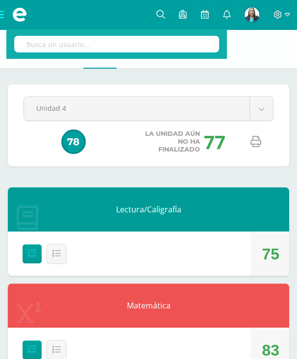
click at [115, 41] on input "text" at bounding box center [116, 44] width 205 height 17
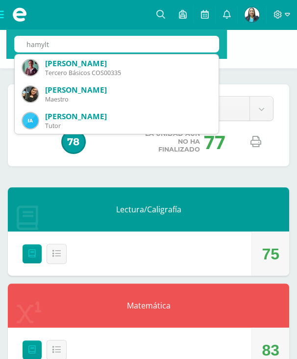
type input "hamyl"
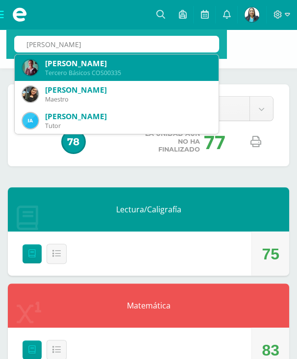
click at [161, 67] on div "[PERSON_NAME]" at bounding box center [128, 63] width 166 height 10
click at [161, 67] on form "hamyl Hamylton Estuardo Aguilar Sanchez Tercero Básicos COS00335 Amy Martinez M…" at bounding box center [116, 179] width 221 height 359
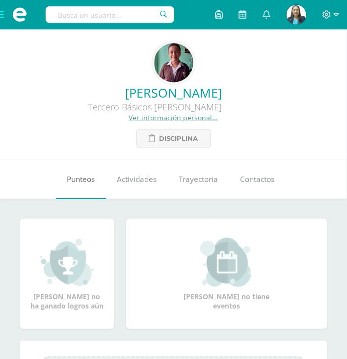
click at [82, 182] on span "Punteos" at bounding box center [81, 179] width 28 height 10
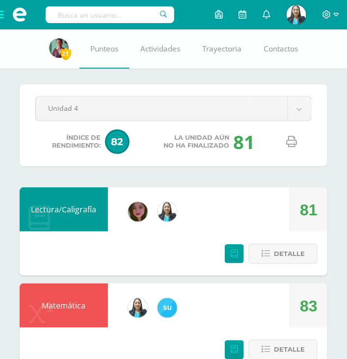
click at [296, 141] on icon at bounding box center [291, 141] width 11 height 11
click at [130, 17] on input "text" at bounding box center [110, 14] width 128 height 17
type input "jose rodolfo arana"
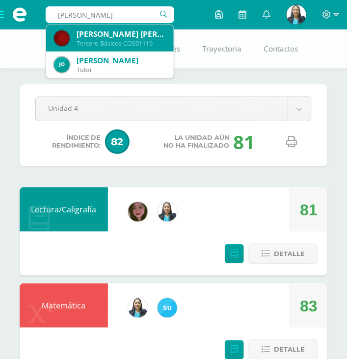
click at [131, 48] on div "Rodolfo Jose Daniel Arana Gallardo Tercero Básicos COS01119" at bounding box center [110, 38] width 112 height 26
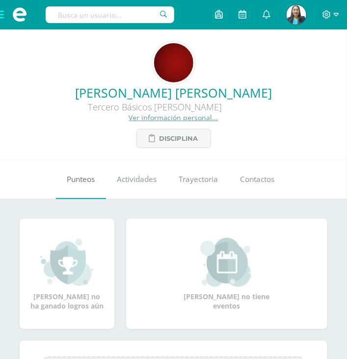
click at [91, 185] on link "Punteos" at bounding box center [81, 179] width 50 height 39
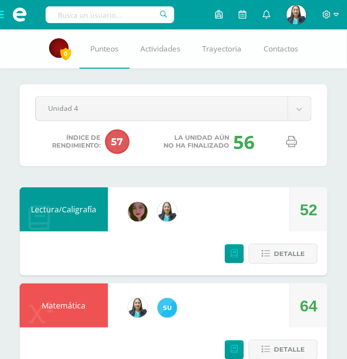
click at [294, 144] on icon at bounding box center [291, 141] width 11 height 11
click at [126, 15] on input "text" at bounding box center [110, 14] width 128 height 17
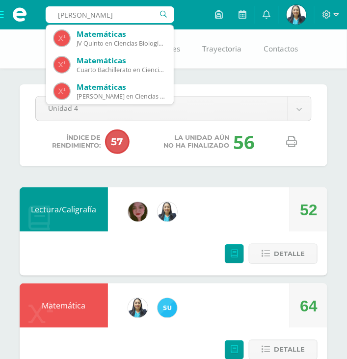
type input "carlos asicona"
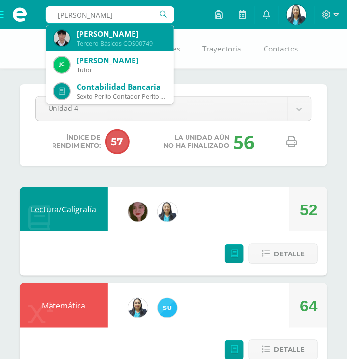
click at [118, 43] on div "Tercero Básicos COS00749" at bounding box center [120, 43] width 89 height 8
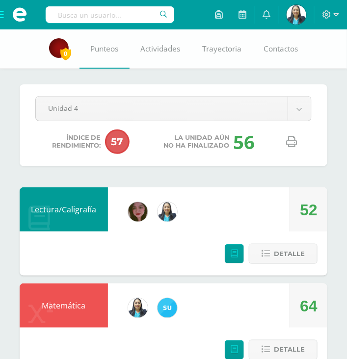
click at [118, 43] on link "Punteos" at bounding box center [104, 48] width 50 height 39
click at [293, 140] on icon at bounding box center [291, 141] width 11 height 11
click at [130, 20] on input "text" at bounding box center [110, 14] width 128 height 17
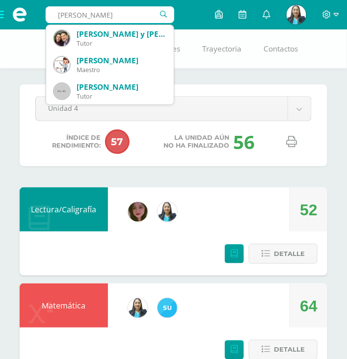
type input "carlos asicona"
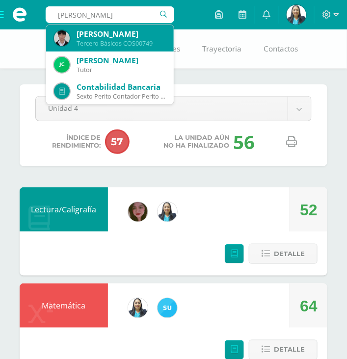
click at [124, 35] on div "Carlos Giovanny Asicona Girón" at bounding box center [120, 34] width 89 height 10
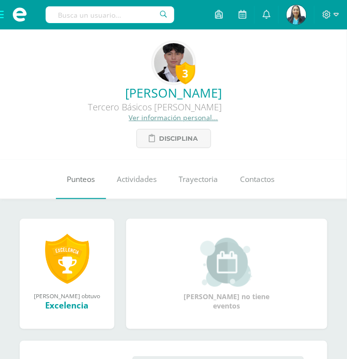
click at [75, 180] on span "Punteos" at bounding box center [81, 179] width 28 height 10
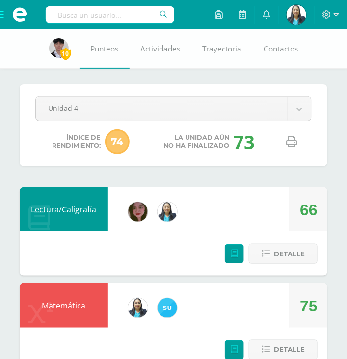
click at [292, 144] on icon at bounding box center [291, 141] width 11 height 11
click at [118, 12] on input "text" at bounding box center [110, 14] width 128 height 17
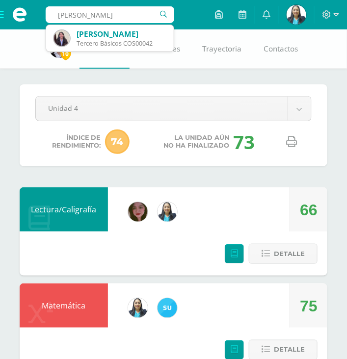
type input "allison abigail"
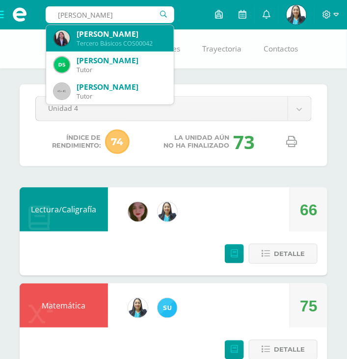
click at [113, 46] on div "Tercero Básicos COS00042" at bounding box center [120, 43] width 89 height 8
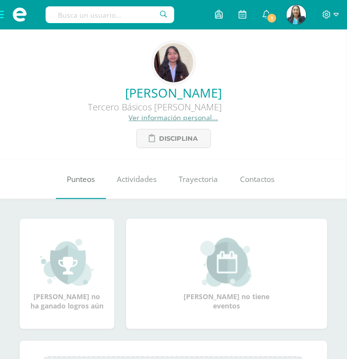
click at [91, 182] on span "Punteos" at bounding box center [81, 179] width 28 height 10
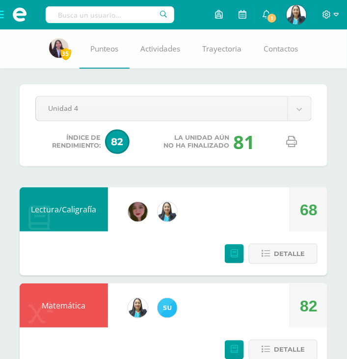
click at [291, 143] on icon at bounding box center [291, 141] width 11 height 11
click at [107, 13] on input "text" at bounding box center [110, 14] width 128 height 17
type input "brando briones"
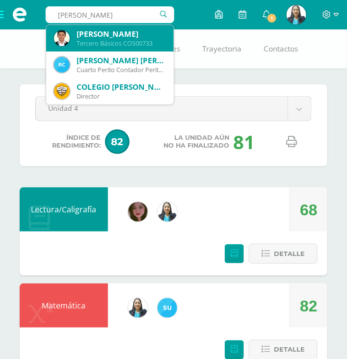
click at [109, 38] on div "Brandon Alexander Briones Perez" at bounding box center [120, 34] width 89 height 10
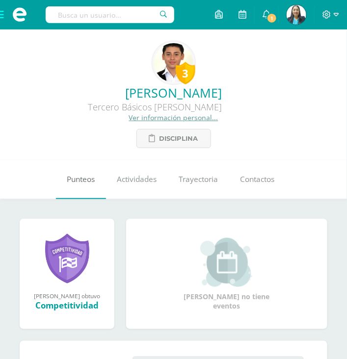
click at [88, 181] on span "Punteos" at bounding box center [81, 179] width 28 height 10
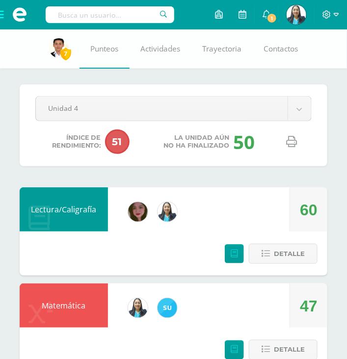
click at [290, 143] on icon at bounding box center [291, 141] width 11 height 11
click at [126, 13] on input "text" at bounding box center [110, 14] width 128 height 17
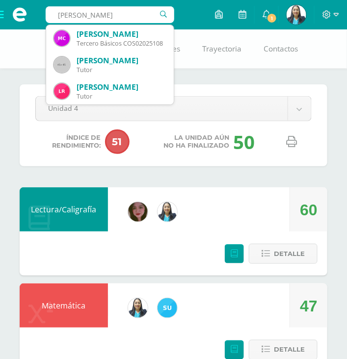
type input "marco rodrigo cara"
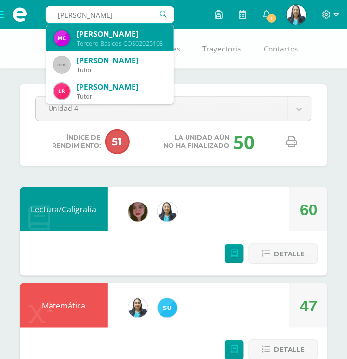
click at [132, 40] on div "Tercero Básicos COS02025108" at bounding box center [120, 43] width 89 height 8
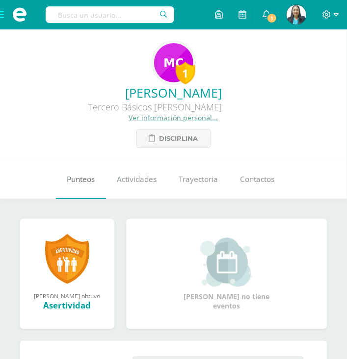
click at [84, 180] on span "Punteos" at bounding box center [81, 179] width 28 height 10
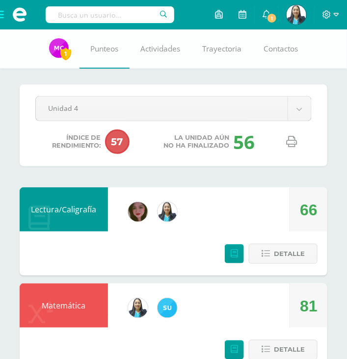
click at [293, 148] on link at bounding box center [291, 141] width 25 height 25
click at [110, 13] on input "text" at bounding box center [110, 14] width 128 height 17
type input "juan jose castellanos"
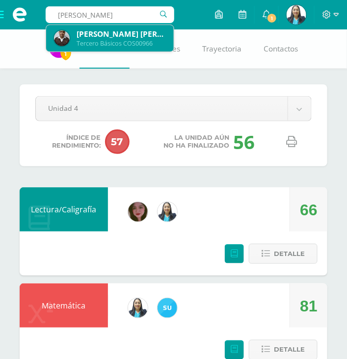
click at [108, 27] on div "Juan José Fernando Yat Castellanos Tercero Básicos COS00966" at bounding box center [110, 38] width 112 height 26
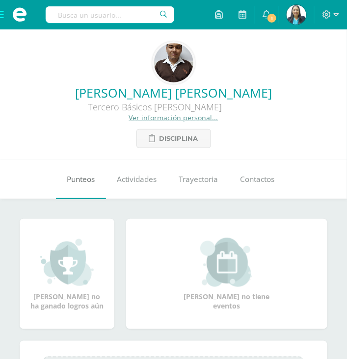
click at [94, 182] on span "Punteos" at bounding box center [81, 179] width 28 height 10
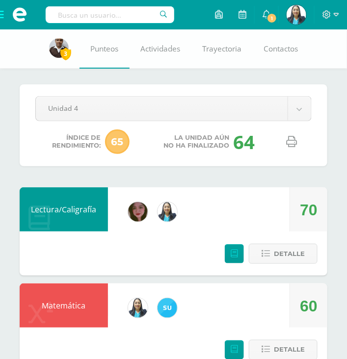
click at [297, 144] on link at bounding box center [291, 141] width 25 height 25
click at [128, 14] on input "text" at bounding box center [110, 14] width 128 height 17
type input "[PERSON_NAME]"
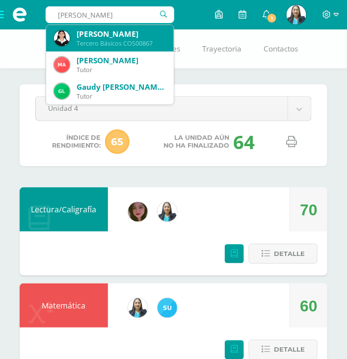
click at [130, 42] on div "Tercero Básicos COS00867" at bounding box center [120, 43] width 89 height 8
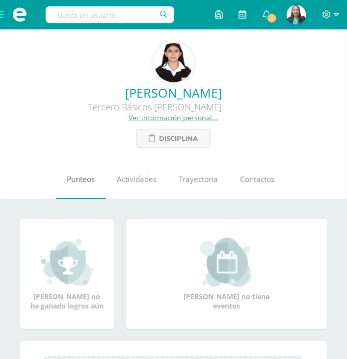
click at [76, 185] on link "Punteos" at bounding box center [81, 179] width 50 height 39
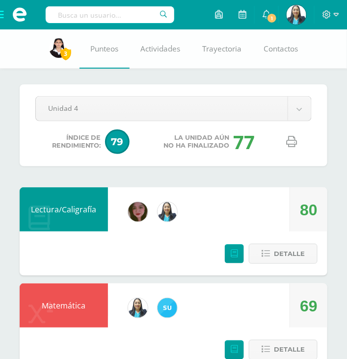
click at [291, 145] on icon at bounding box center [291, 141] width 11 height 11
click at [93, 19] on input "text" at bounding box center [110, 14] width 128 height 17
click at [290, 138] on icon at bounding box center [291, 141] width 11 height 11
click at [101, 16] on input "rosely yasmin" at bounding box center [110, 14] width 128 height 17
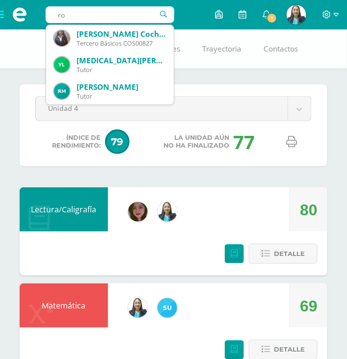
type input "r"
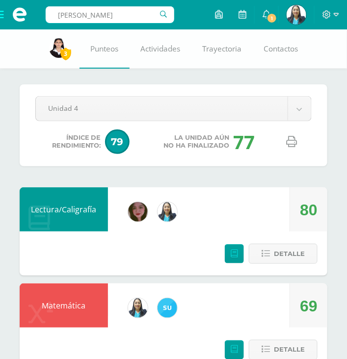
type input "franklin aguilar"
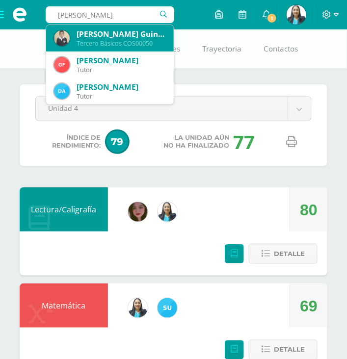
click at [103, 34] on div "Franklin Javier Aguilar Guinea" at bounding box center [120, 34] width 89 height 10
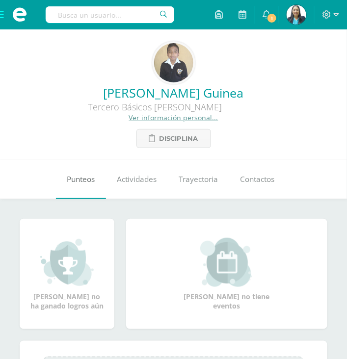
click at [78, 180] on span "Punteos" at bounding box center [81, 179] width 28 height 10
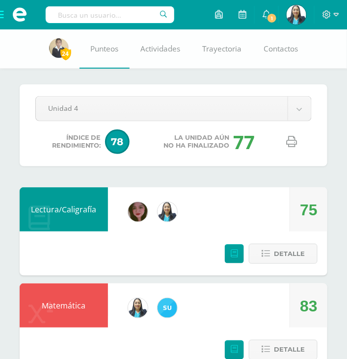
click at [297, 145] on link at bounding box center [291, 141] width 25 height 25
click at [100, 19] on input "text" at bounding box center [110, 14] width 128 height 17
type input "hamylton"
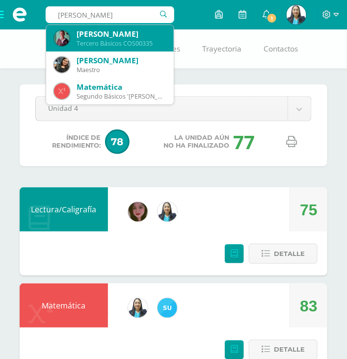
click at [101, 39] on div "Tercero Básicos COS00335" at bounding box center [120, 43] width 89 height 8
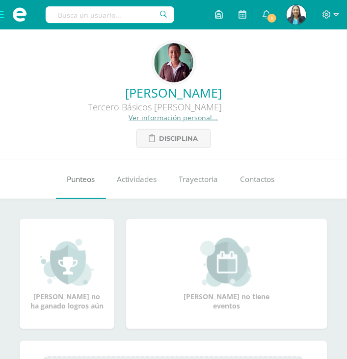
click at [76, 181] on span "Punteos" at bounding box center [81, 179] width 28 height 10
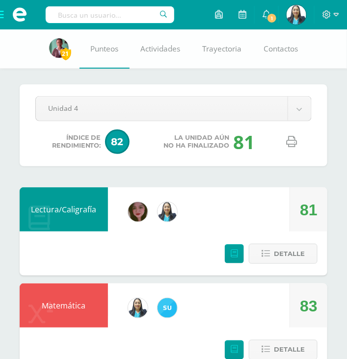
click at [297, 146] on link at bounding box center [291, 141] width 25 height 25
click at [118, 11] on input "text" at bounding box center [110, 14] width 128 height 17
type input "rodolfo arana"
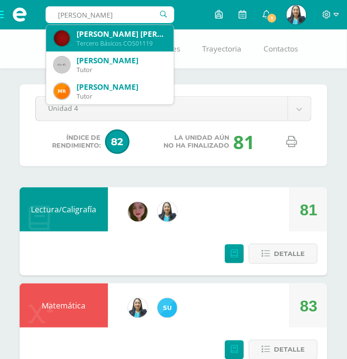
click at [115, 31] on div "Rodolfo Jose Daniel Arana Gallardo" at bounding box center [120, 34] width 89 height 10
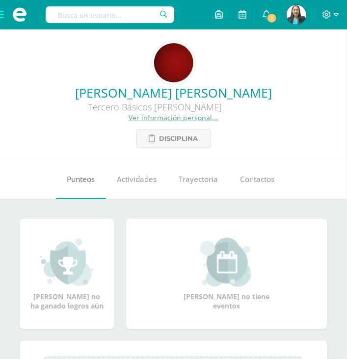
click at [95, 180] on link "Punteos" at bounding box center [81, 179] width 50 height 39
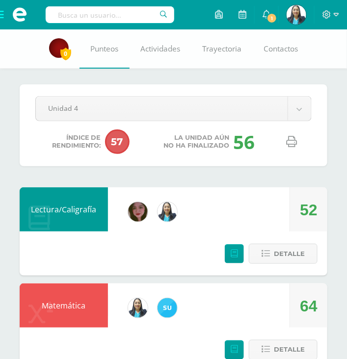
click at [289, 138] on icon at bounding box center [291, 141] width 11 height 11
click at [97, 14] on input "text" at bounding box center [110, 14] width 128 height 17
type input "carlos asicona"
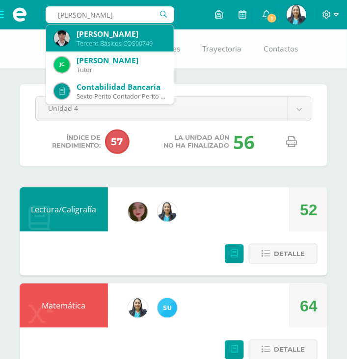
click at [109, 50] on div "Carlos Giovanny Asicona Girón Tercero Básicos COS00749" at bounding box center [110, 38] width 112 height 26
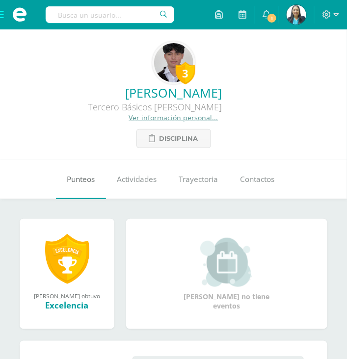
click at [87, 184] on span "Punteos" at bounding box center [81, 179] width 28 height 10
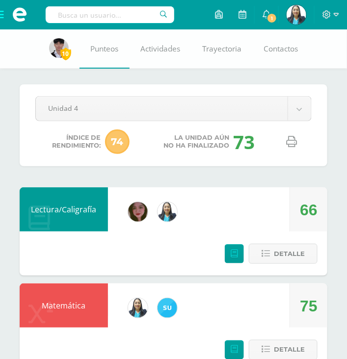
click at [294, 145] on icon at bounding box center [291, 141] width 11 height 11
click at [102, 14] on input "text" at bounding box center [110, 14] width 128 height 17
type input "allison bojorquez"
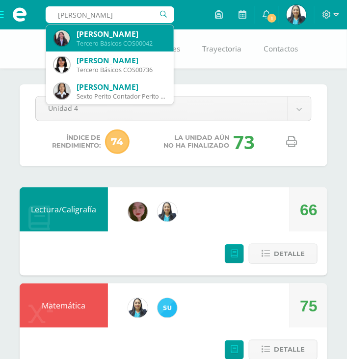
click at [141, 45] on div "Tercero Básicos COS00042" at bounding box center [120, 43] width 89 height 8
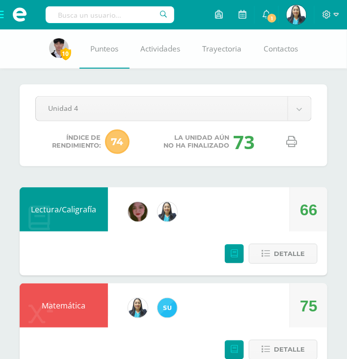
click at [141, 45] on span "Actividades" at bounding box center [161, 49] width 40 height 10
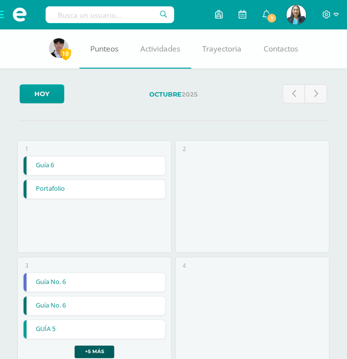
click at [111, 50] on span "Punteos" at bounding box center [105, 49] width 28 height 10
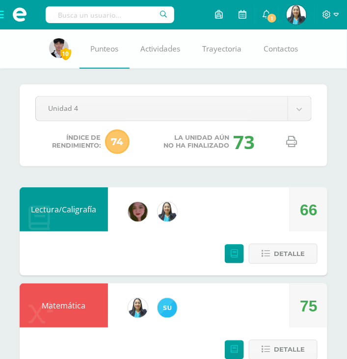
click at [85, 17] on input "text" at bounding box center [110, 14] width 128 height 17
type input "[PERSON_NAME]"
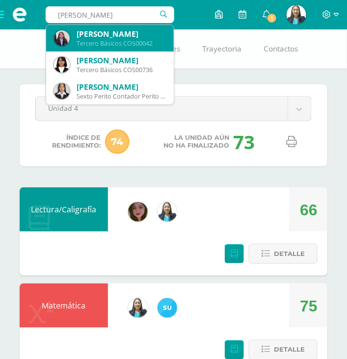
click at [88, 30] on div "[PERSON_NAME]" at bounding box center [120, 34] width 89 height 10
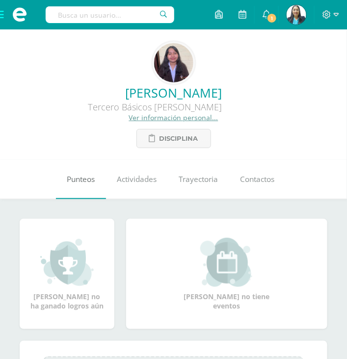
click at [65, 170] on link "Punteos" at bounding box center [81, 179] width 50 height 39
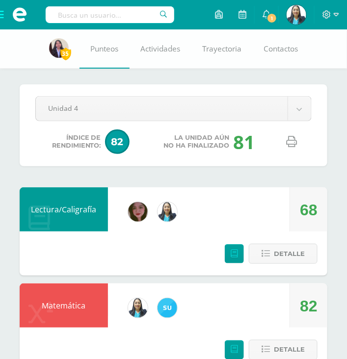
click at [292, 147] on link at bounding box center [291, 141] width 25 height 25
click at [100, 11] on input "text" at bounding box center [110, 14] width 128 height 17
type input "briones"
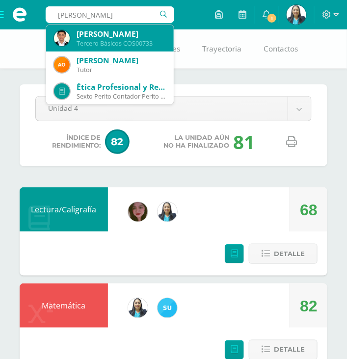
click at [104, 44] on div "Tercero Básicos COS00733" at bounding box center [120, 43] width 89 height 8
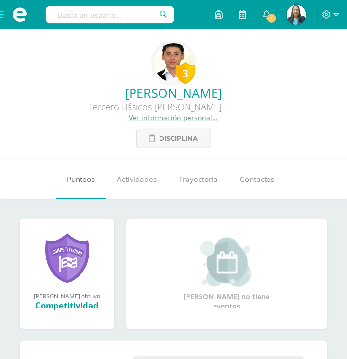
click at [71, 174] on link "Punteos" at bounding box center [81, 179] width 50 height 39
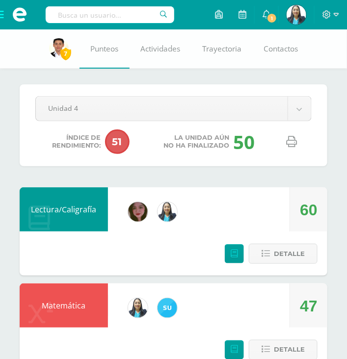
click at [291, 141] on icon at bounding box center [291, 141] width 11 height 11
click at [104, 7] on input "text" at bounding box center [110, 14] width 128 height 17
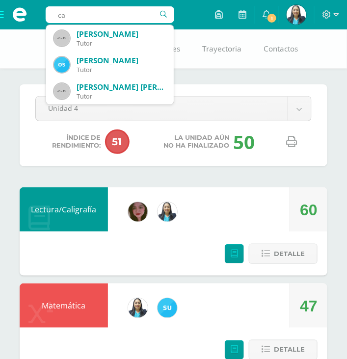
type input "c"
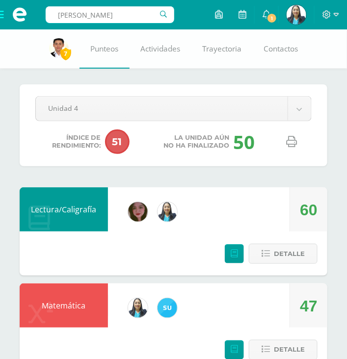
type input "marco caracun"
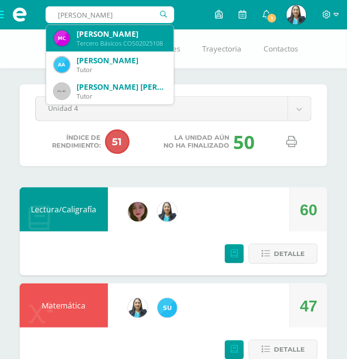
click at [114, 44] on div "Tercero Básicos COS02025108" at bounding box center [120, 43] width 89 height 8
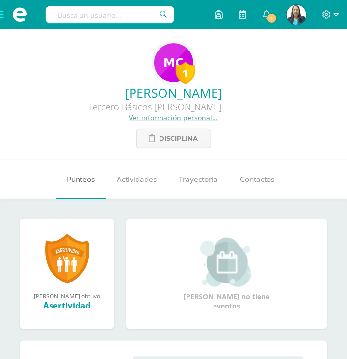
click at [80, 173] on link "Punteos" at bounding box center [81, 179] width 50 height 39
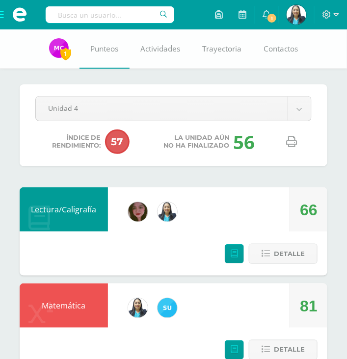
click at [291, 142] on icon at bounding box center [291, 141] width 11 height 11
click at [82, 13] on input "text" at bounding box center [110, 14] width 128 height 17
type input "juan jose yat"
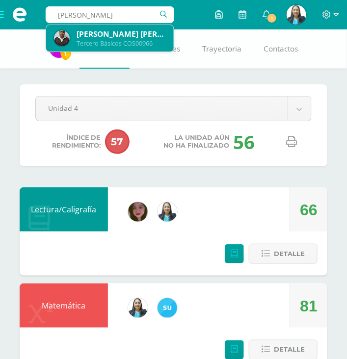
click at [93, 42] on div "Tercero Básicos COS00966" at bounding box center [120, 43] width 89 height 8
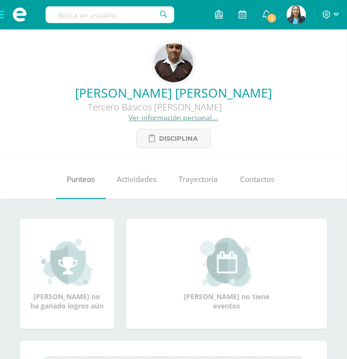
click at [79, 178] on span "Punteos" at bounding box center [81, 179] width 28 height 10
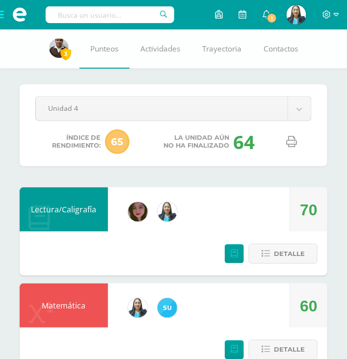
click at [289, 144] on icon at bounding box center [291, 141] width 11 height 11
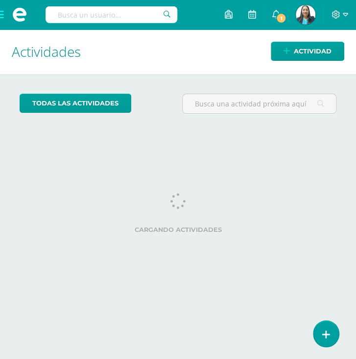
click at [91, 16] on input "text" at bounding box center [112, 14] width 132 height 17
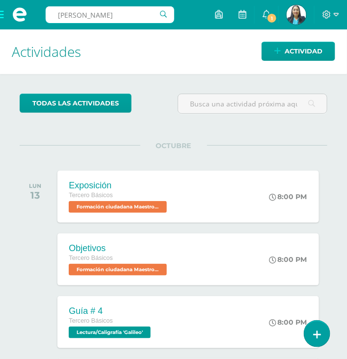
type input "maria fernanda cifuentes"
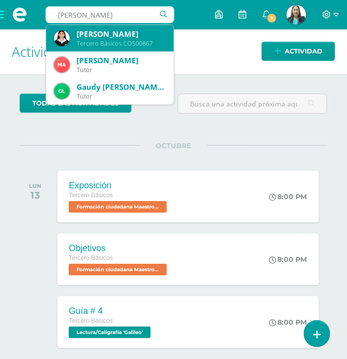
click at [136, 40] on div "Tercero Básicos COS00867" at bounding box center [120, 43] width 89 height 8
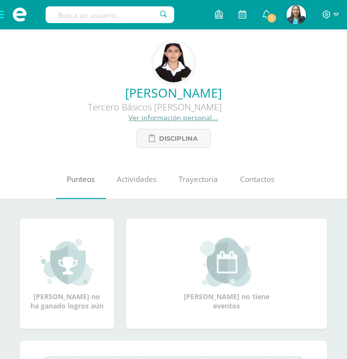
click at [81, 190] on link "Punteos" at bounding box center [81, 179] width 50 height 39
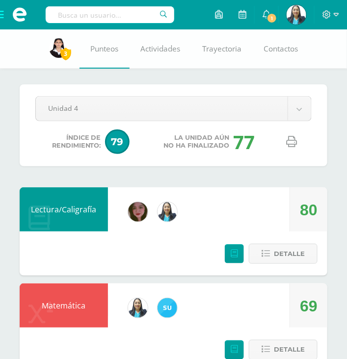
click at [292, 144] on icon at bounding box center [291, 141] width 11 height 11
click at [119, 17] on input "text" at bounding box center [110, 14] width 128 height 17
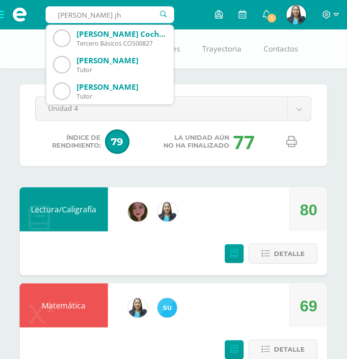
type input "rosely j"
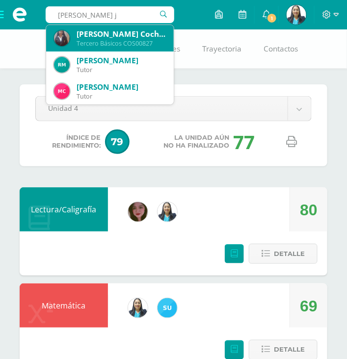
click at [129, 34] on div "Rosely Yasmyn Coché Sandoval" at bounding box center [120, 34] width 89 height 10
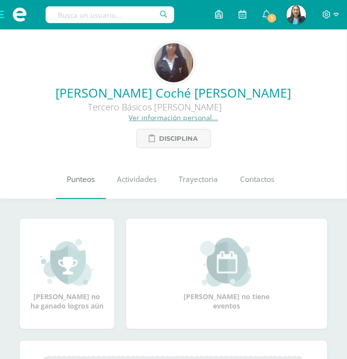
click at [77, 177] on span "Punteos" at bounding box center [81, 179] width 28 height 10
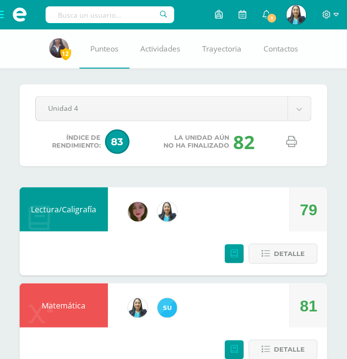
click at [290, 140] on icon at bounding box center [291, 141] width 11 height 11
click at [103, 10] on input "text" at bounding box center [110, 14] width 128 height 17
type input "[PERSON_NAME]"
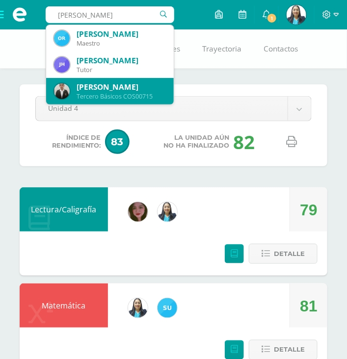
click at [118, 88] on div "[PERSON_NAME]" at bounding box center [120, 87] width 89 height 10
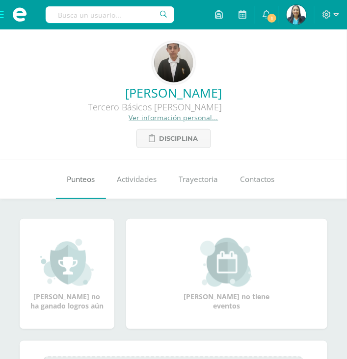
click at [86, 184] on span "Punteos" at bounding box center [81, 179] width 28 height 10
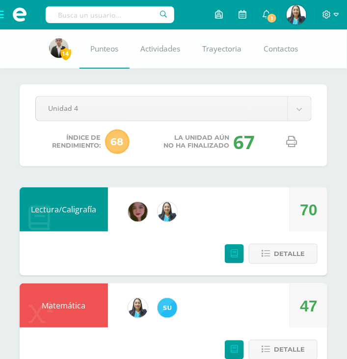
click at [294, 147] on link at bounding box center [291, 141] width 25 height 25
click at [123, 9] on input "text" at bounding box center [110, 14] width 128 height 17
type input "lucia abigail juarez"
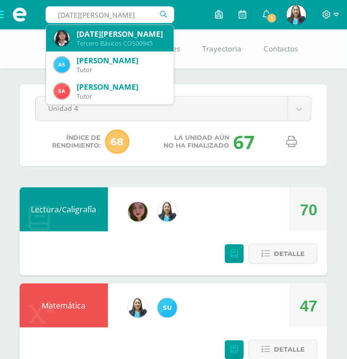
click at [148, 50] on div "Lucia Abigaíl Juárez Diaz Tercero Básicos COS00945" at bounding box center [110, 38] width 112 height 26
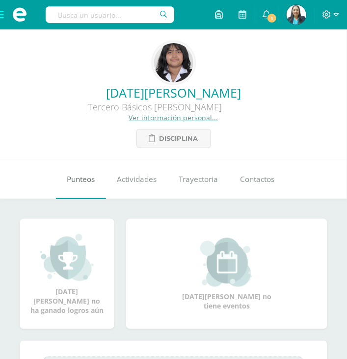
click at [83, 178] on span "Punteos" at bounding box center [81, 179] width 28 height 10
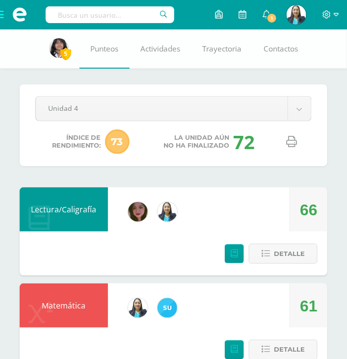
click at [290, 143] on icon at bounding box center [291, 141] width 11 height 11
click at [106, 11] on input "text" at bounding box center [110, 14] width 128 height 17
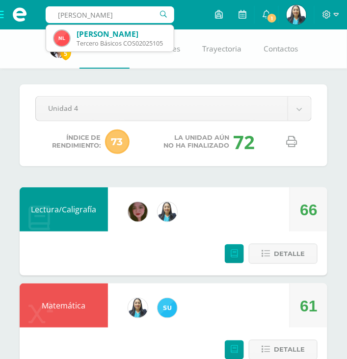
type input "natalie puac"
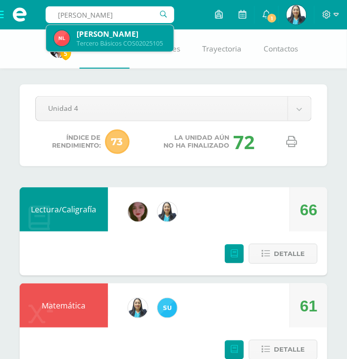
click at [101, 29] on div "Nathalie Mariana López Puac" at bounding box center [120, 34] width 89 height 10
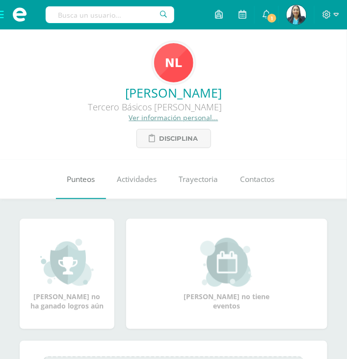
click at [90, 183] on span "Punteos" at bounding box center [81, 179] width 28 height 10
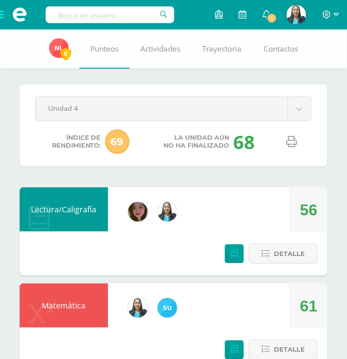
click at [292, 147] on link at bounding box center [291, 141] width 25 height 25
click at [101, 12] on input "text" at bounding box center [110, 14] width 128 height 17
type input "[PERSON_NAME]"
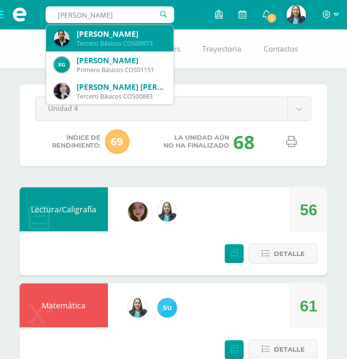
click at [112, 35] on div "[PERSON_NAME]" at bounding box center [120, 34] width 89 height 10
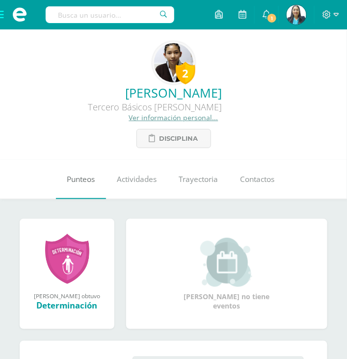
click at [99, 184] on link "Punteos" at bounding box center [81, 179] width 50 height 39
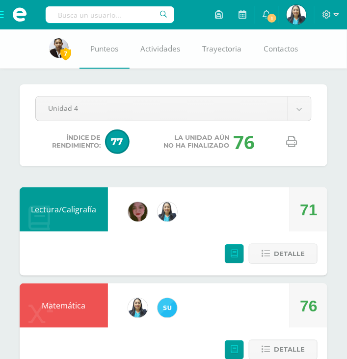
click at [293, 144] on icon at bounding box center [291, 141] width 11 height 11
click at [78, 12] on input "text" at bounding box center [110, 14] width 128 height 17
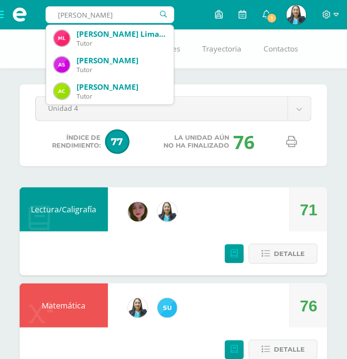
type input "astrid ximena"
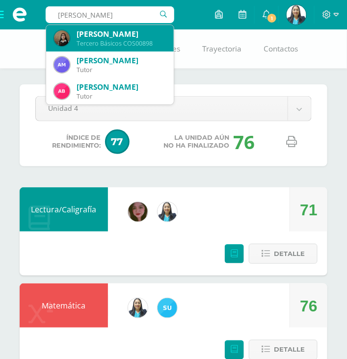
click at [110, 31] on div "[PERSON_NAME]" at bounding box center [120, 34] width 89 height 10
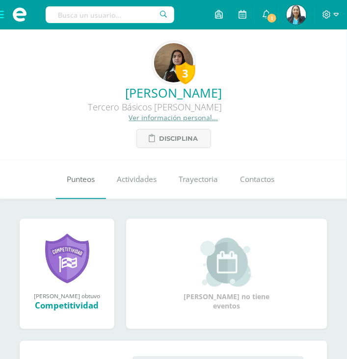
click at [89, 178] on span "Punteos" at bounding box center [81, 179] width 28 height 10
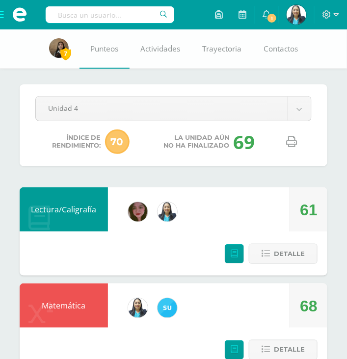
click at [290, 144] on icon at bounding box center [291, 141] width 11 height 11
click at [86, 16] on input "text" at bounding box center [110, 14] width 128 height 17
type input "denilson morales"
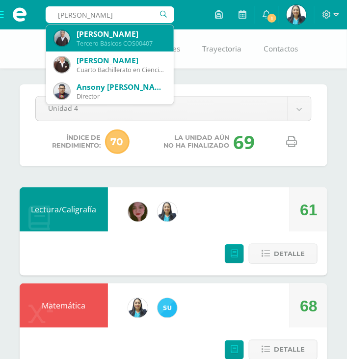
click at [112, 34] on div "Henry Denilsón Morales Muñoz" at bounding box center [120, 34] width 89 height 10
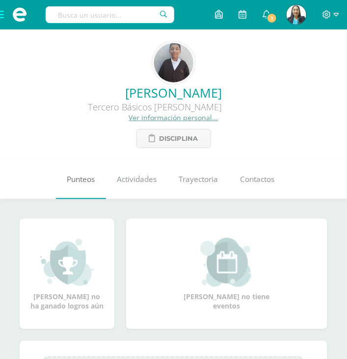
click at [78, 185] on link "Punteos" at bounding box center [81, 179] width 50 height 39
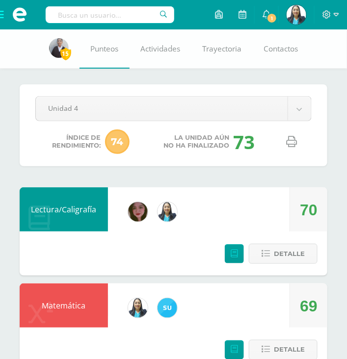
click at [291, 144] on icon at bounding box center [291, 141] width 11 height 11
click at [104, 17] on input "text" at bounding box center [110, 14] width 128 height 17
type input "carlos emmanuel"
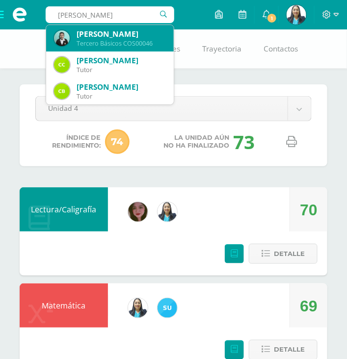
click at [101, 30] on div "Carlos Emmanuel Paz Garzaro" at bounding box center [120, 34] width 89 height 10
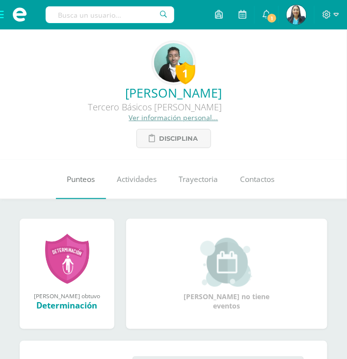
click at [83, 185] on link "Punteos" at bounding box center [81, 179] width 50 height 39
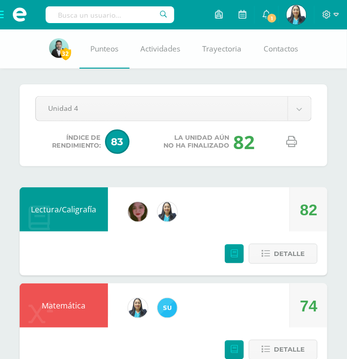
click at [295, 142] on icon at bounding box center [291, 141] width 11 height 11
click at [90, 17] on input "text" at bounding box center [110, 14] width 128 height 17
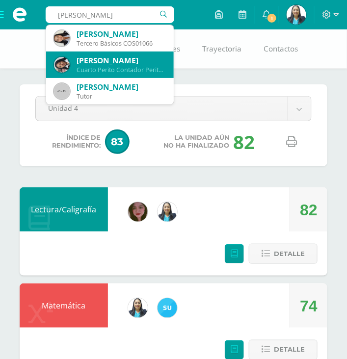
type input "emely maydel"
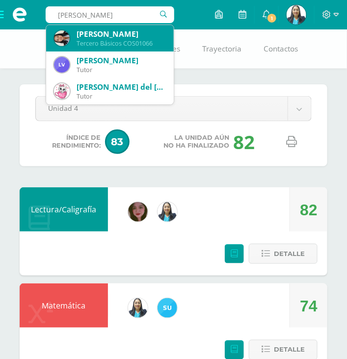
click at [138, 38] on div "[PERSON_NAME]" at bounding box center [120, 34] width 89 height 10
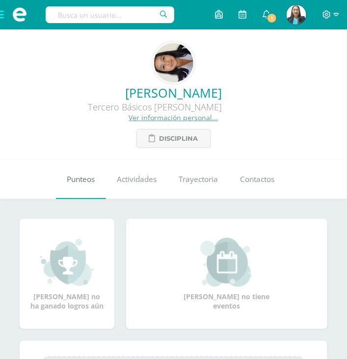
click at [87, 175] on span "Punteos" at bounding box center [81, 179] width 28 height 10
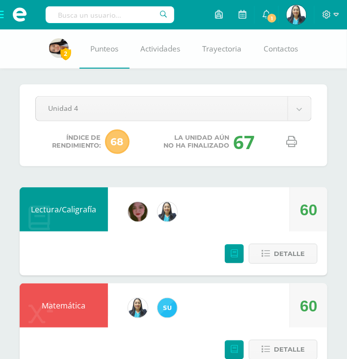
click at [297, 149] on link at bounding box center [291, 141] width 25 height 25
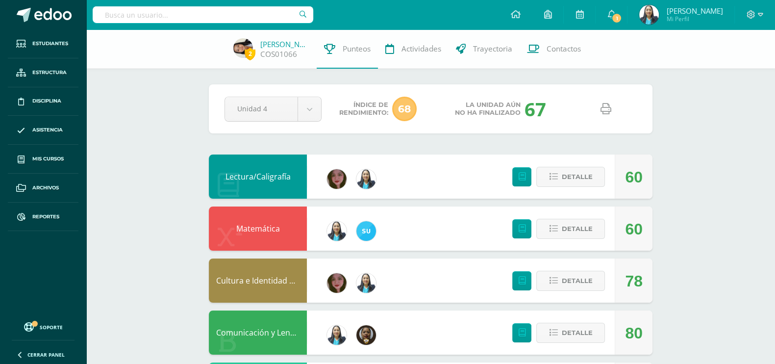
click at [136, 12] on input "text" at bounding box center [203, 14] width 221 height 17
click at [44, 213] on span "Reportes" at bounding box center [45, 217] width 27 height 8
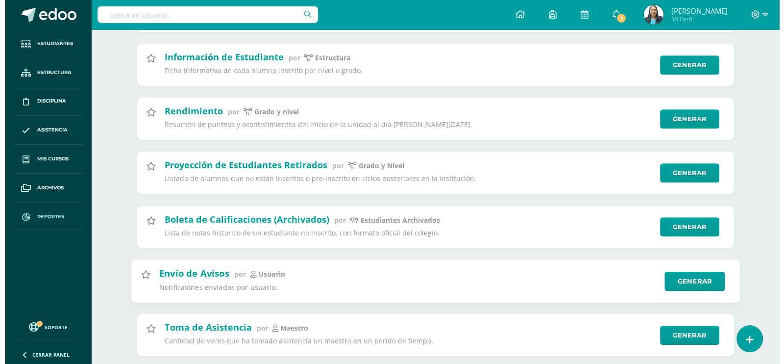
scroll to position [674, 0]
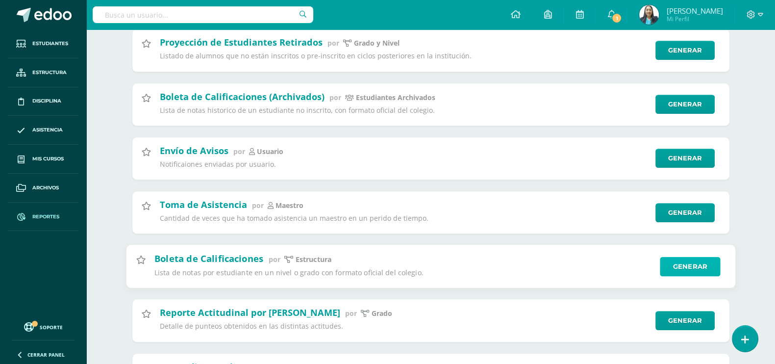
click at [690, 268] on link "Generar" at bounding box center [690, 266] width 60 height 20
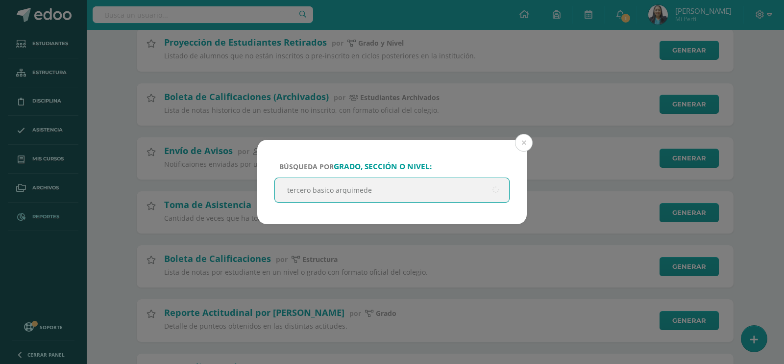
type input "tercero basico [PERSON_NAME]"
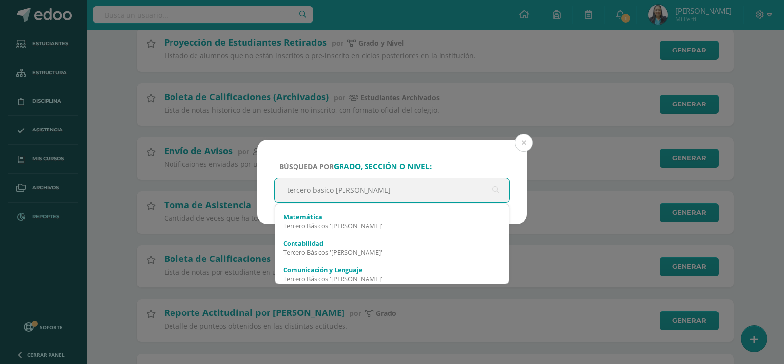
scroll to position [0, 0]
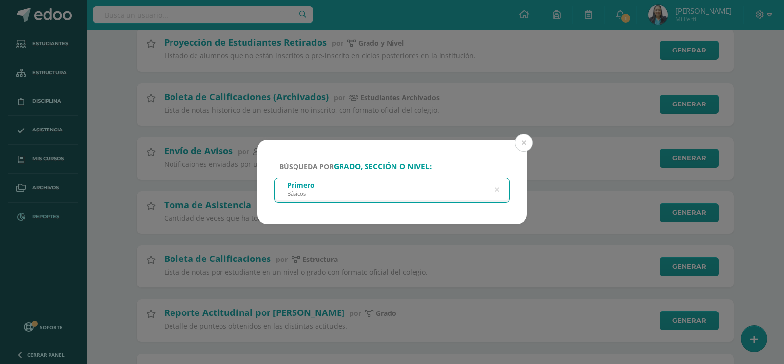
click at [348, 192] on div "Primero Básicos" at bounding box center [392, 189] width 234 height 22
click at [495, 189] on icon at bounding box center [497, 189] width 4 height 25
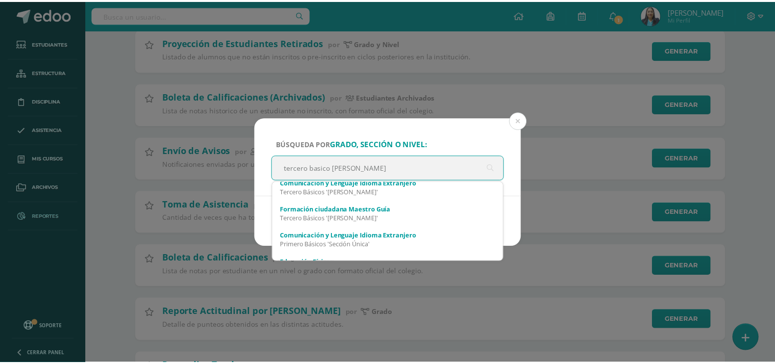
scroll to position [397, 0]
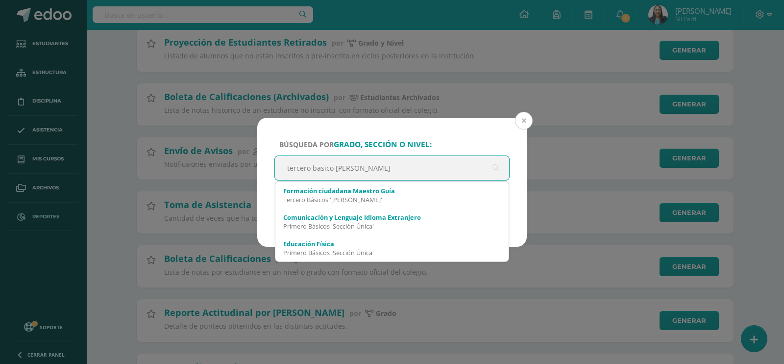
type input "tercero basico [PERSON_NAME]"
click at [522, 120] on button at bounding box center [524, 121] width 18 height 18
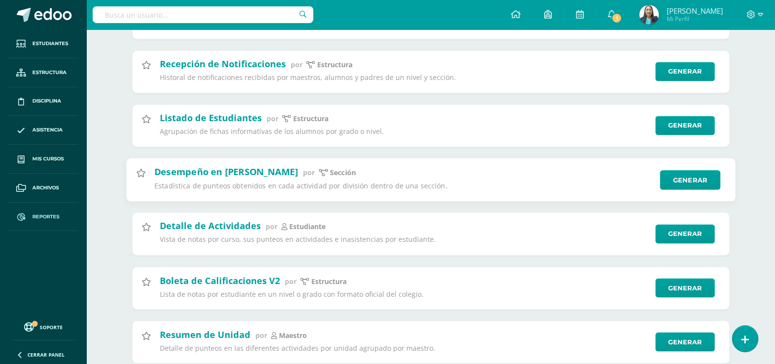
scroll to position [2083, 0]
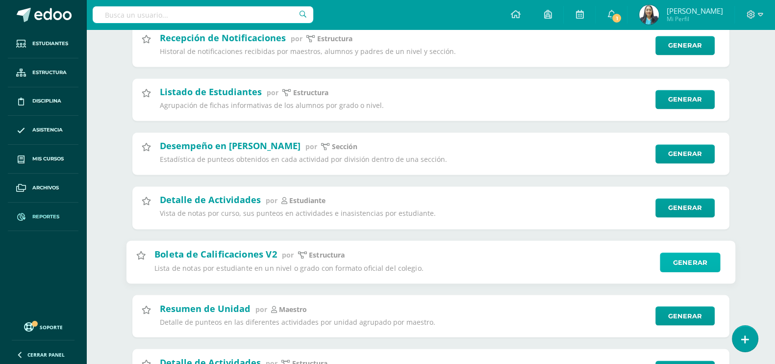
click at [696, 266] on link "Generar" at bounding box center [690, 262] width 60 height 20
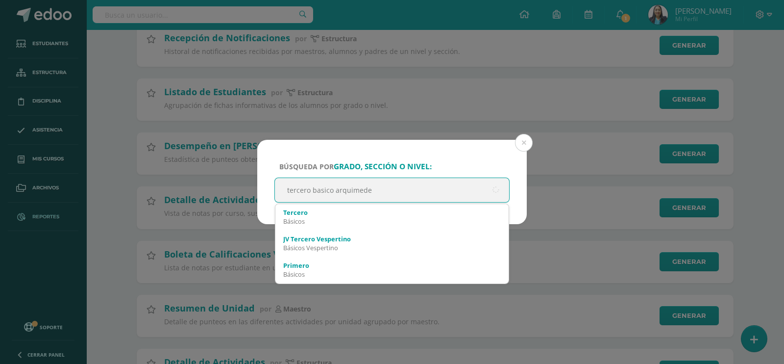
type input "tercero basico [PERSON_NAME]"
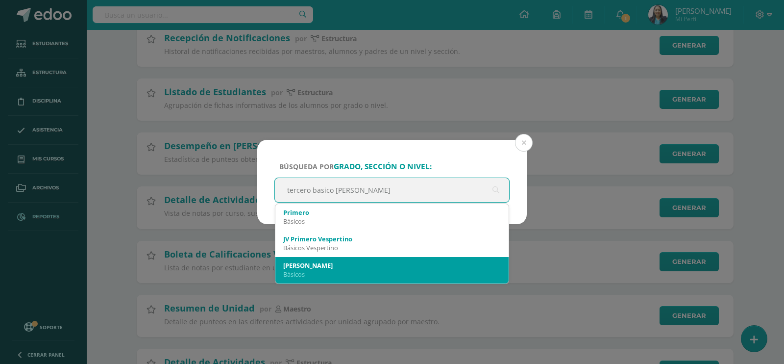
click at [344, 270] on div "Básicos" at bounding box center [392, 274] width 218 height 9
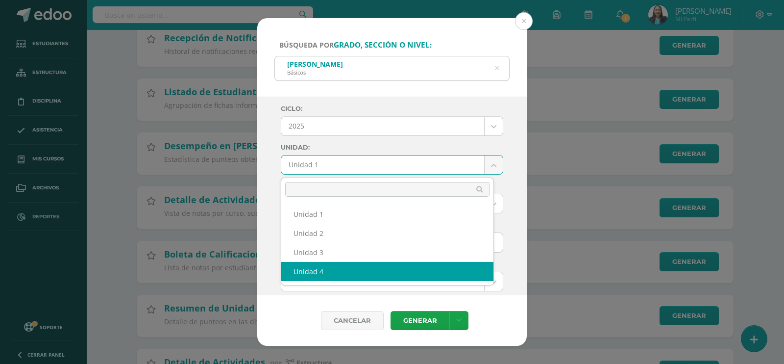
select select "Unidad 4"
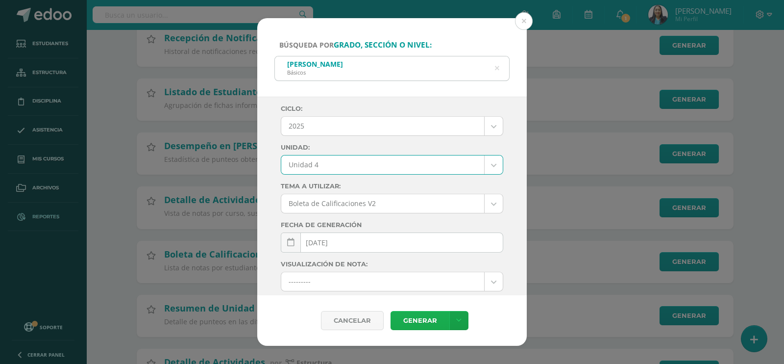
click at [421, 318] on link "Generar" at bounding box center [420, 320] width 59 height 19
click at [527, 27] on button at bounding box center [524, 21] width 18 height 18
